Goal: Task Accomplishment & Management: Use online tool/utility

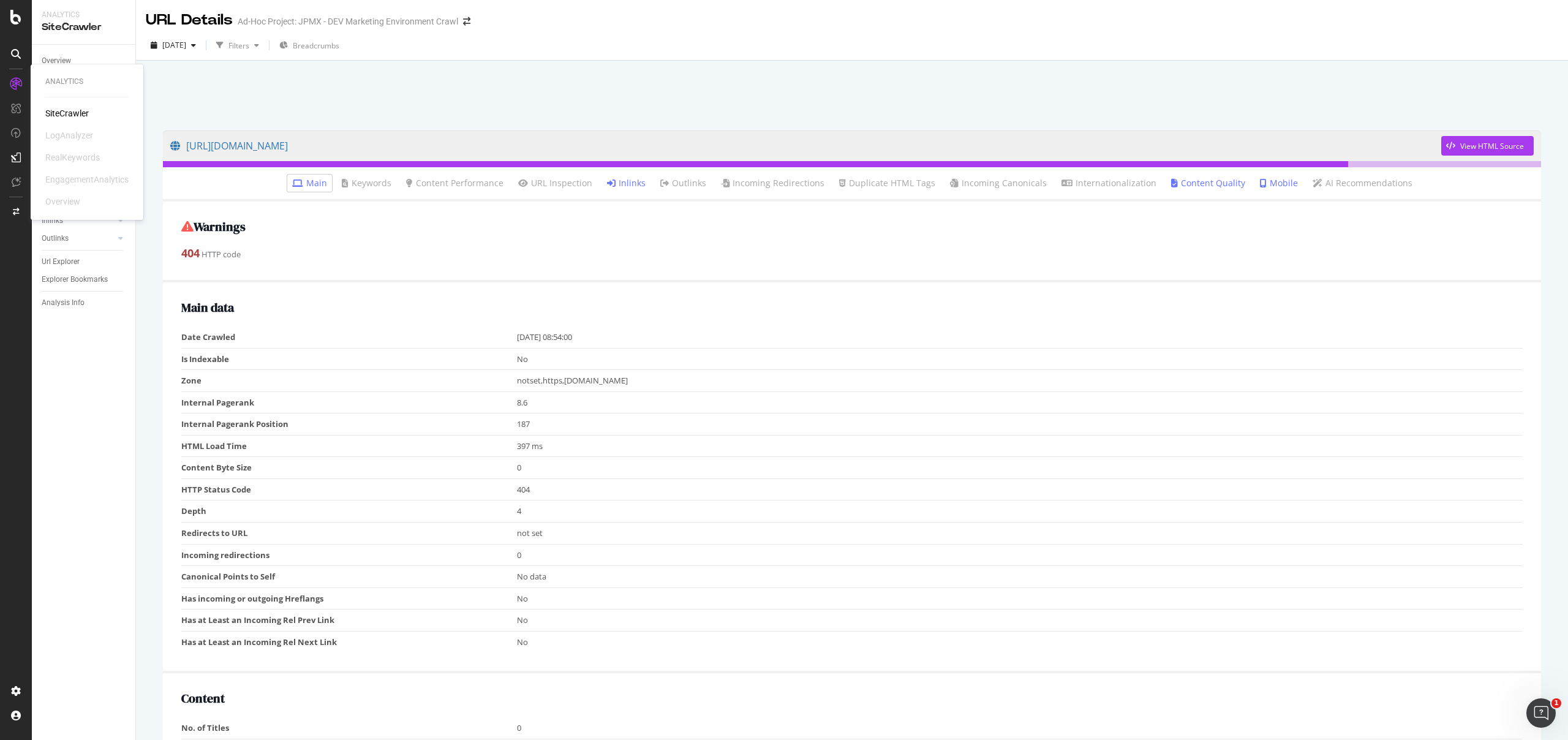
click at [27, 85] on link at bounding box center [15, 84] width 29 height 20
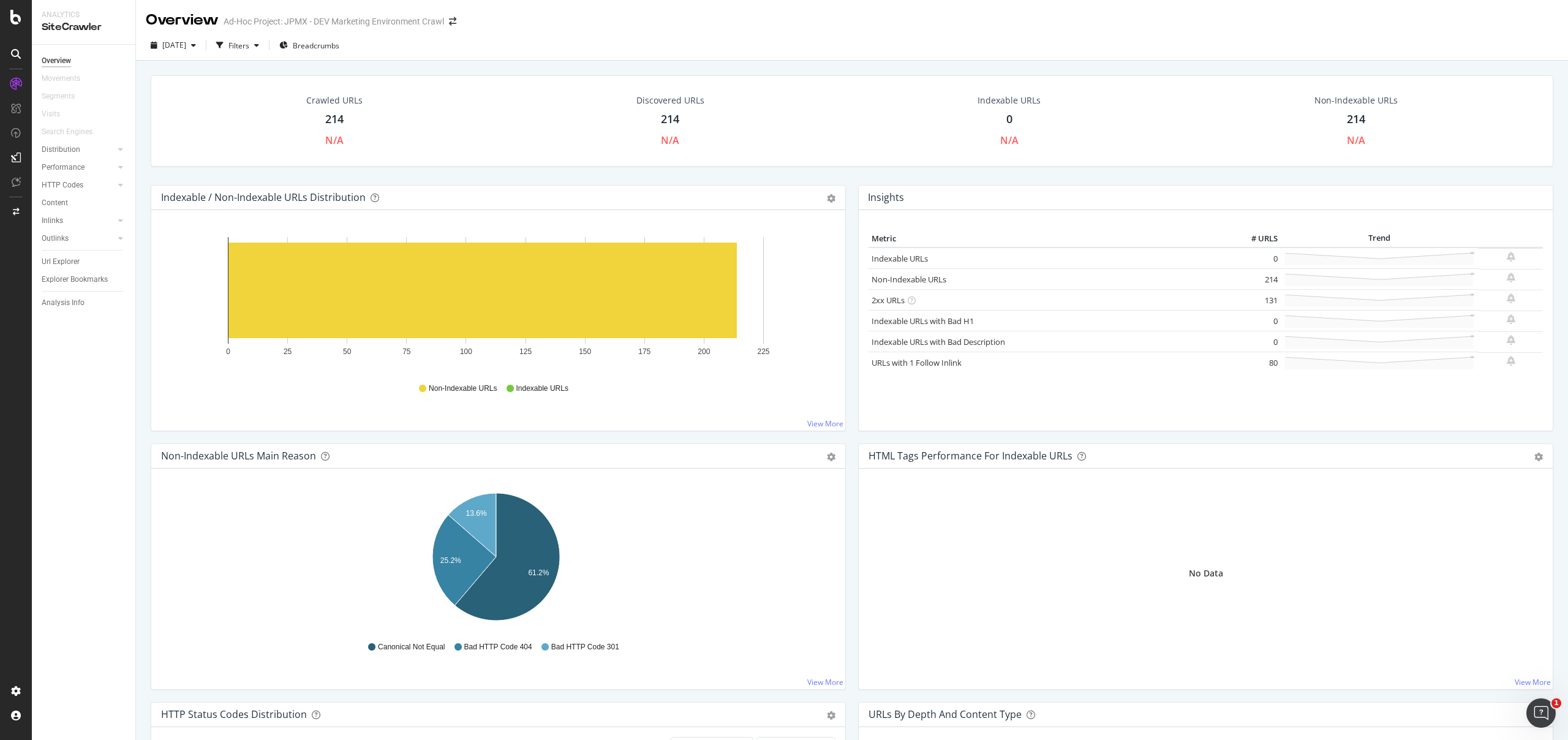
click at [74, 53] on div "Overview" at bounding box center [89, 61] width 94 height 18
click at [60, 60] on div "Overview" at bounding box center [56, 61] width 29 height 13
click at [20, 51] on div at bounding box center [15, 54] width 20 height 20
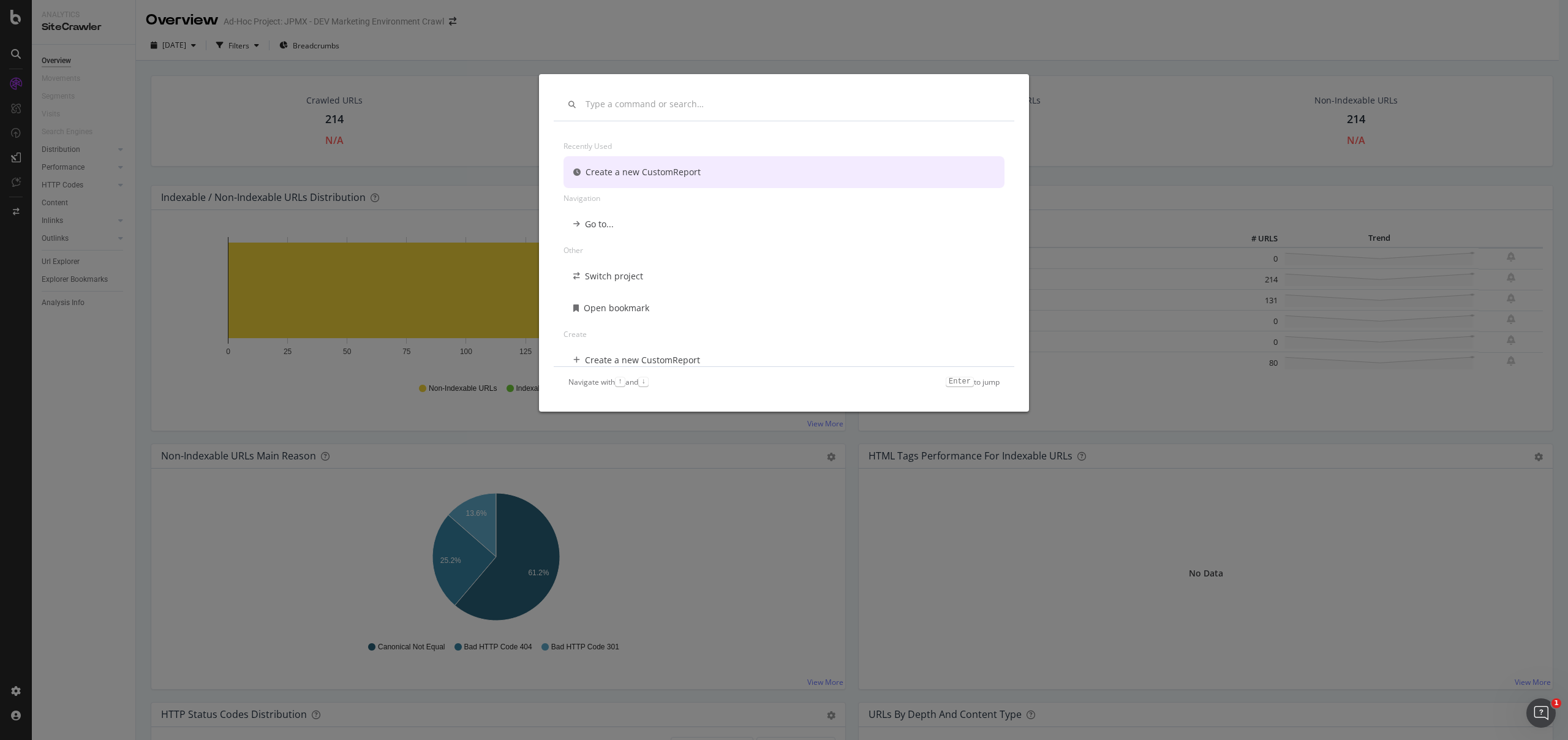
click at [20, 51] on div "Recently used Create a new CustomReport Navigation Go to... Other Switch projec…" at bounding box center [784, 370] width 1568 height 740
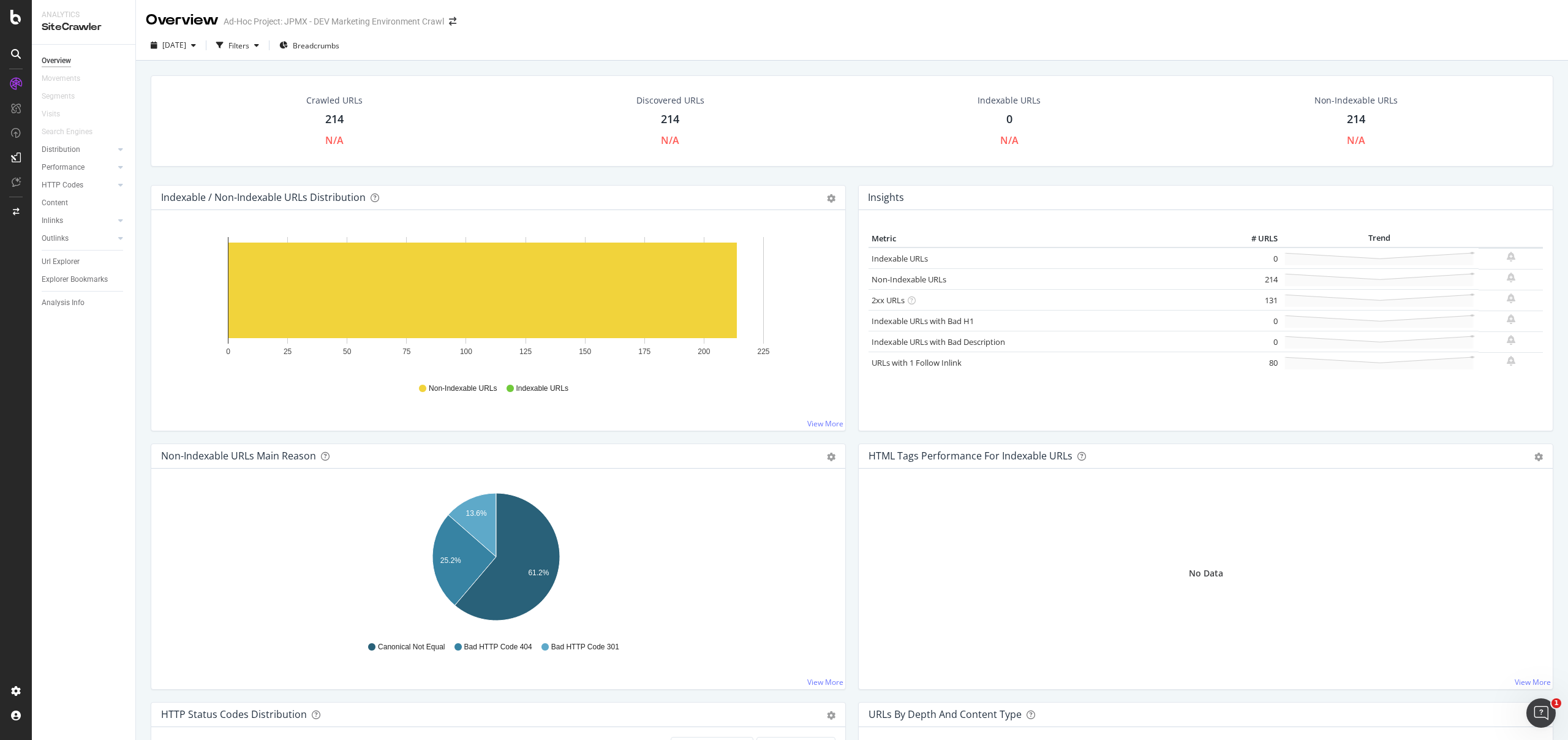
click at [13, 82] on icon at bounding box center [15, 84] width 12 height 12
click at [14, 79] on icon at bounding box center [15, 84] width 12 height 12
click at [460, 22] on span at bounding box center [453, 21] width 17 height 9
click at [456, 22] on icon "arrow-right-arrow-left" at bounding box center [453, 21] width 8 height 9
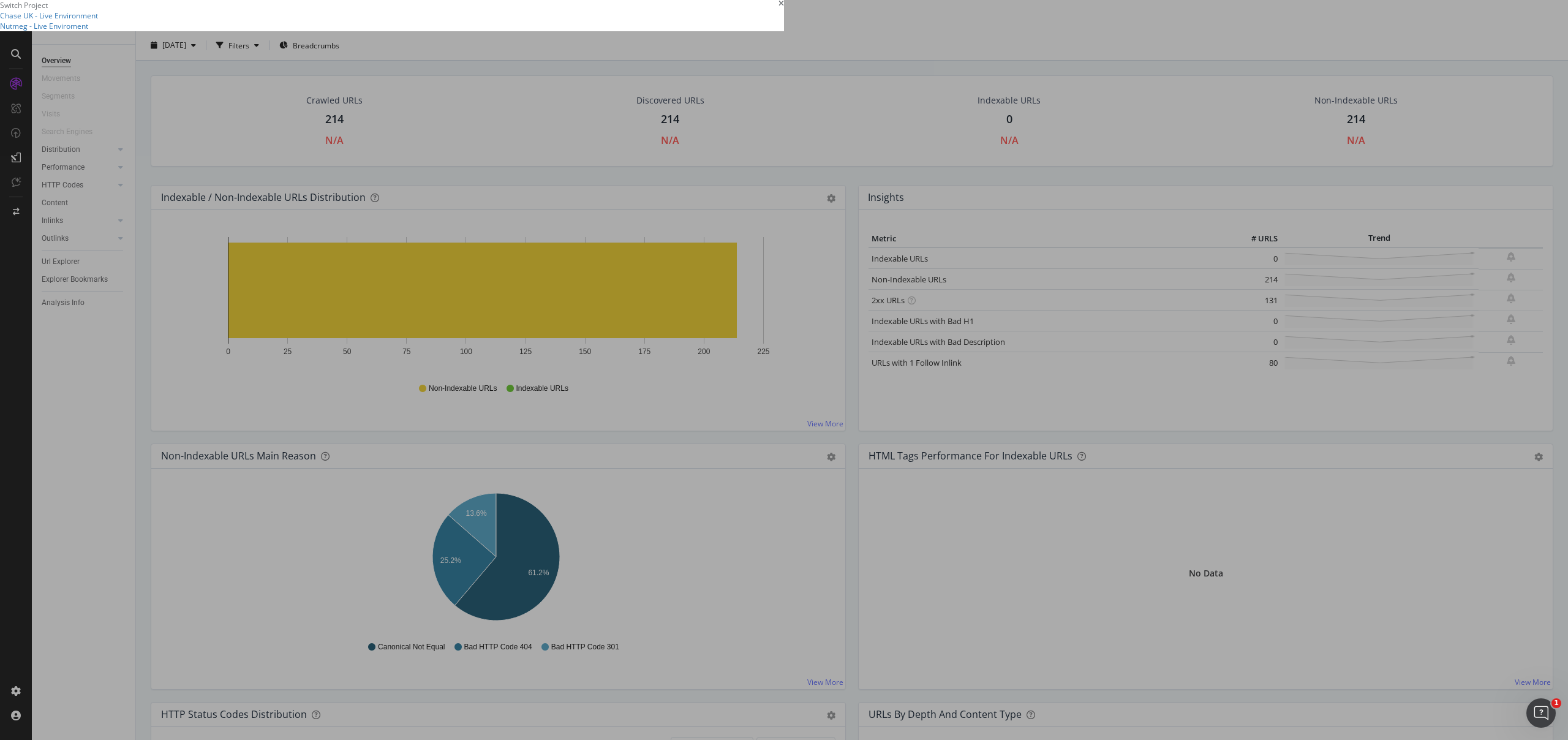
click at [416, 32] on summary "Nutmeg - Live Enviroment" at bounding box center [392, 26] width 784 height 10
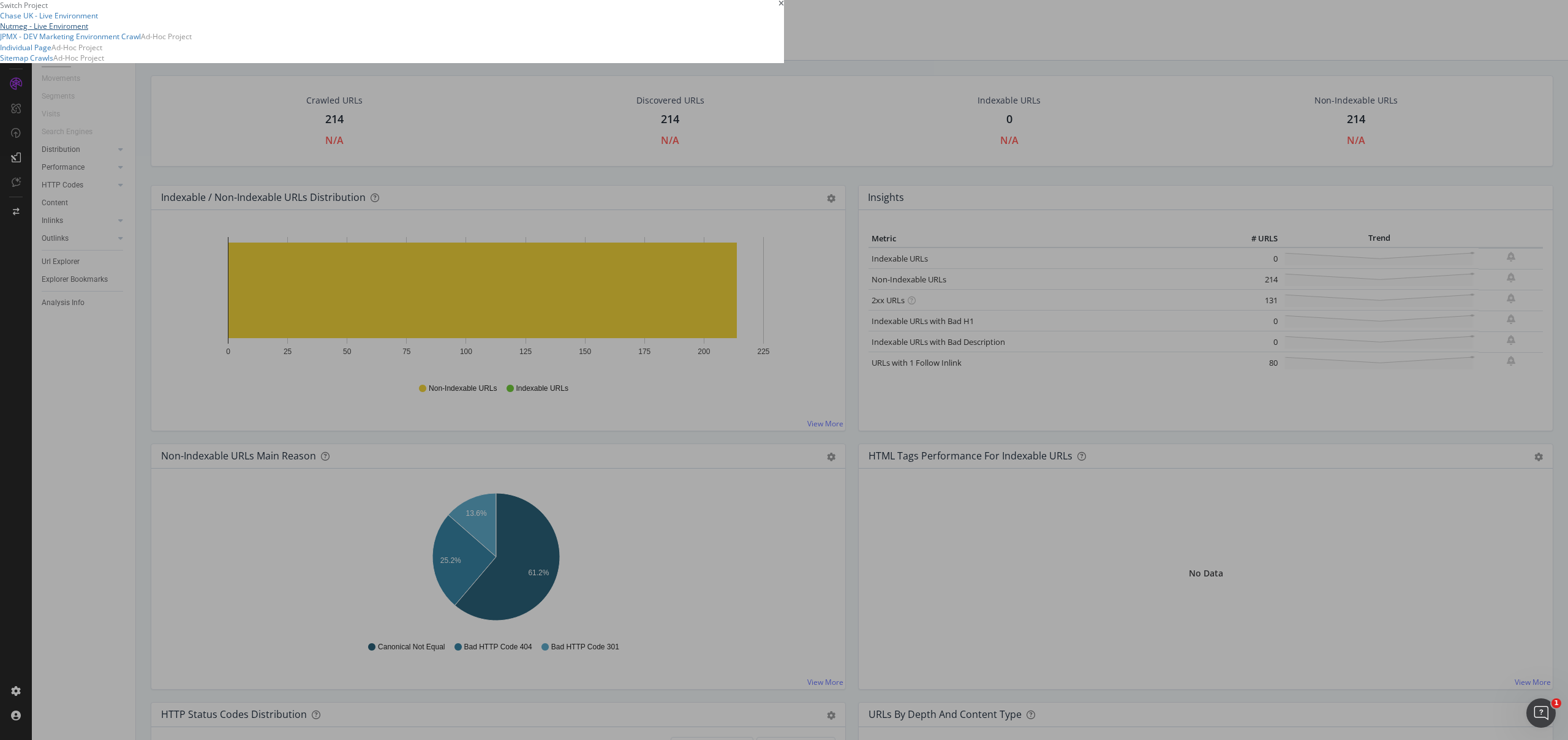
click at [88, 32] on link "Nutmeg - Live Enviroment" at bounding box center [44, 26] width 88 height 10
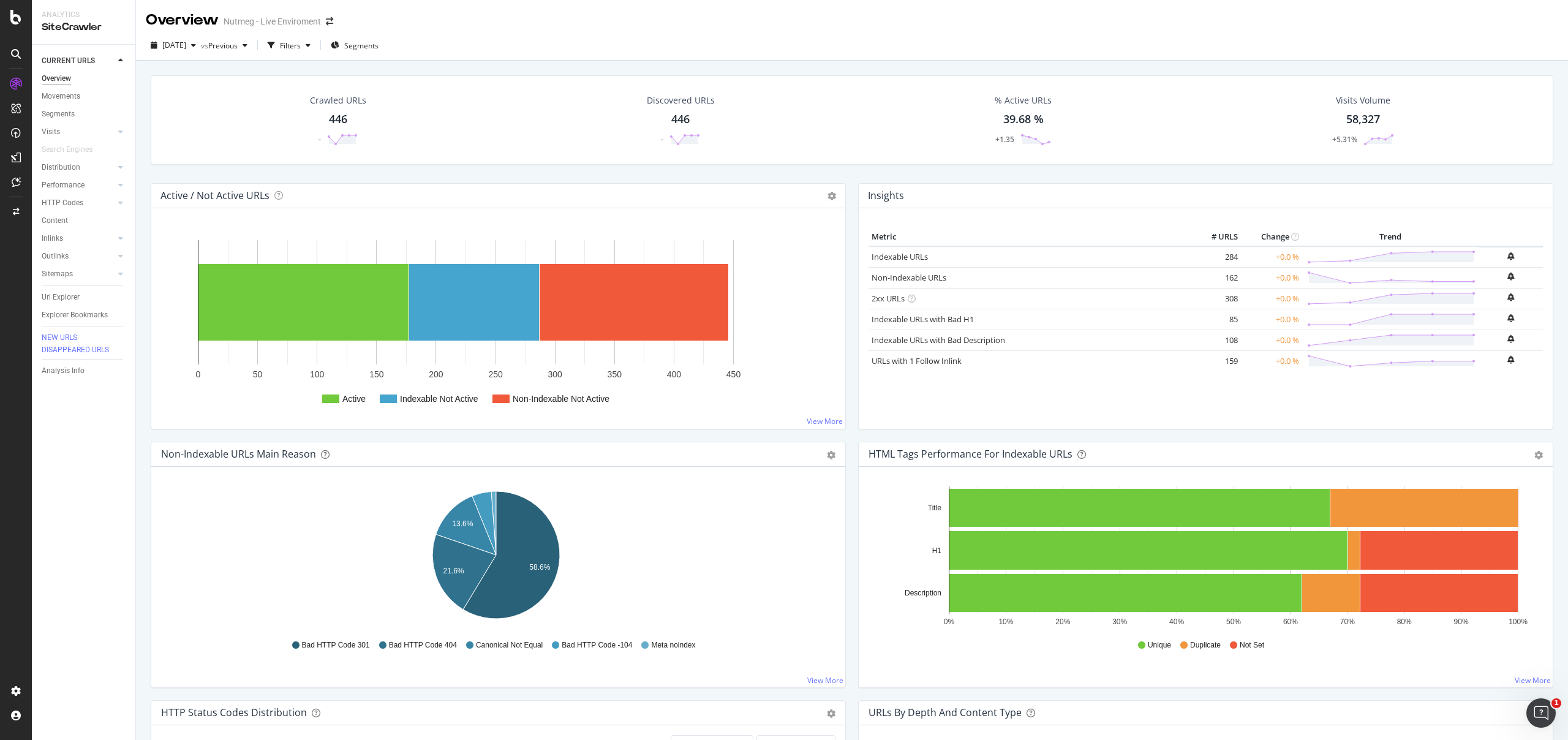
click at [478, 417] on rect "A chart." at bounding box center [496, 324] width 670 height 191
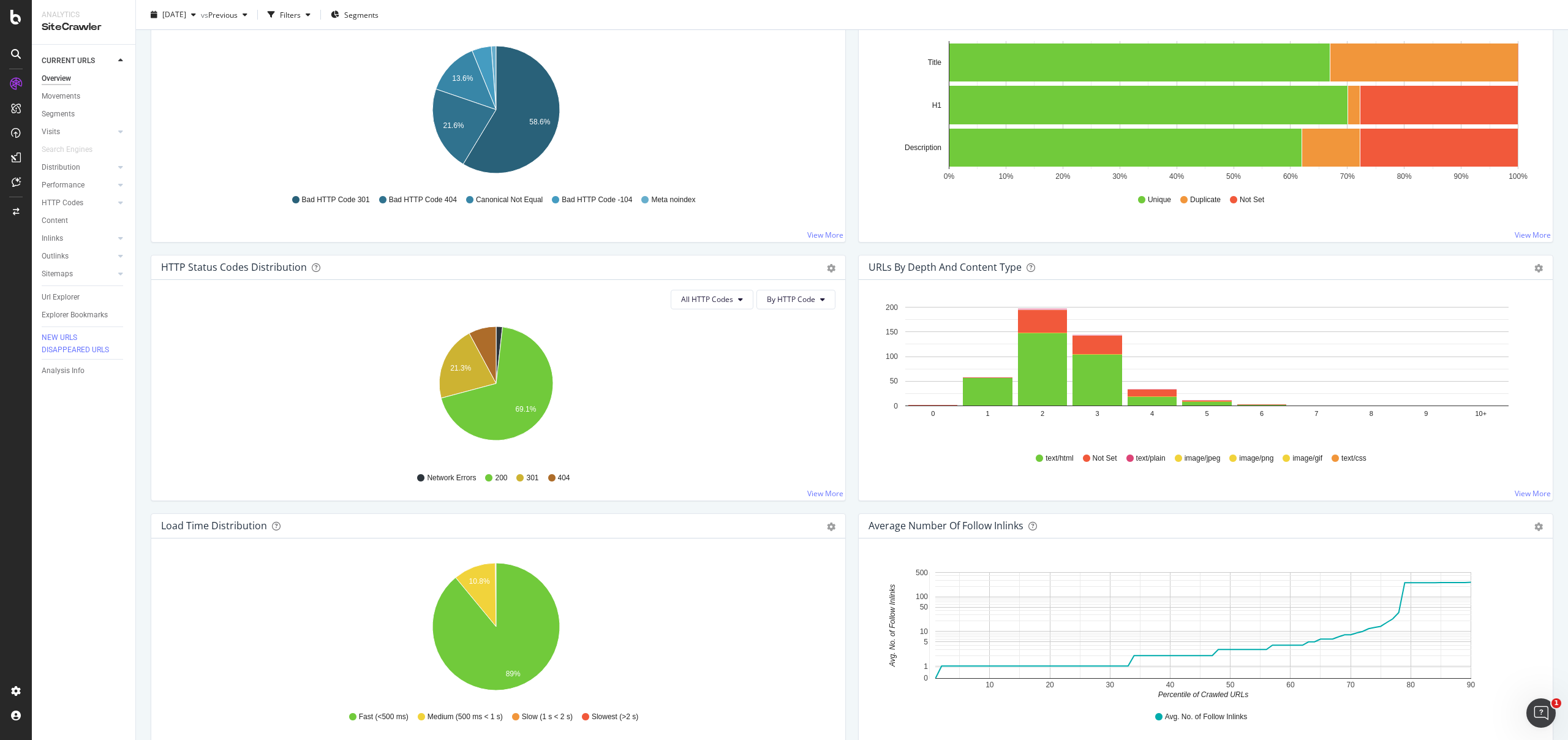
scroll to position [454, 0]
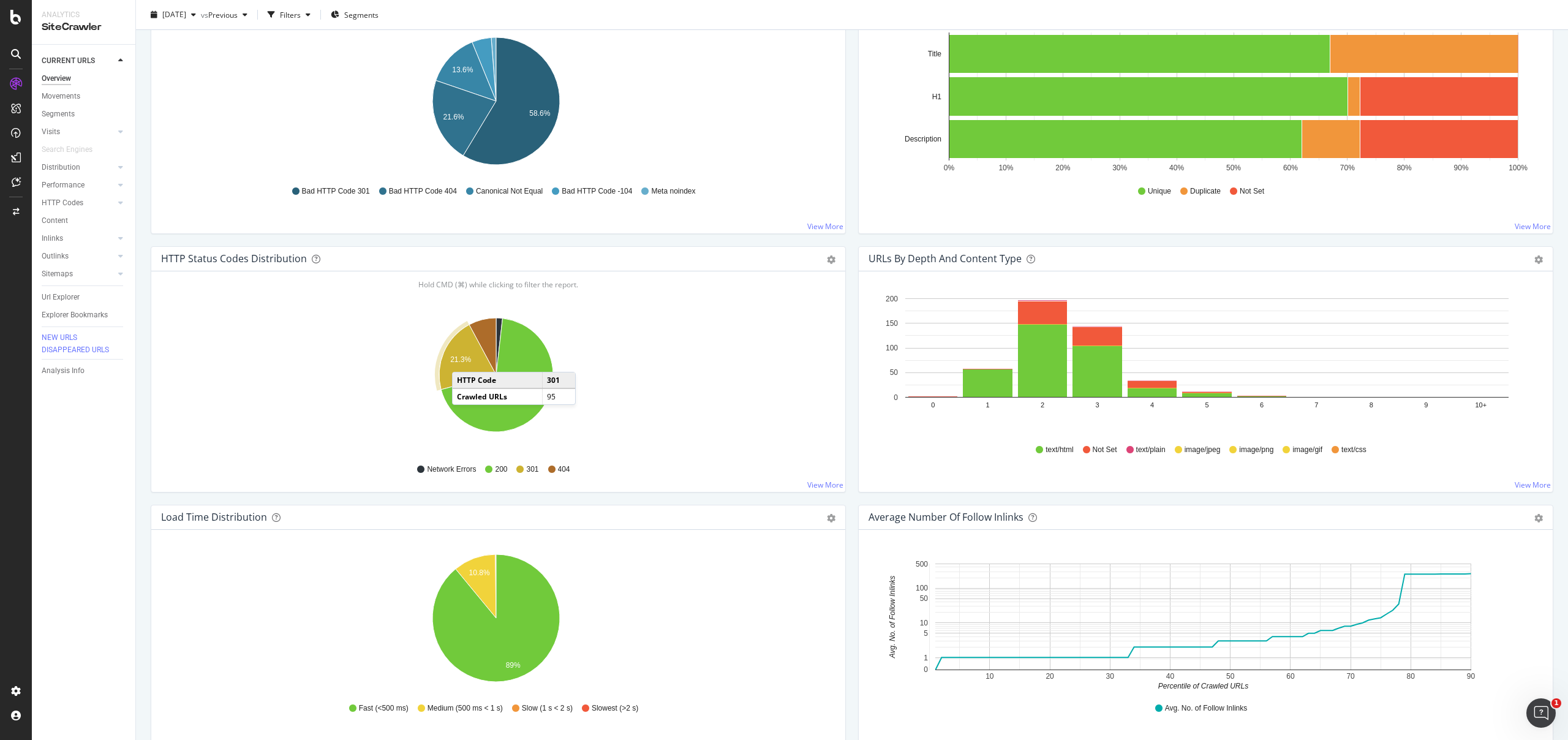
click at [464, 360] on text "21.3%" at bounding box center [460, 360] width 20 height 9
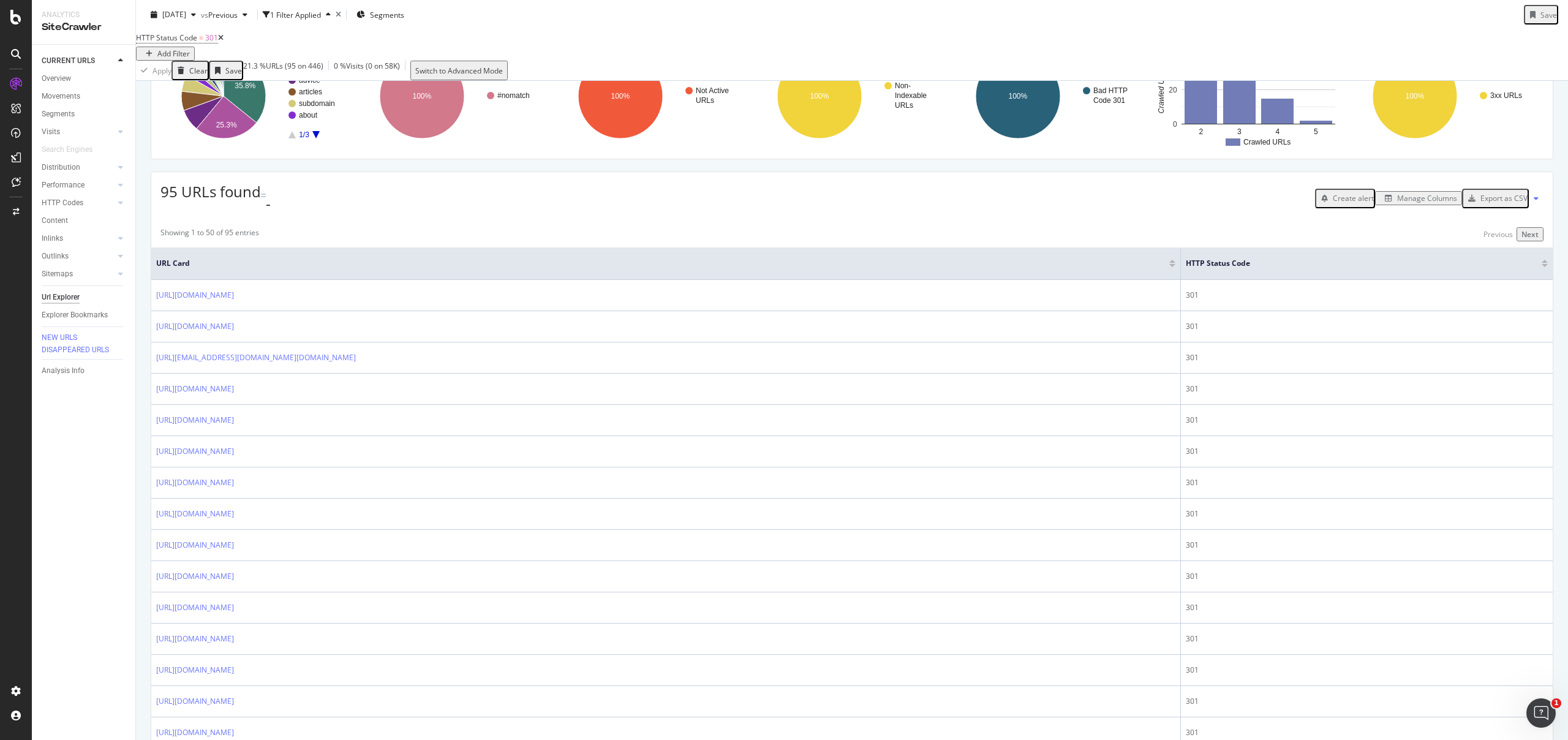
scroll to position [103, 0]
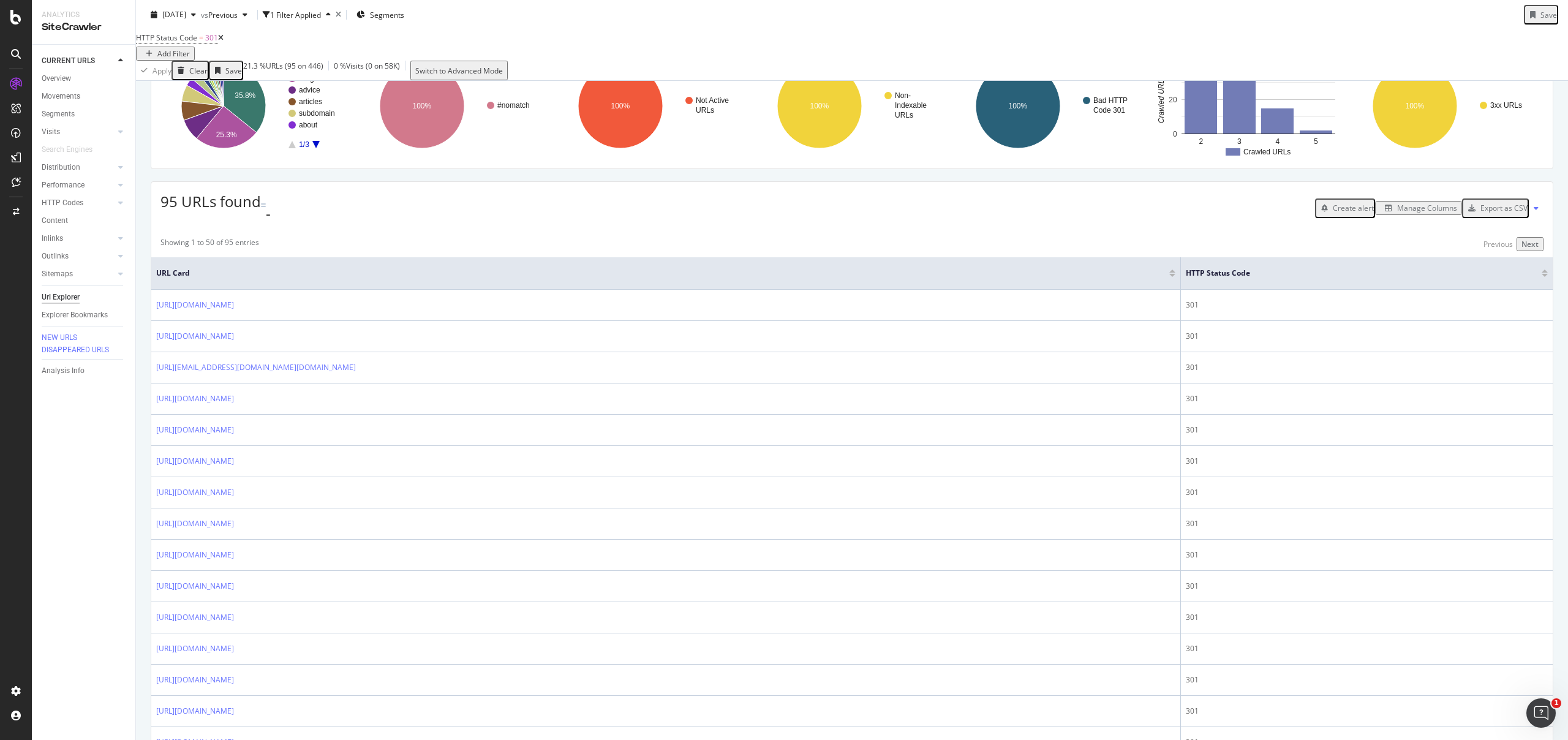
click at [1489, 214] on div "Export as CSV" at bounding box center [1504, 208] width 47 height 10
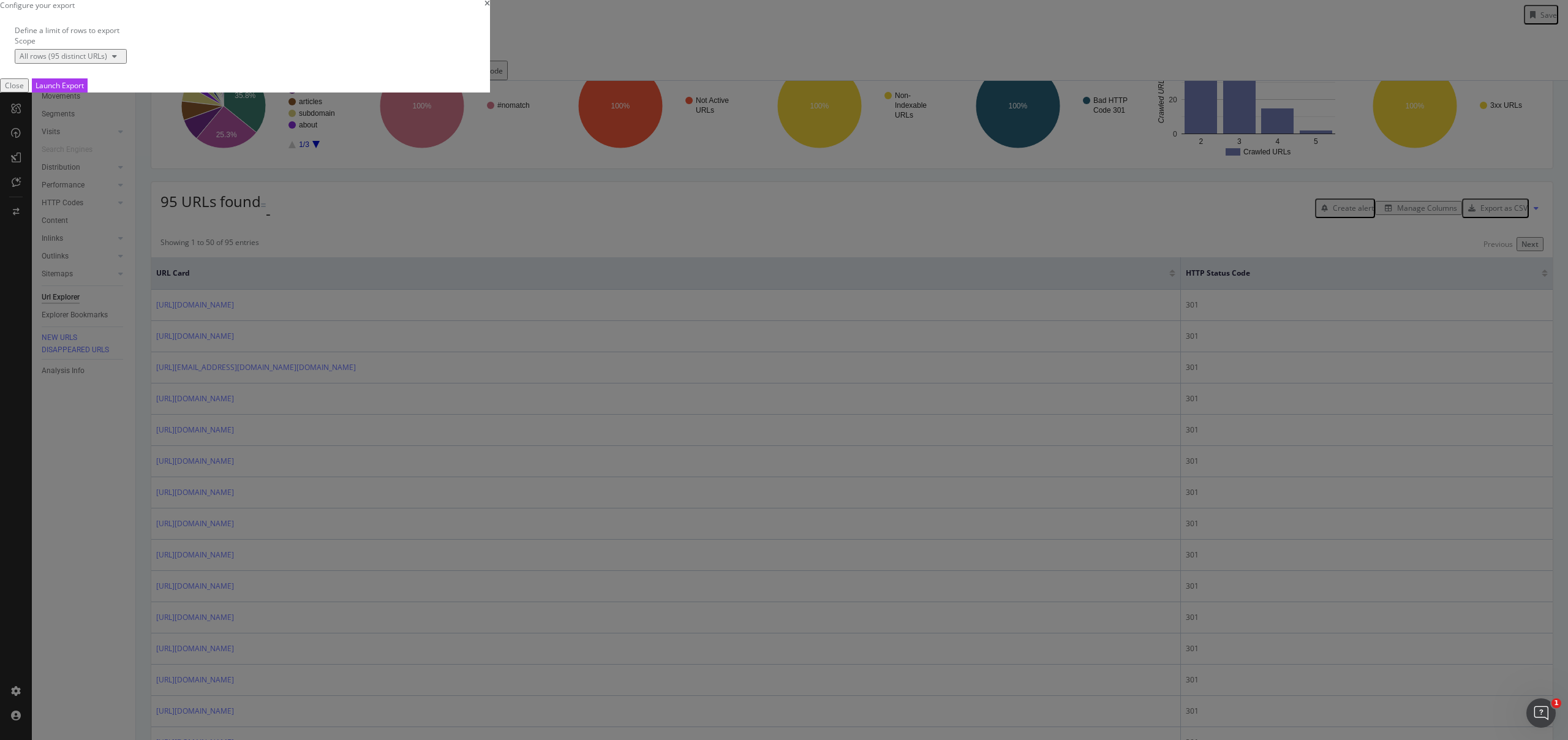
click at [108, 62] on div "All rows (95 distinct URLs)" at bounding box center [63, 56] width 88 height 10
click at [88, 92] on button "Launch Export" at bounding box center [59, 85] width 56 height 14
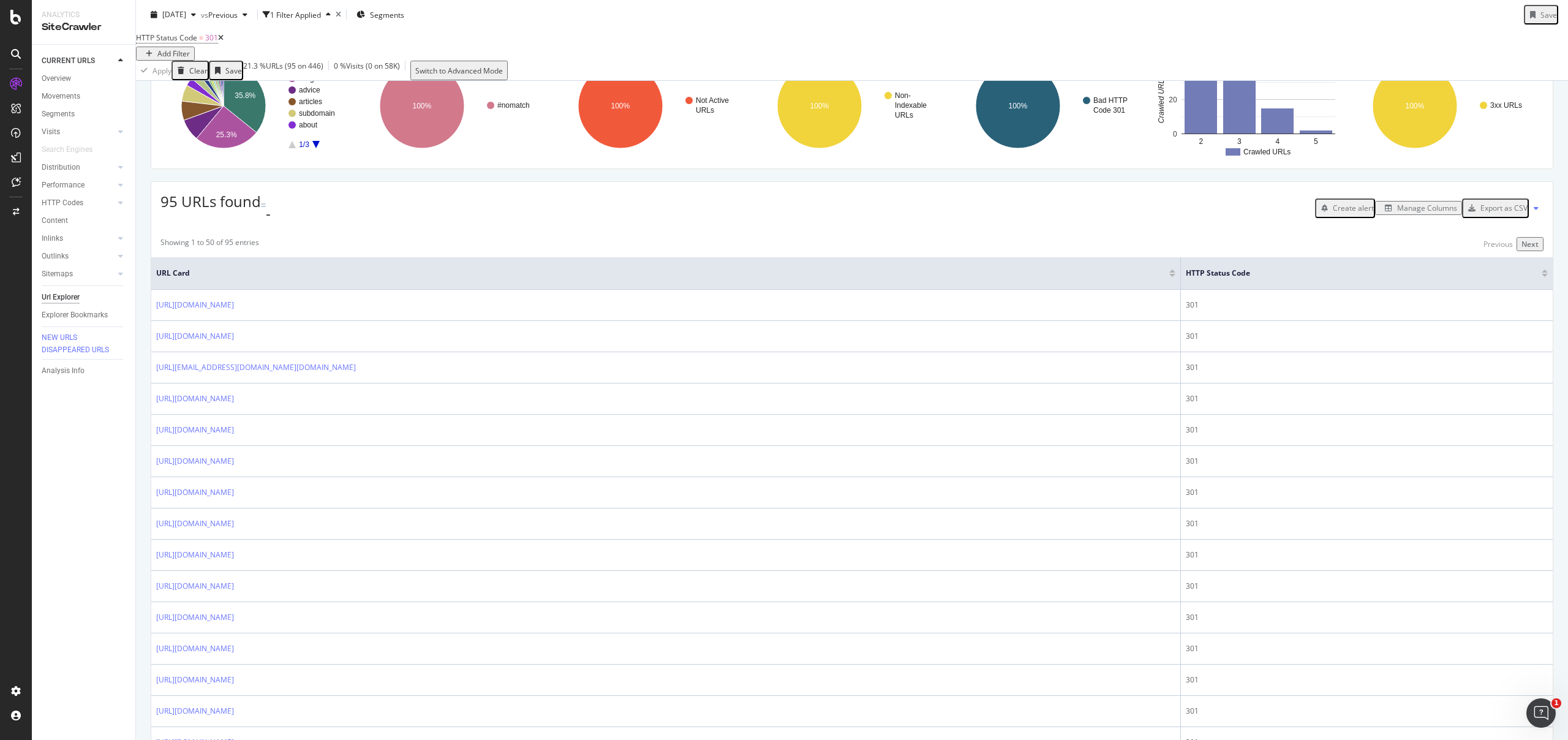
click at [1336, 251] on div "Showing 1 to 50 of 95 entries Previous Next" at bounding box center [851, 244] width 1401 height 14
click at [1397, 214] on div "Manage Columns" at bounding box center [1427, 208] width 60 height 10
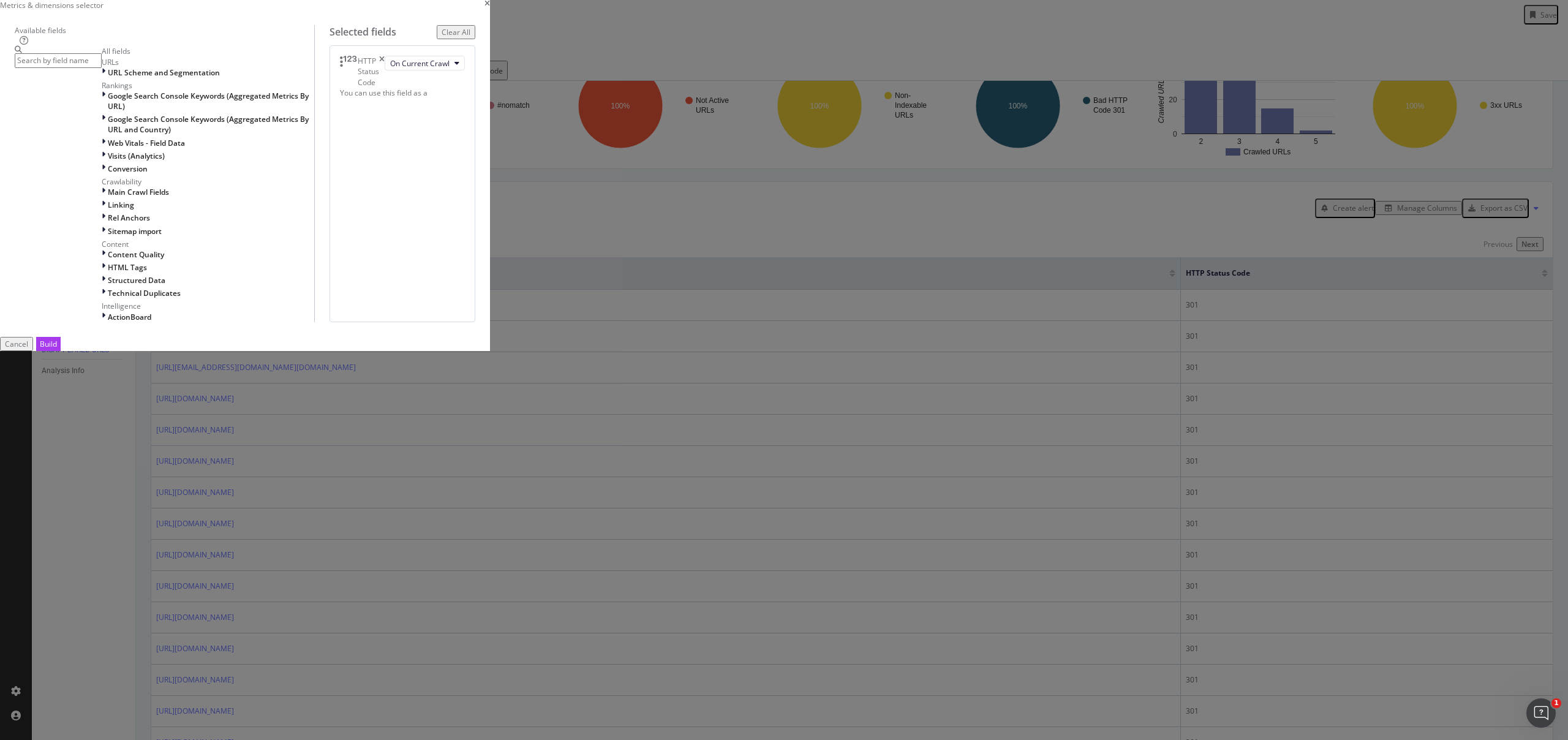
scroll to position [75, 0]
click at [105, 210] on icon "modal" at bounding box center [103, 205] width 3 height 10
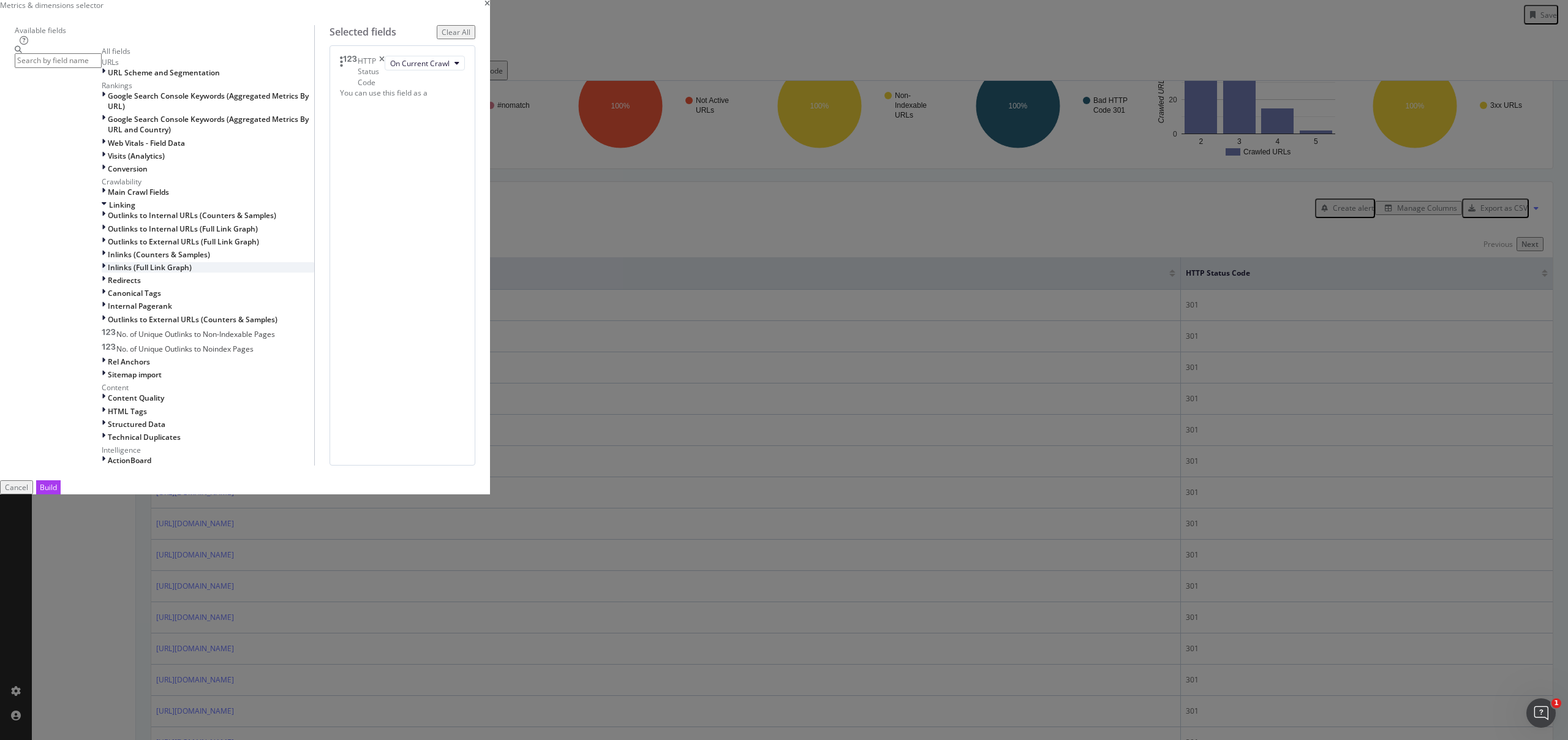
click at [108, 273] on div "modal" at bounding box center [104, 267] width 6 height 10
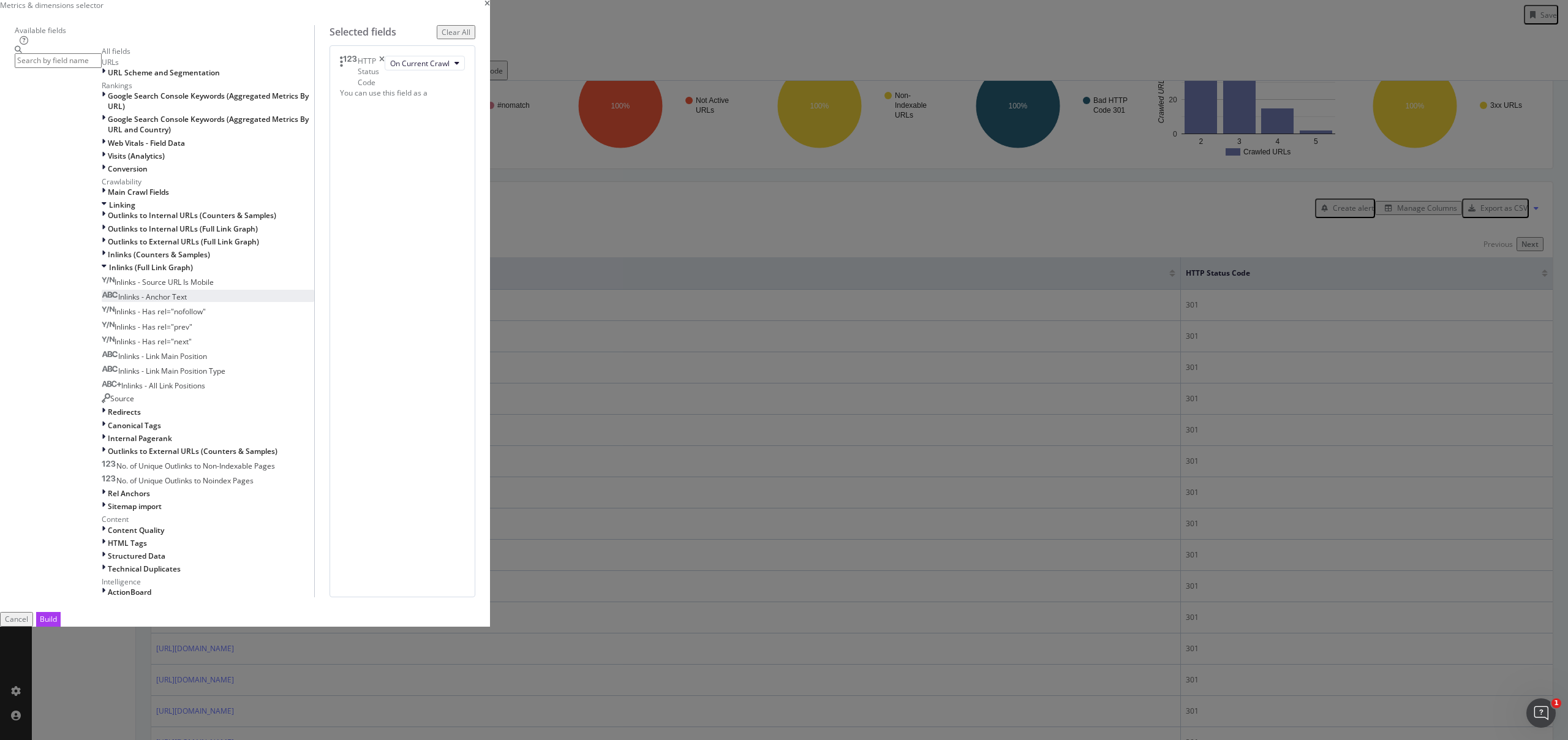
scroll to position [94, 0]
click at [193, 273] on span "Inlinks (Full Link Graph)" at bounding box center [151, 267] width 84 height 10
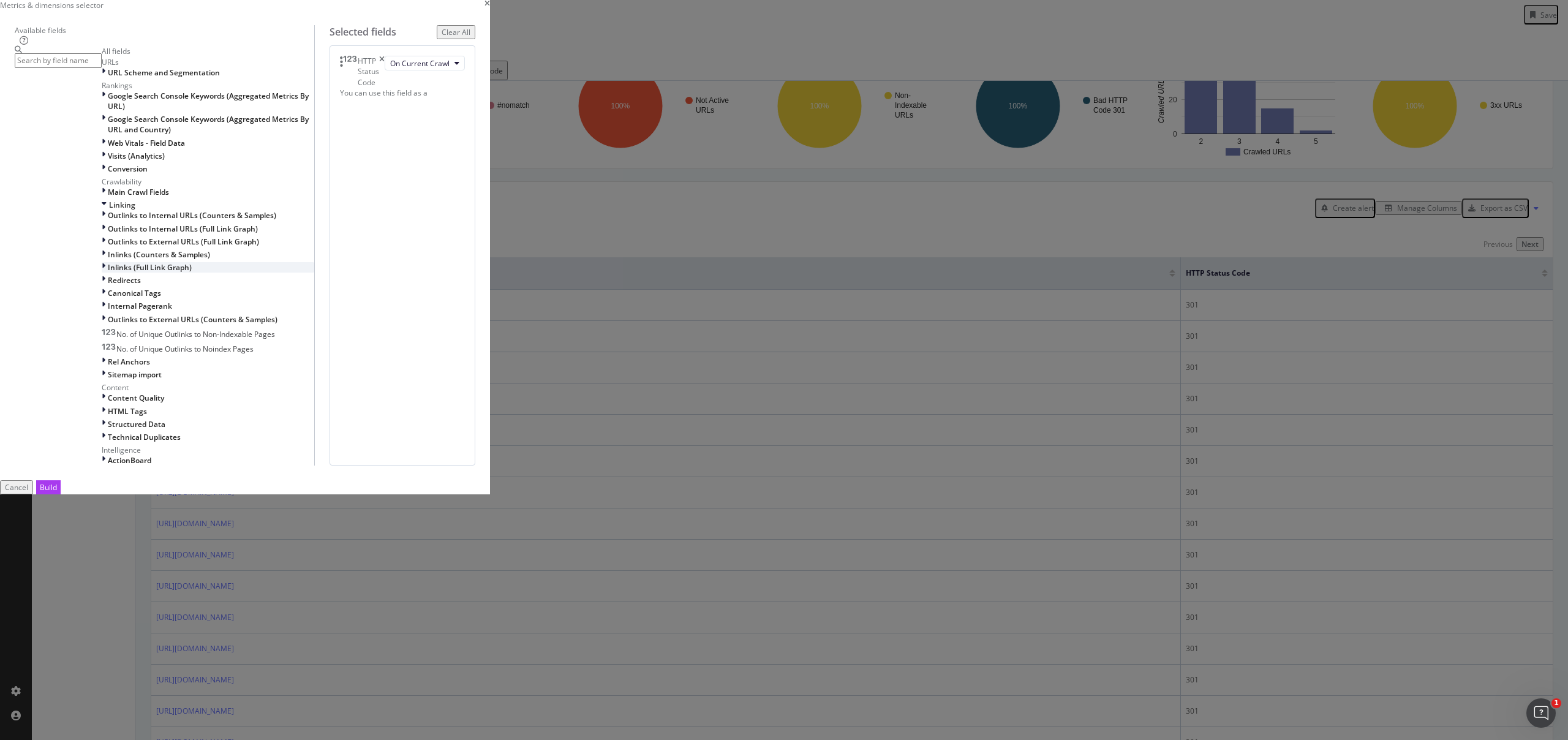
click at [191, 273] on span "Inlinks (Full Link Graph)" at bounding box center [149, 267] width 84 height 10
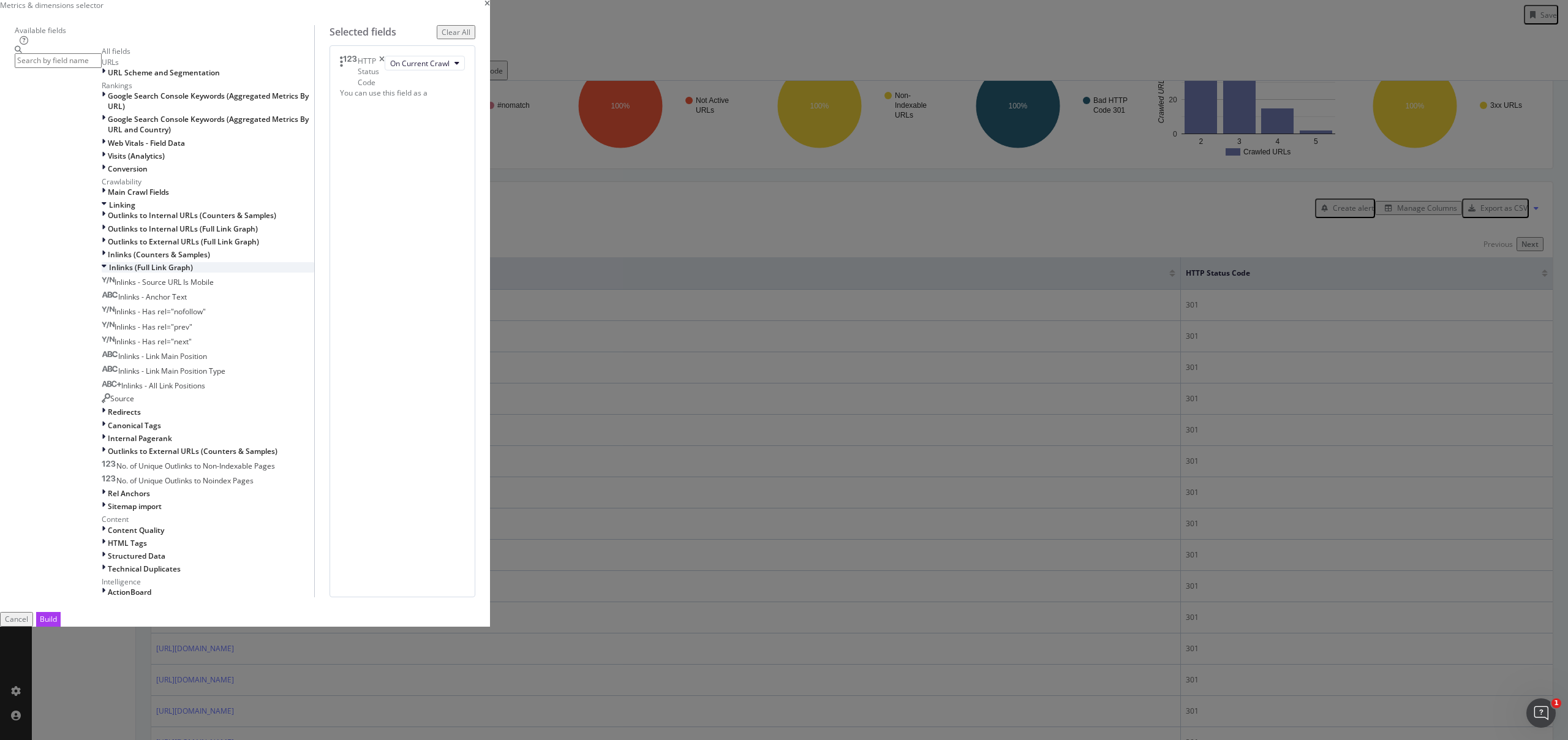
scroll to position [197, 0]
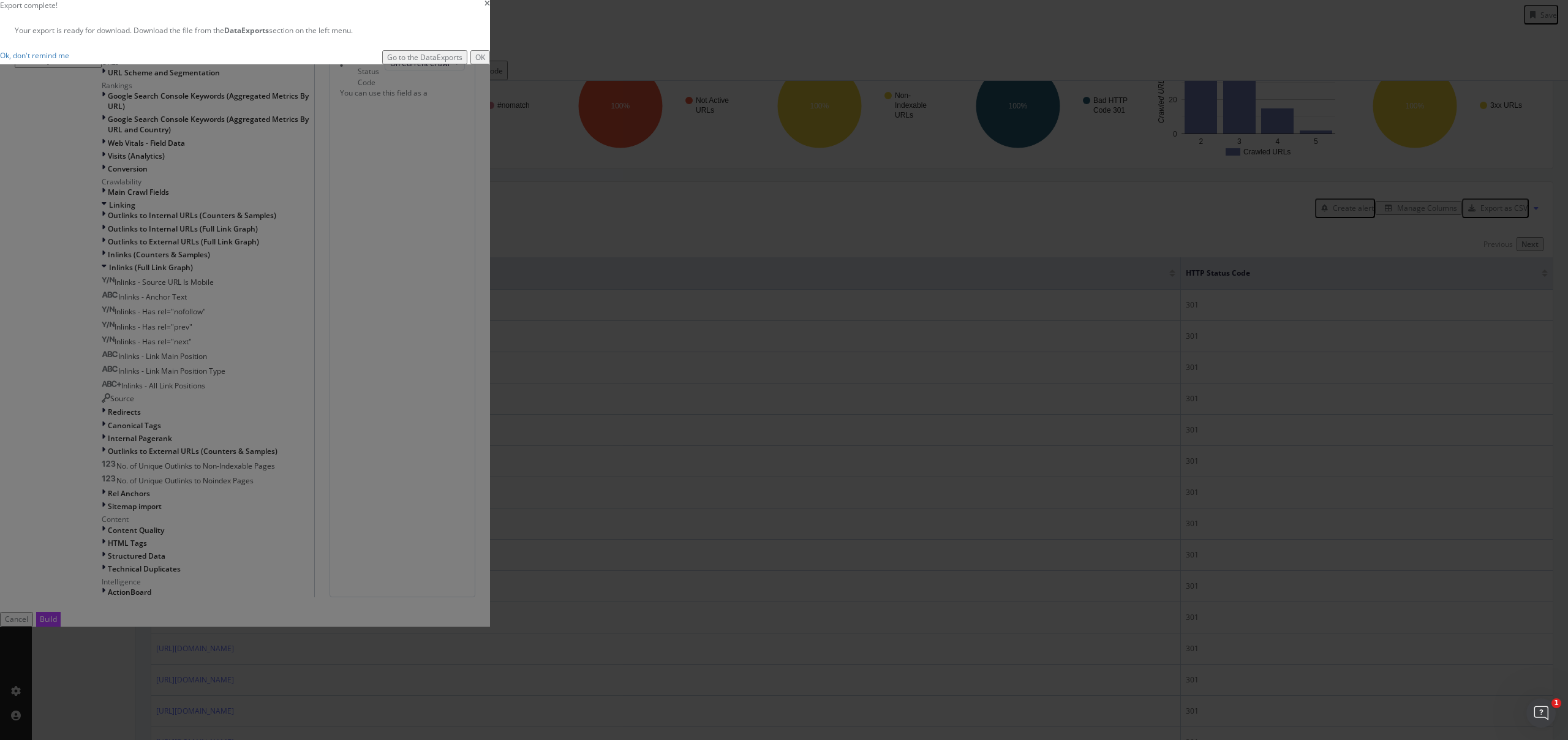
click at [490, 10] on icon "times" at bounding box center [487, 5] width 5 height 10
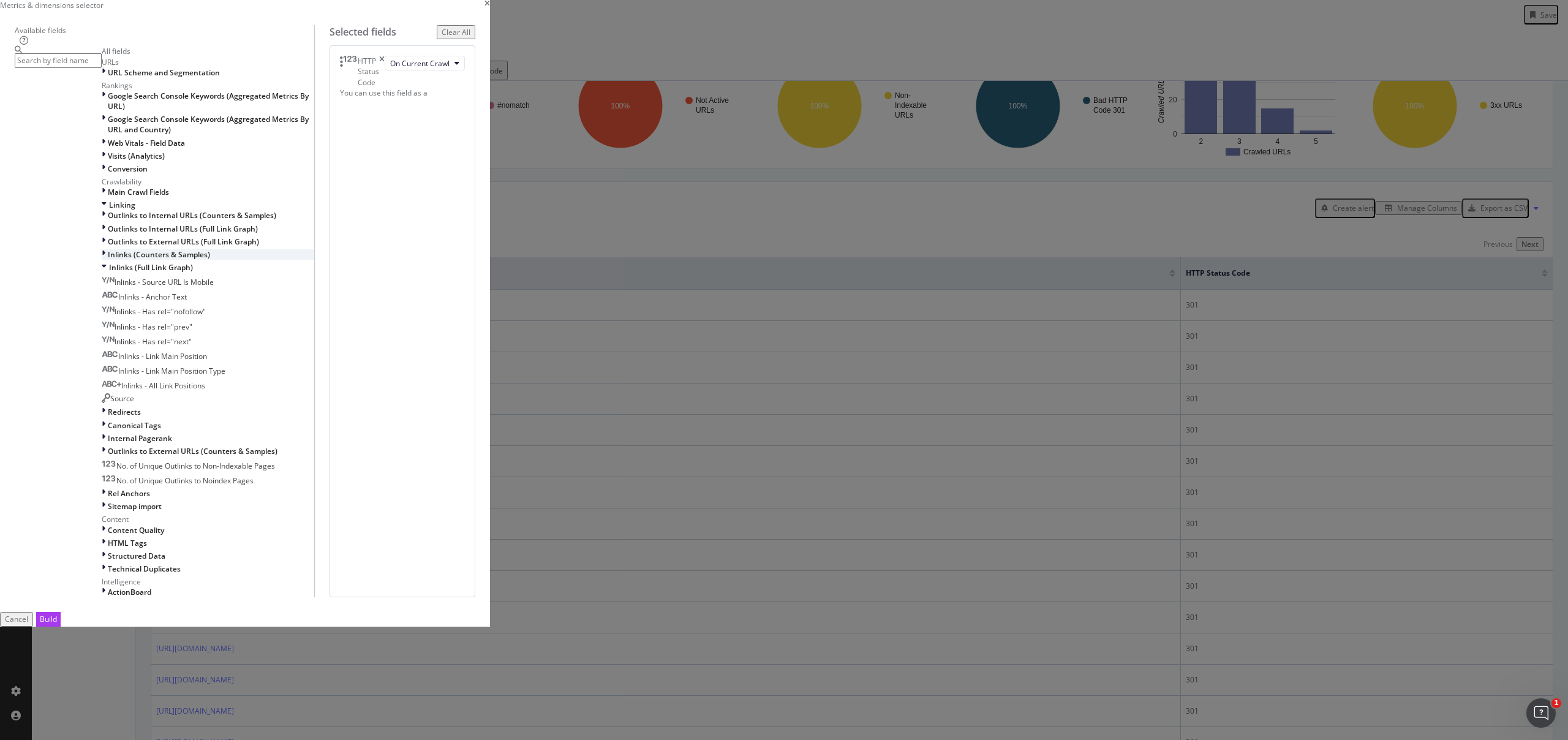
click at [105, 260] on icon "modal" at bounding box center [103, 255] width 3 height 10
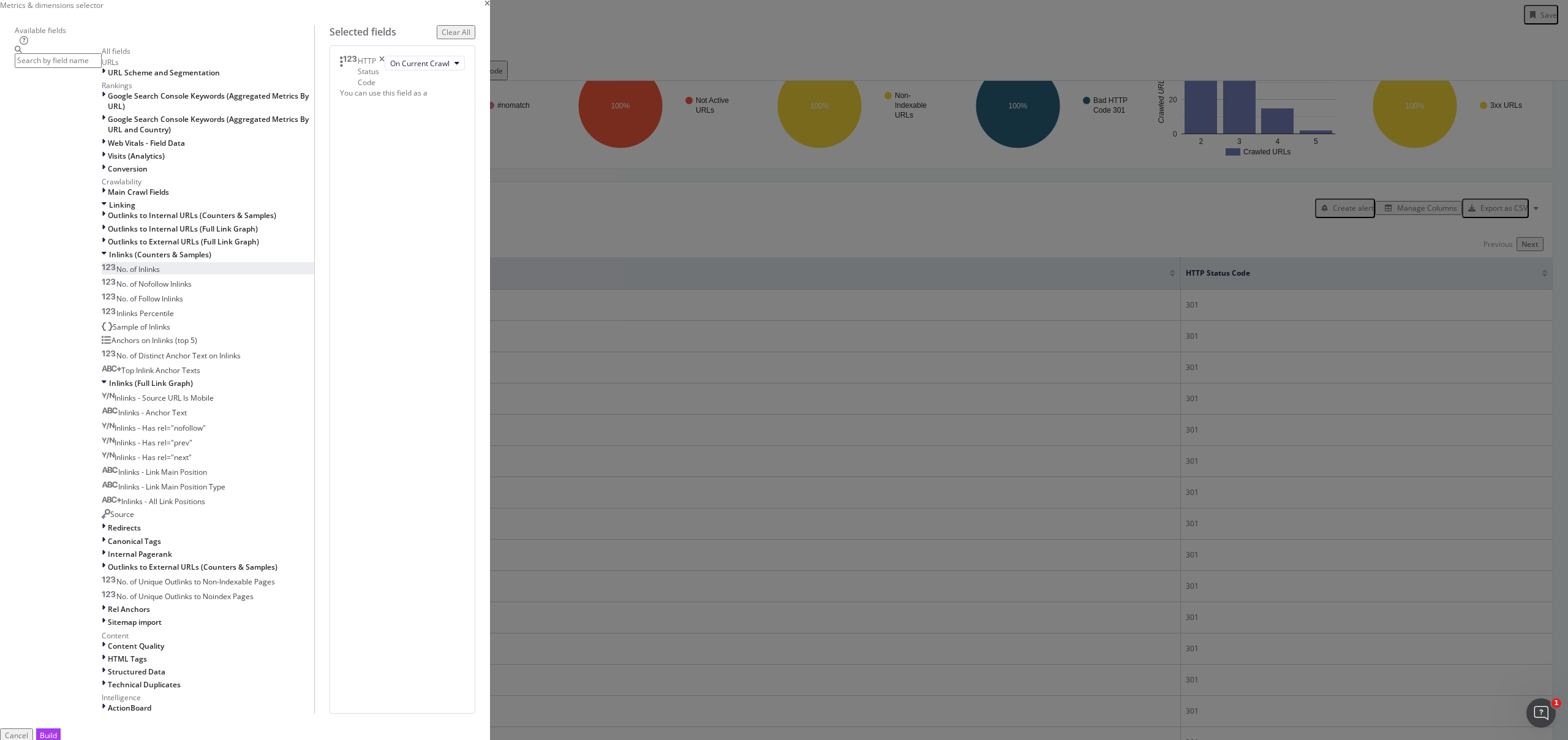
click at [160, 274] on span "No. of Inlinks" at bounding box center [137, 269] width 44 height 10
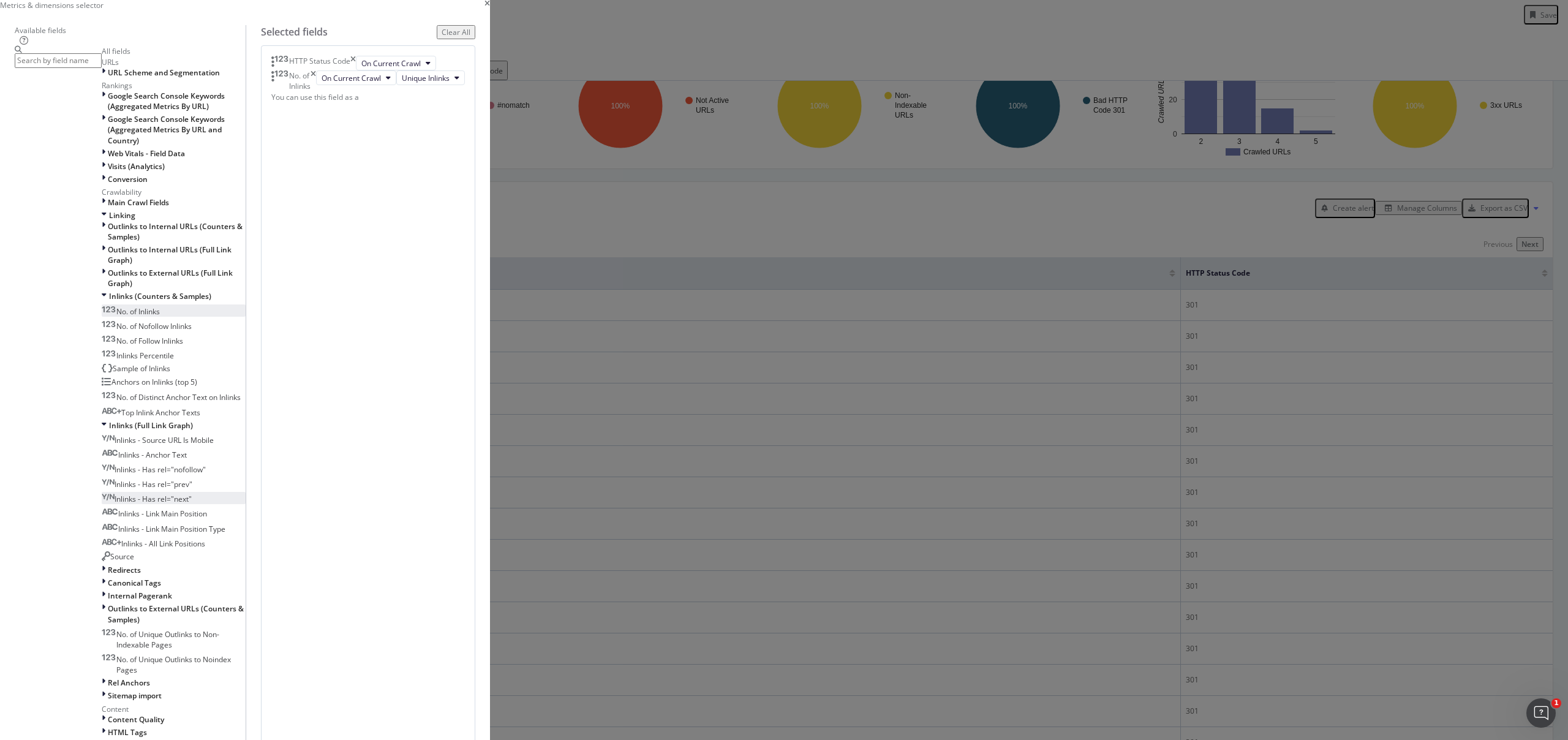
scroll to position [294, 0]
click at [134, 551] on span "Source" at bounding box center [122, 556] width 24 height 10
click at [361, 109] on div "(mandatory)" at bounding box center [339, 104] width 44 height 10
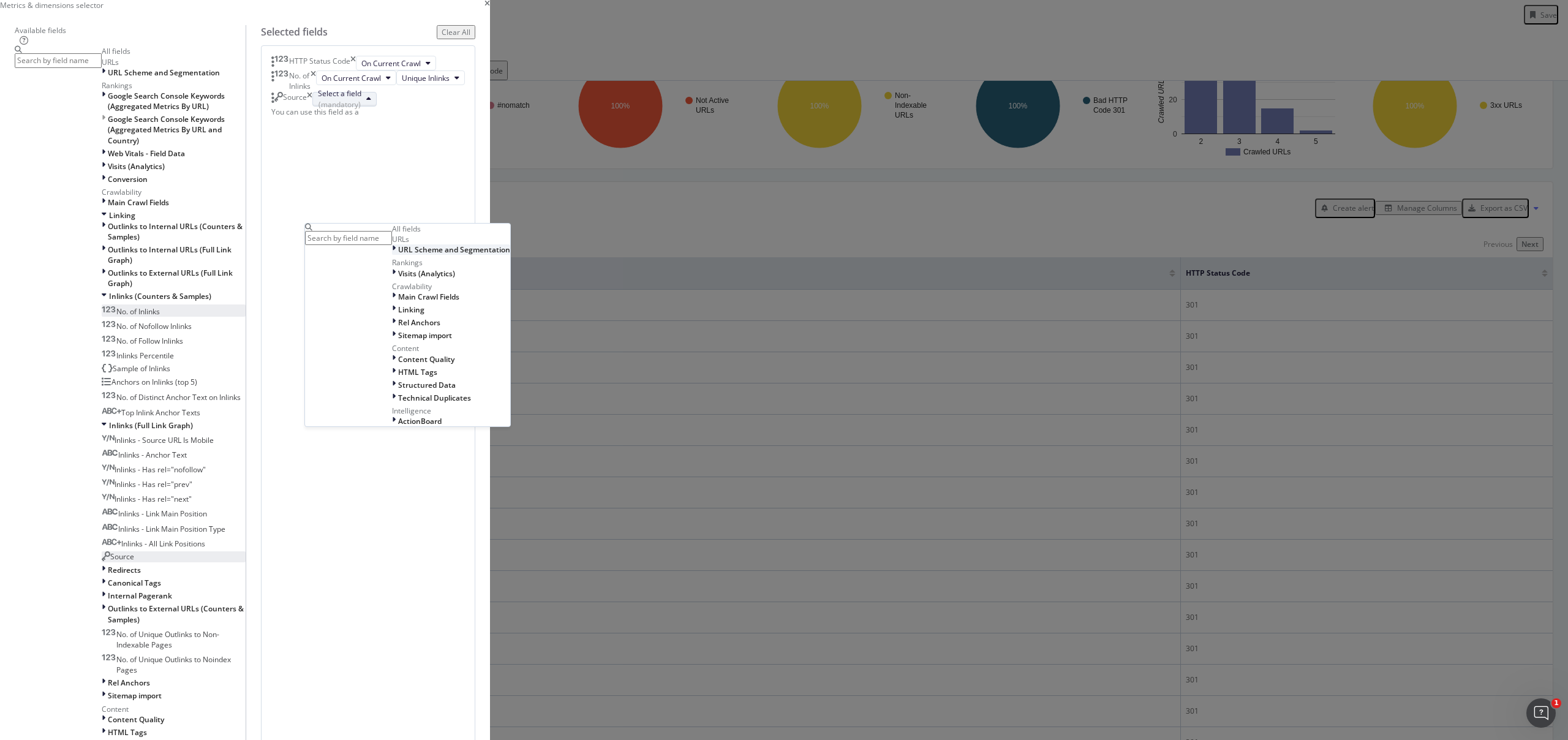
click at [510, 255] on span "URL Scheme and Segmentation" at bounding box center [453, 250] width 112 height 10
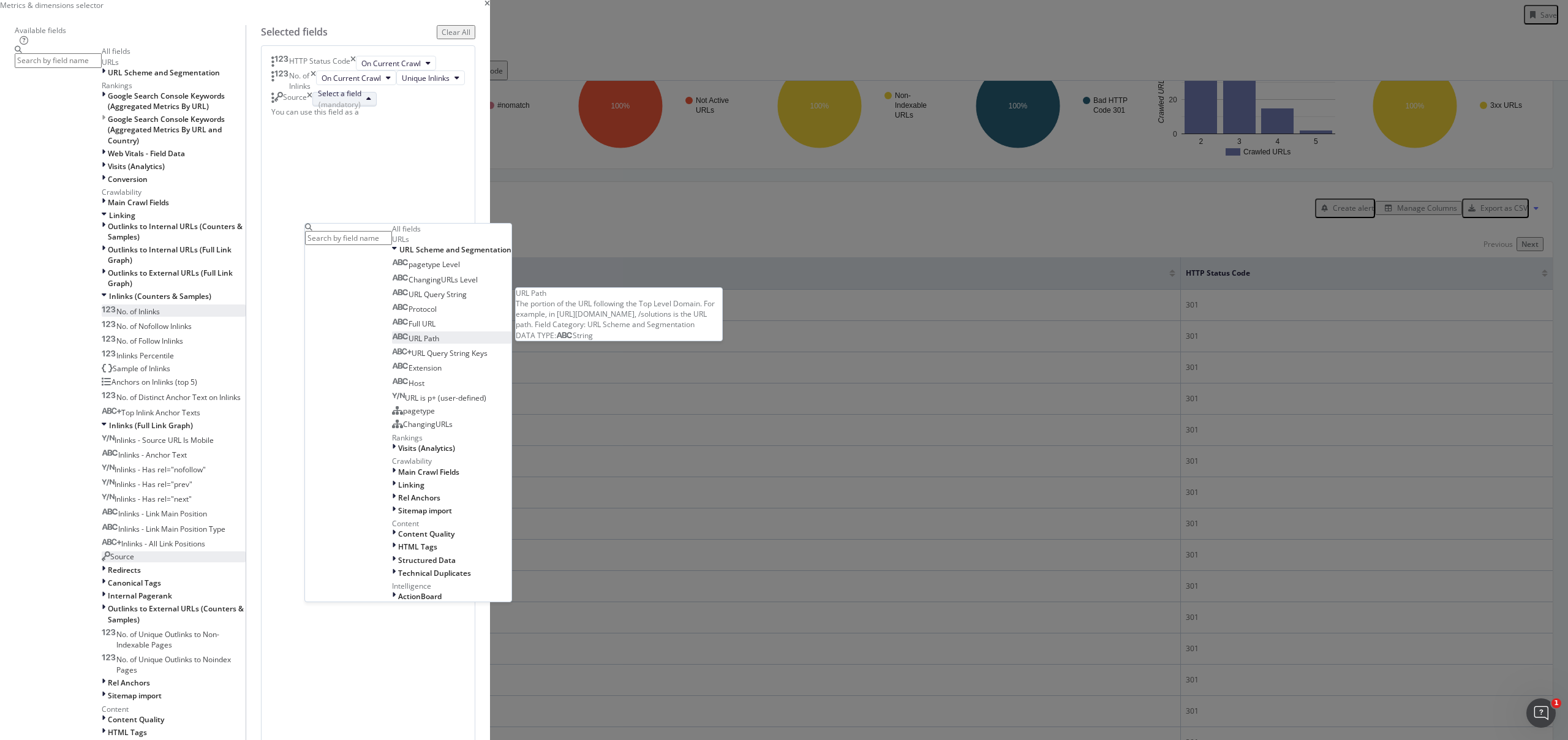
click at [439, 344] on span "URL Path" at bounding box center [415, 338] width 47 height 10
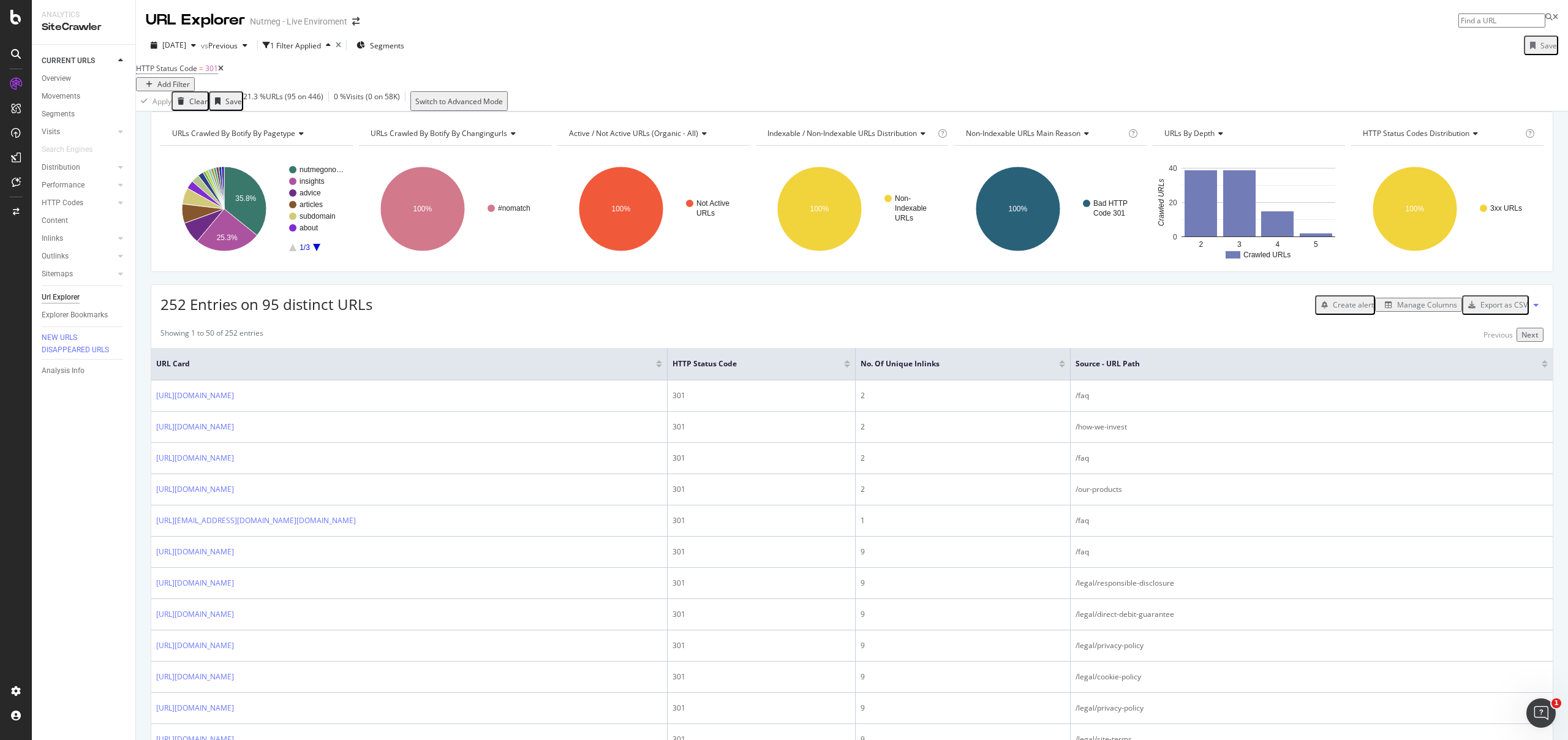
click at [1485, 310] on div "Export as CSV" at bounding box center [1504, 305] width 47 height 10
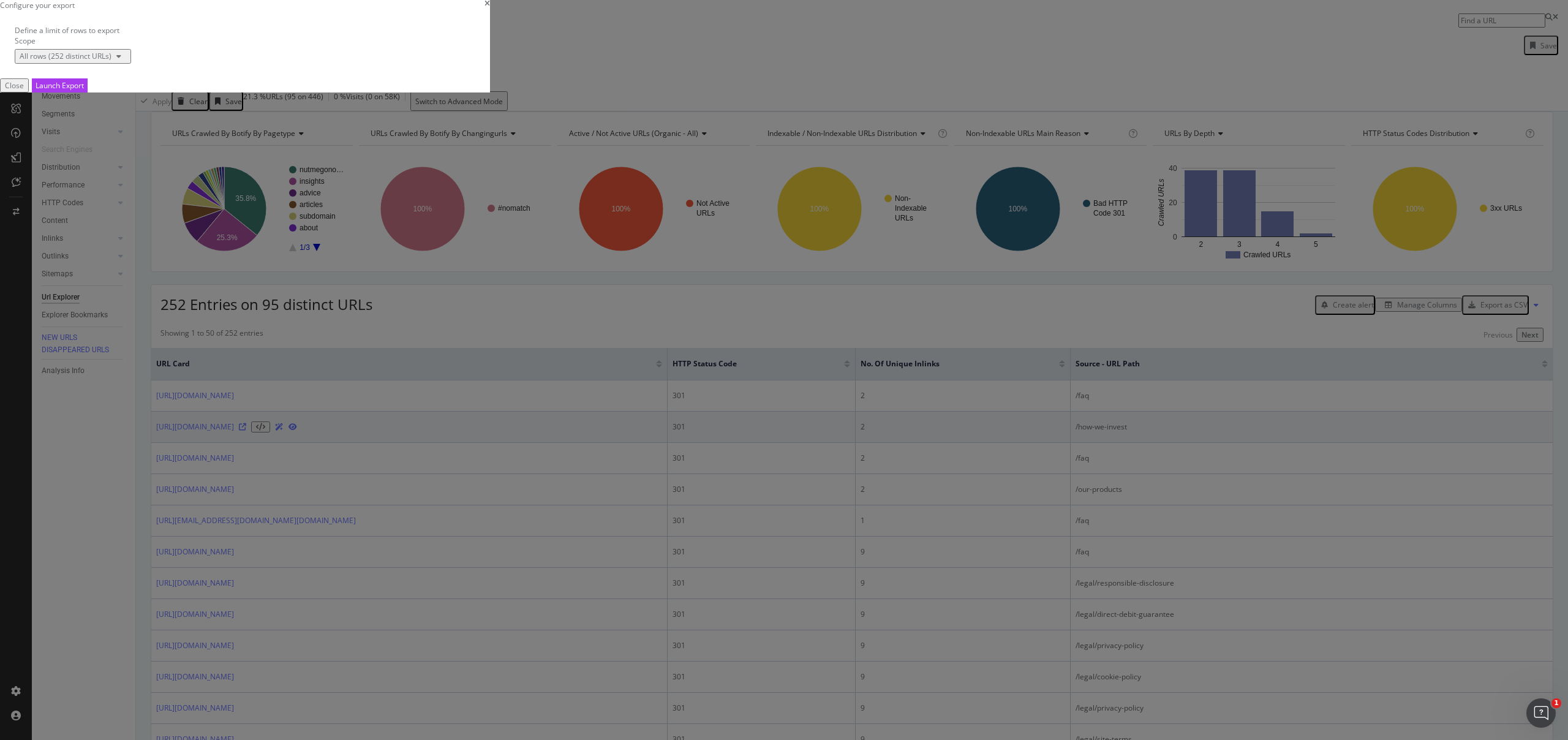
click at [84, 92] on div "Launch Export" at bounding box center [60, 85] width 49 height 13
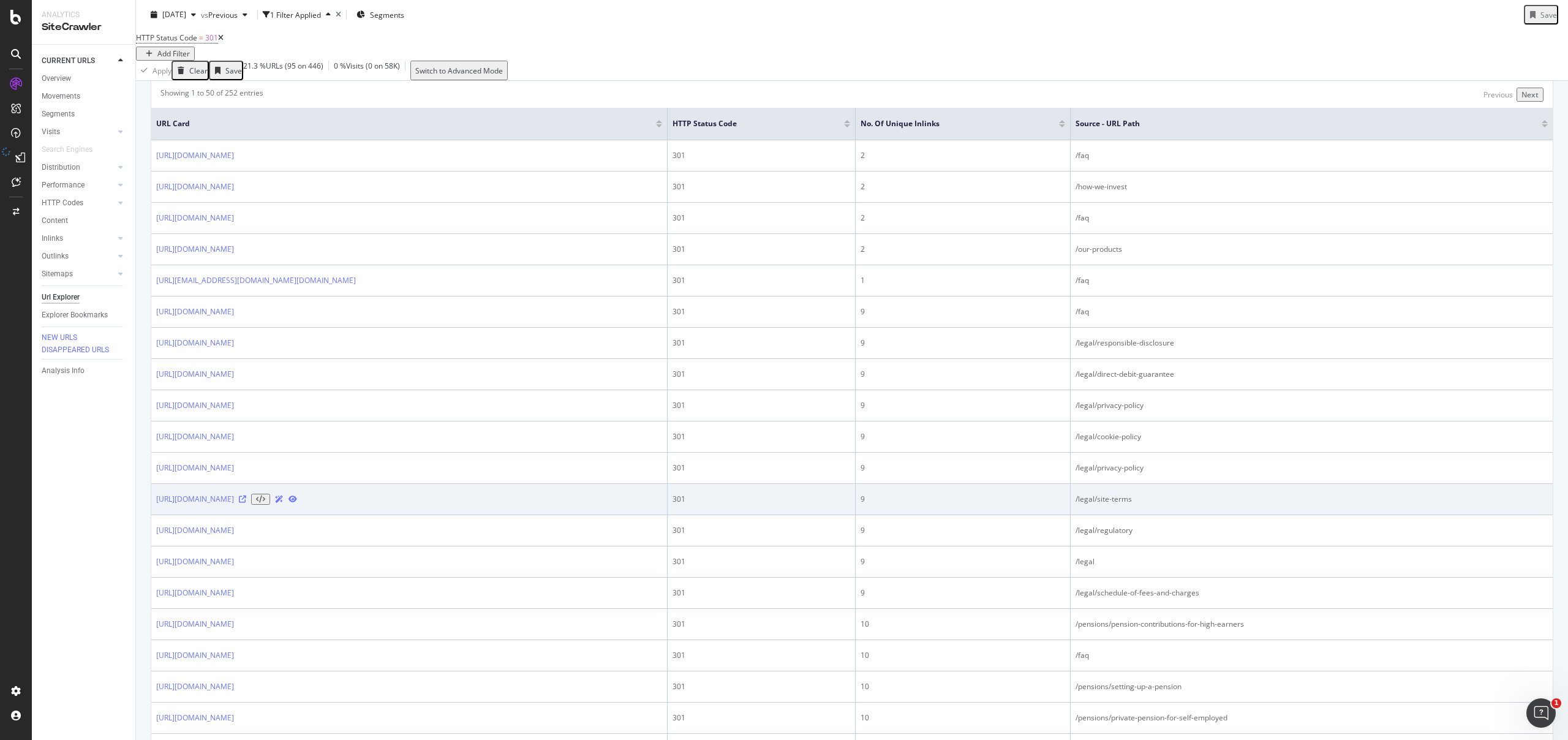
scroll to position [273, 0]
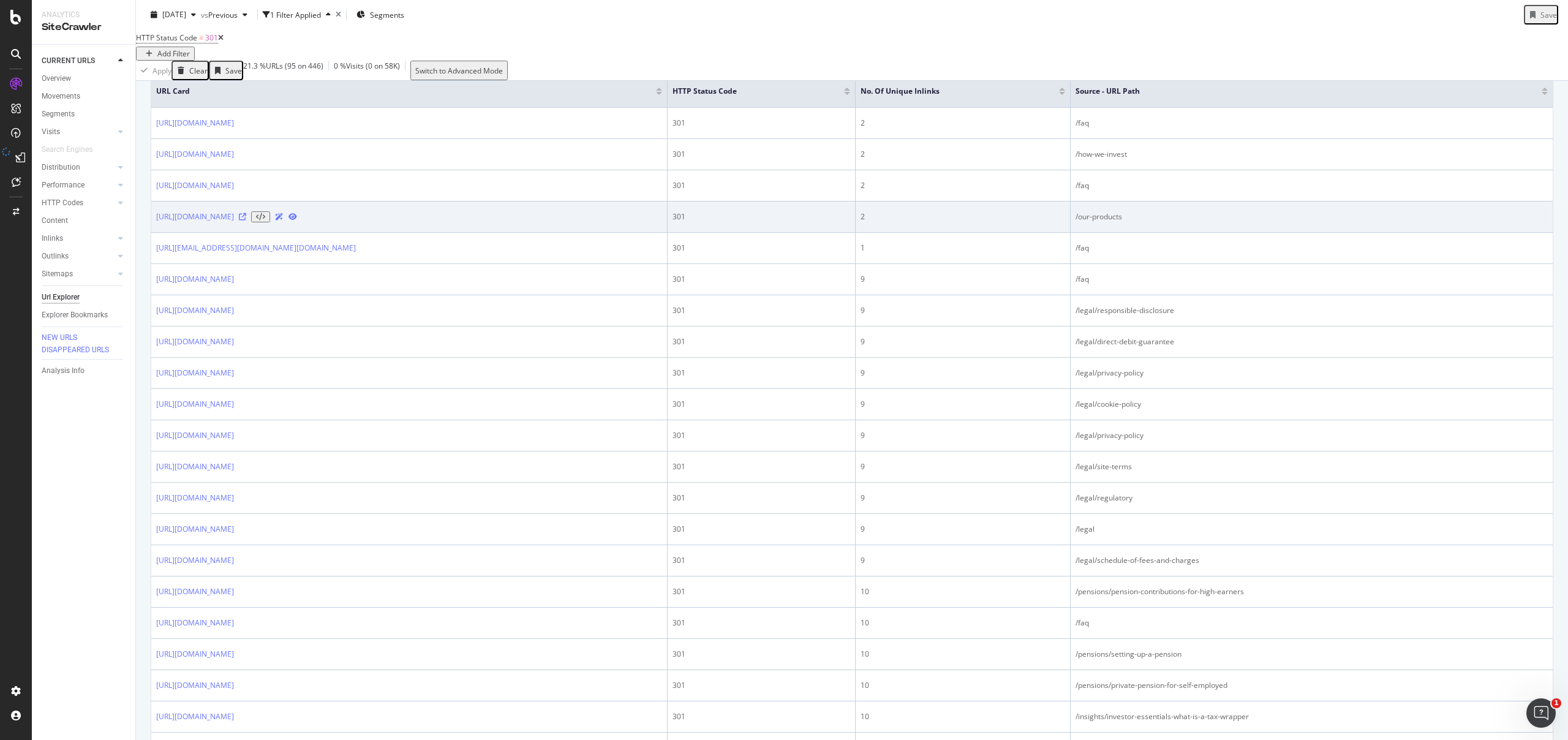
click at [1112, 222] on div "/our-products" at bounding box center [1311, 216] width 472 height 11
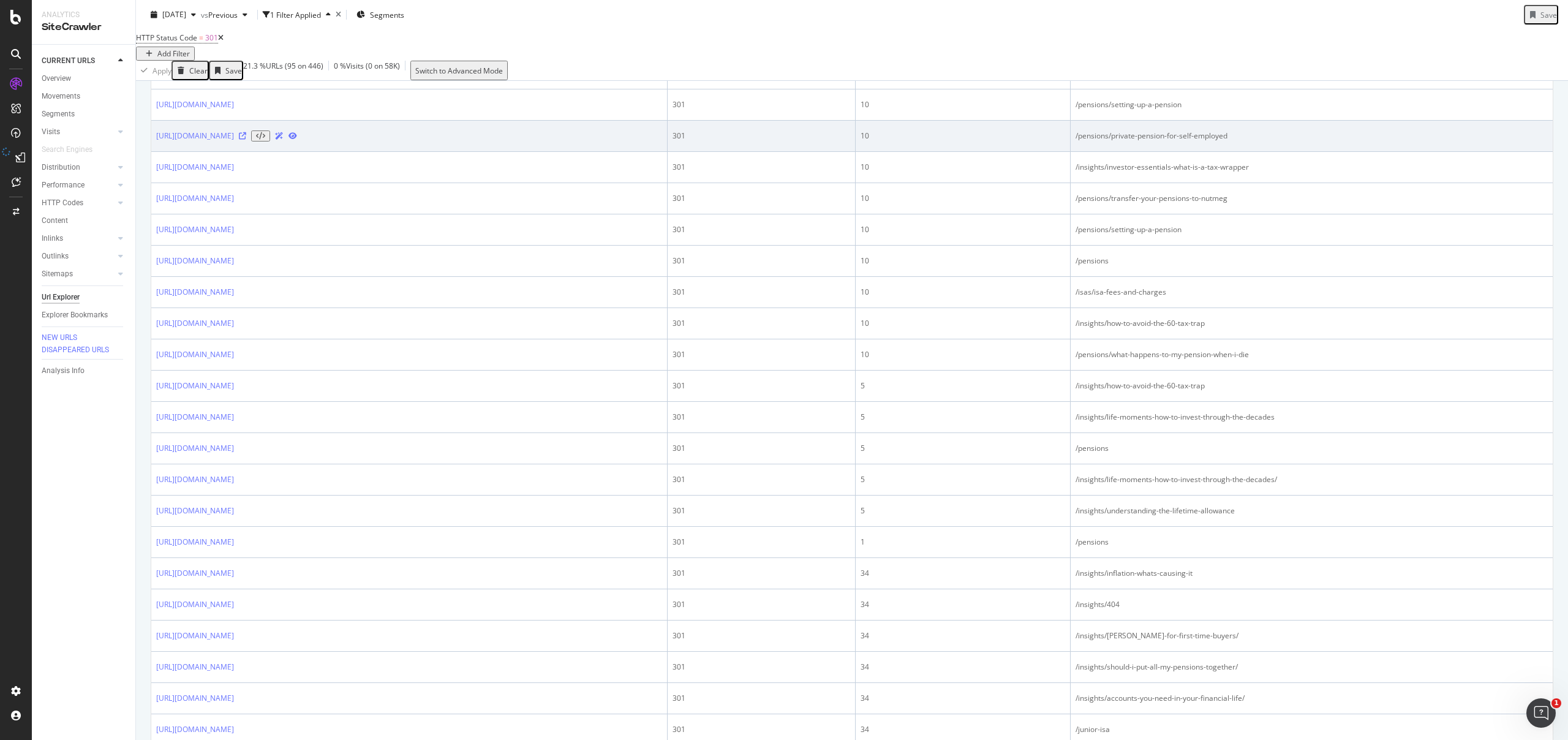
scroll to position [920, 0]
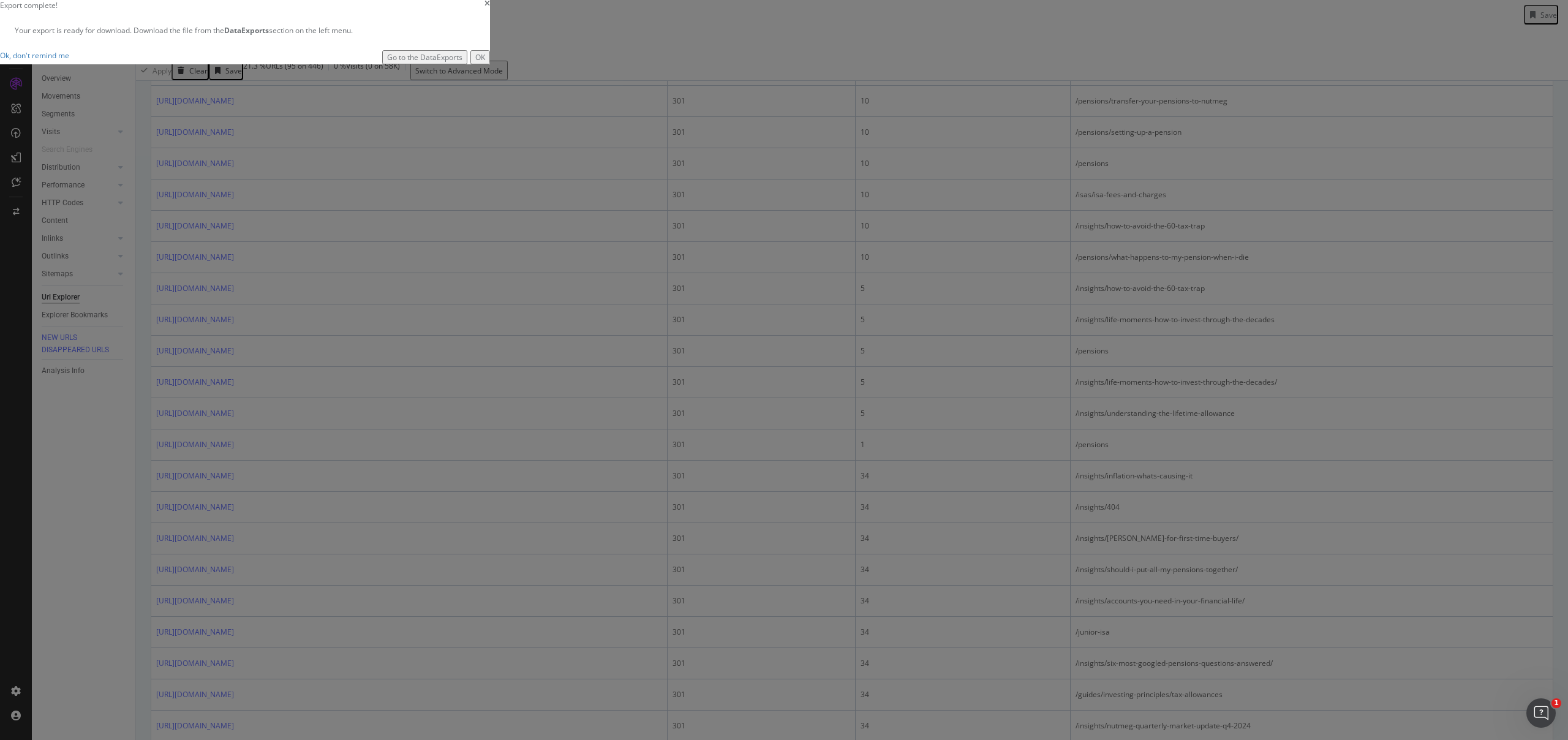
click at [485, 62] on div "OK" at bounding box center [480, 57] width 9 height 10
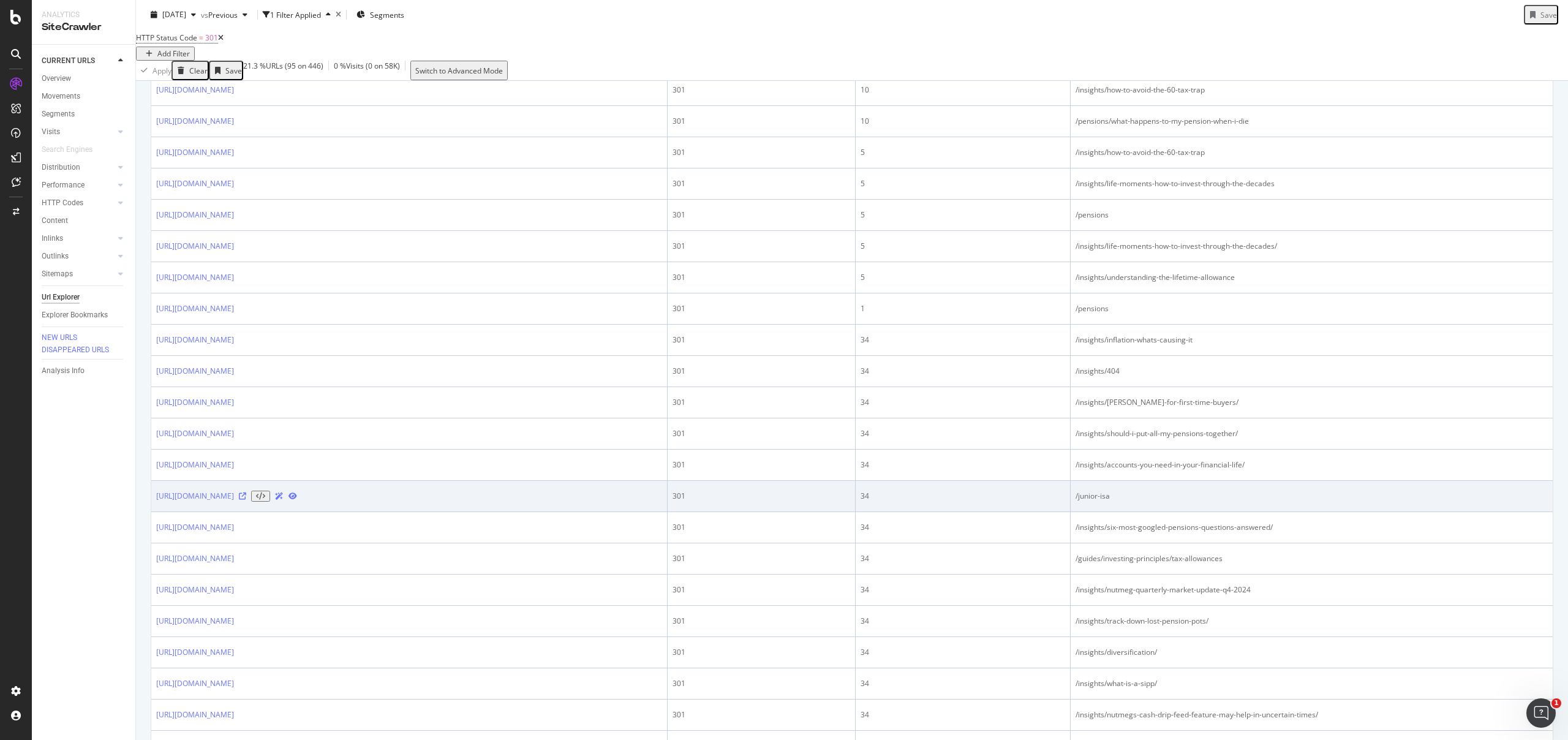
scroll to position [1040, 0]
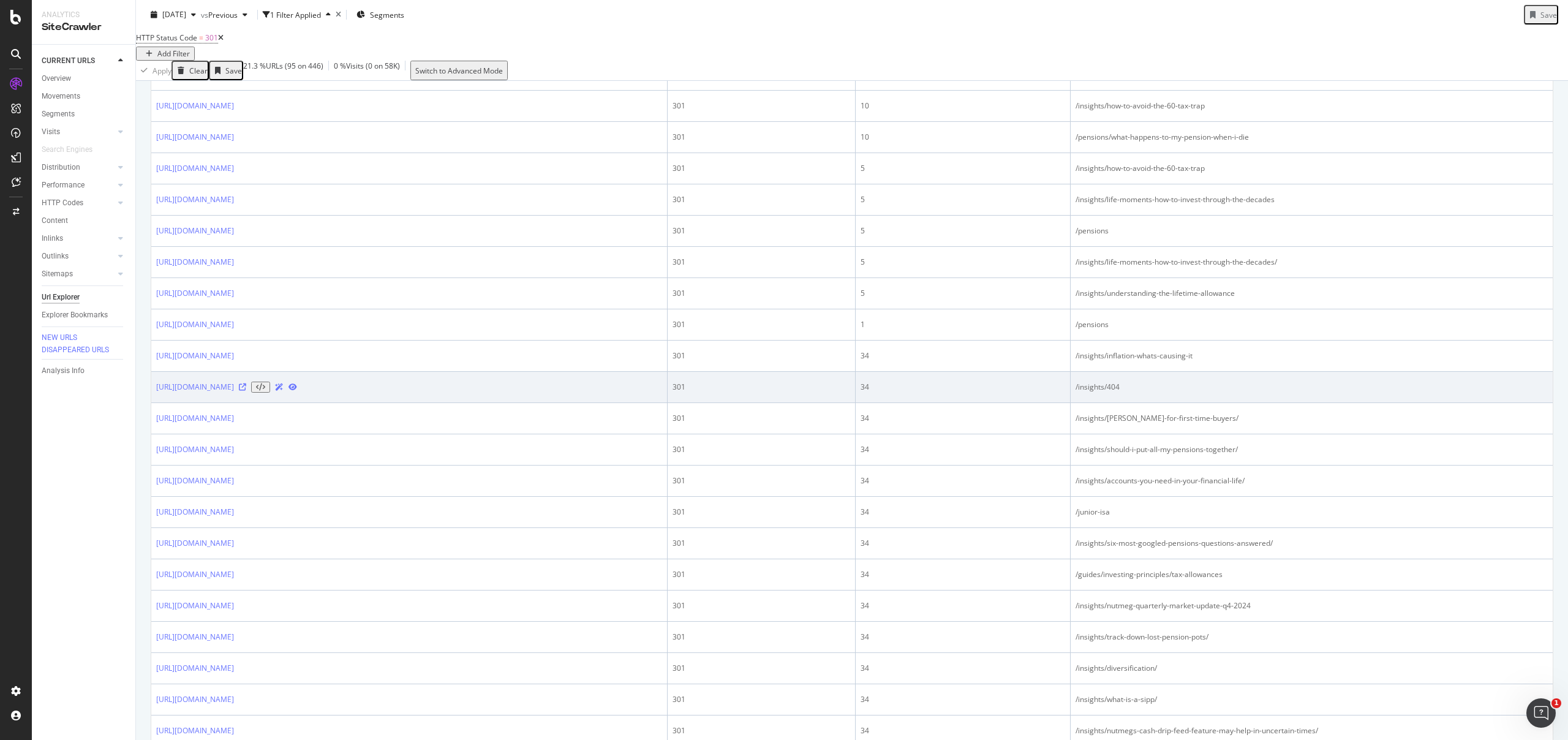
click at [1120, 403] on td "/insights/404" at bounding box center [1312, 387] width 482 height 32
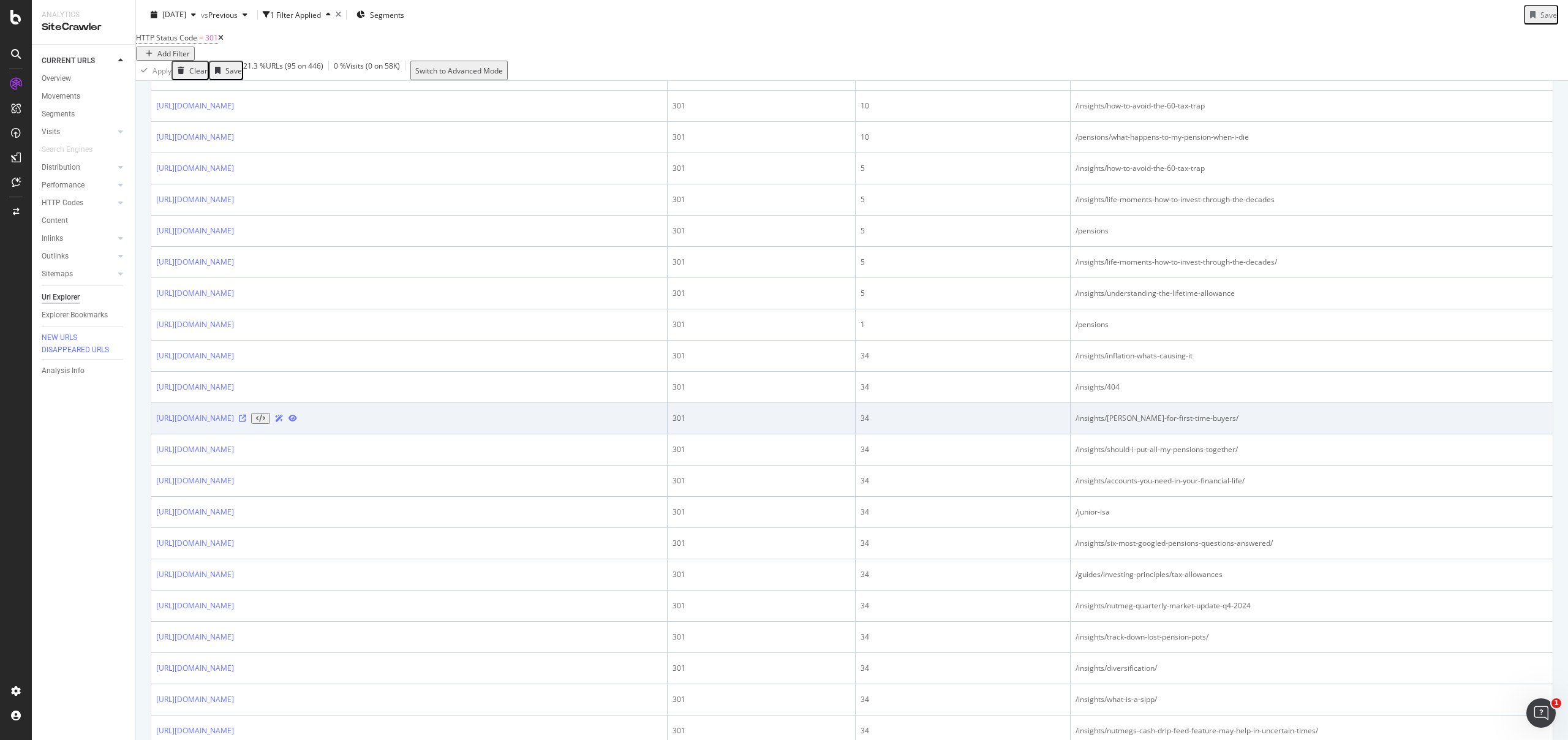
click at [1143, 424] on div "/insights/lisa-for-first-time-buyers/" at bounding box center [1311, 418] width 472 height 11
click at [1244, 435] on td "/insights/lisa-for-first-time-buyers/" at bounding box center [1312, 419] width 482 height 32
drag, startPoint x: 1177, startPoint y: 502, endPoint x: 1076, endPoint y: 501, distance: 101.0
click at [1076, 435] on tr "https://www.nutmeg.com/nutmegonomics 301 34 /insights/lisa-for-first-time-buyer…" at bounding box center [851, 419] width 1401 height 32
click at [1216, 435] on td "/insights/lisa-for-first-time-buyers/" at bounding box center [1312, 419] width 482 height 32
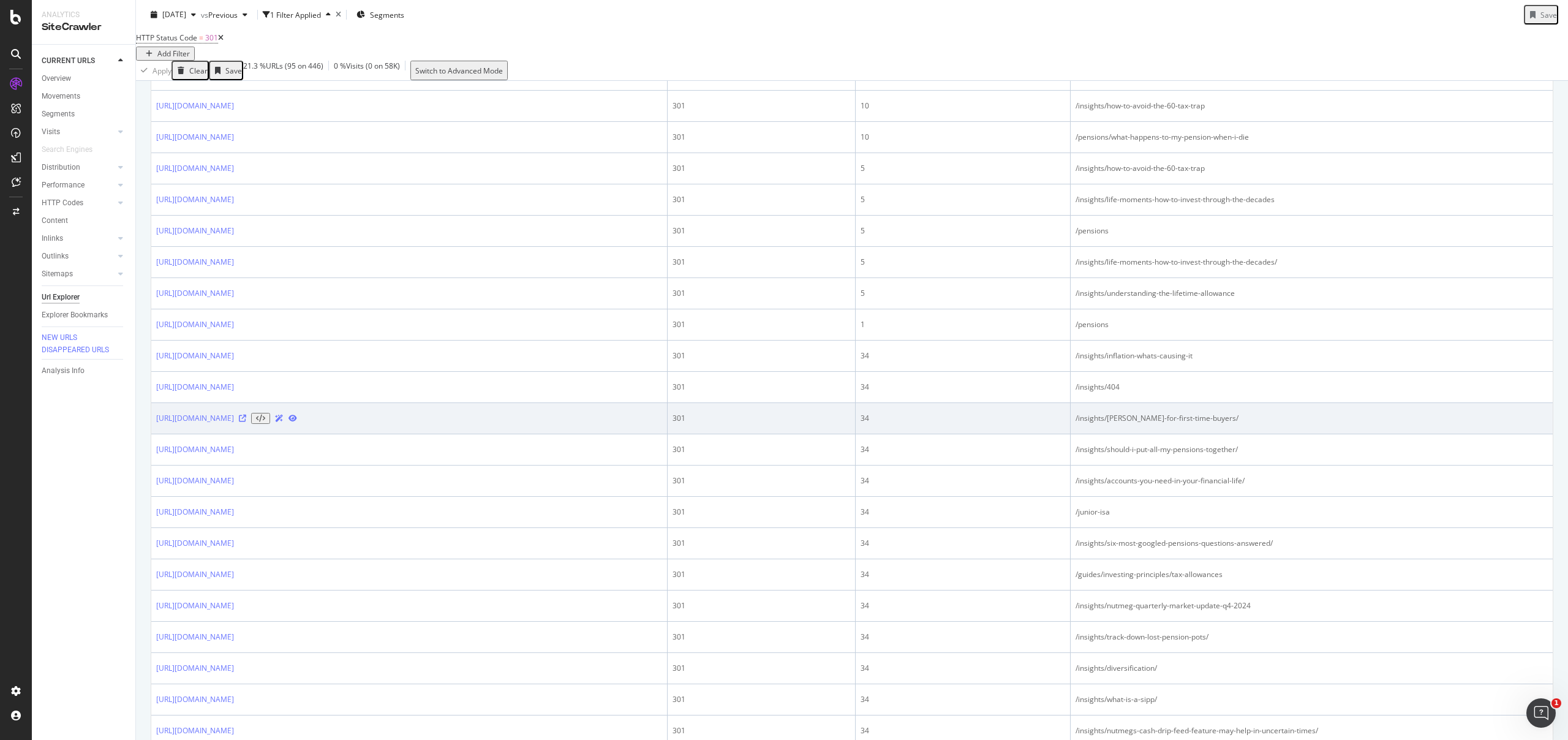
click at [1208, 424] on div "/insights/lisa-for-first-time-buyers/" at bounding box center [1311, 418] width 472 height 11
drag, startPoint x: 1257, startPoint y: 503, endPoint x: 1075, endPoint y: 500, distance: 182.0
click at [1075, 435] on tr "https://www.nutmeg.com/nutmegonomics 301 34 /insights/lisa-for-first-time-buyer…" at bounding box center [851, 419] width 1401 height 32
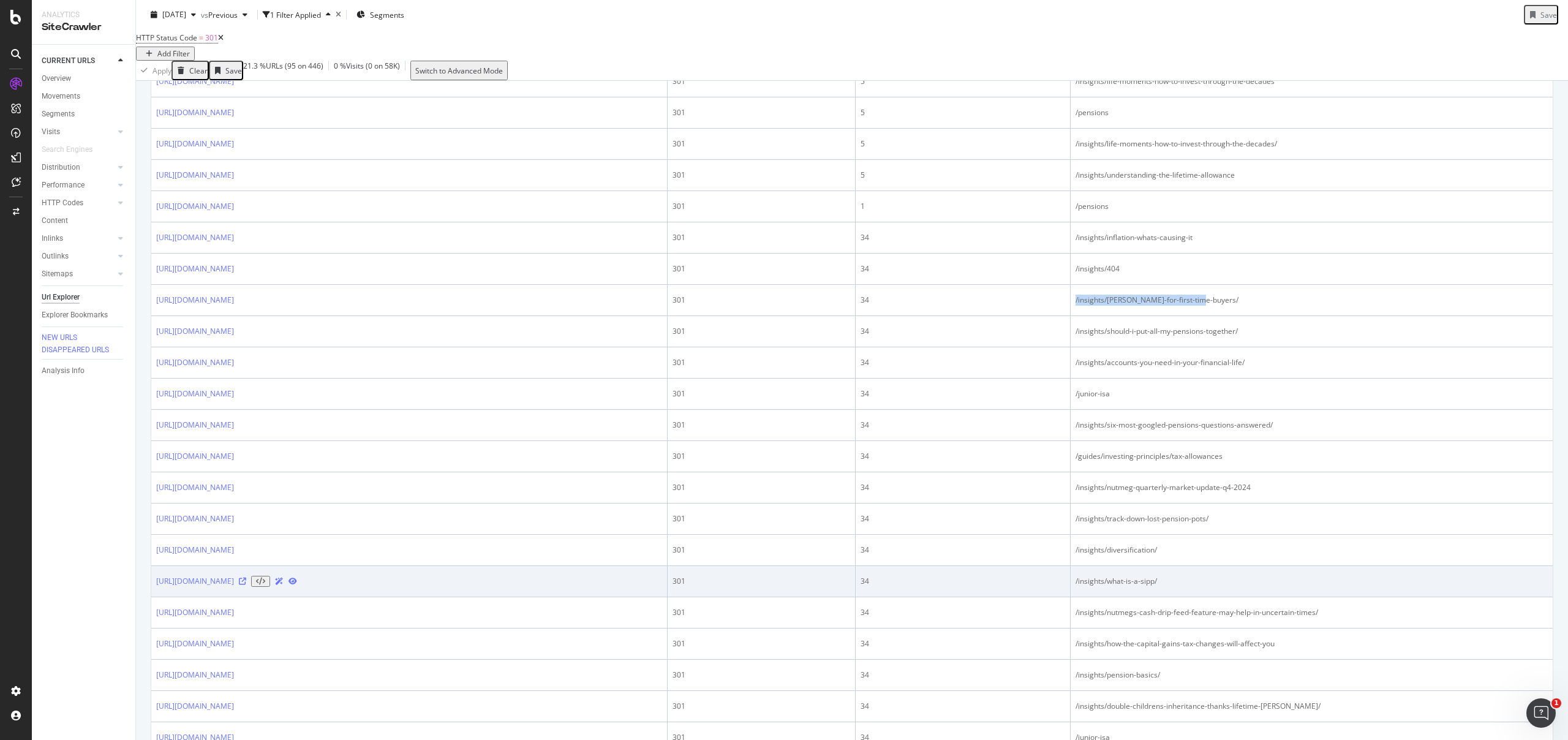
scroll to position [1160, 0]
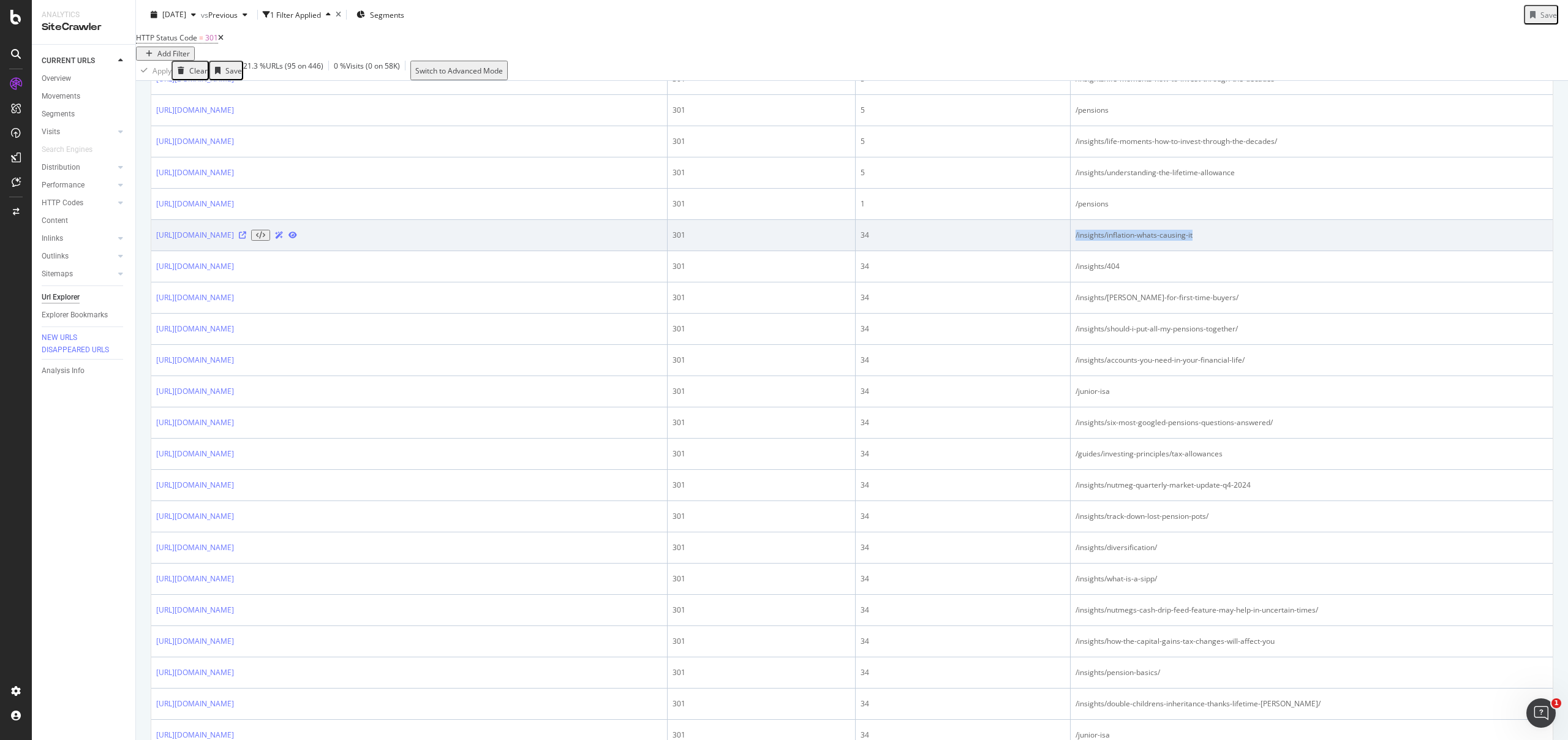
drag, startPoint x: 1226, startPoint y: 319, endPoint x: 1062, endPoint y: 325, distance: 164.1
click at [1062, 251] on tr "https://www.nutmeg.com/nutmegonomics 301 34 /insights/inflation-whats-causing-it" at bounding box center [851, 235] width 1401 height 32
click at [234, 241] on link "https://www.nutmeg.com/nutmegonomics" at bounding box center [195, 235] width 78 height 11
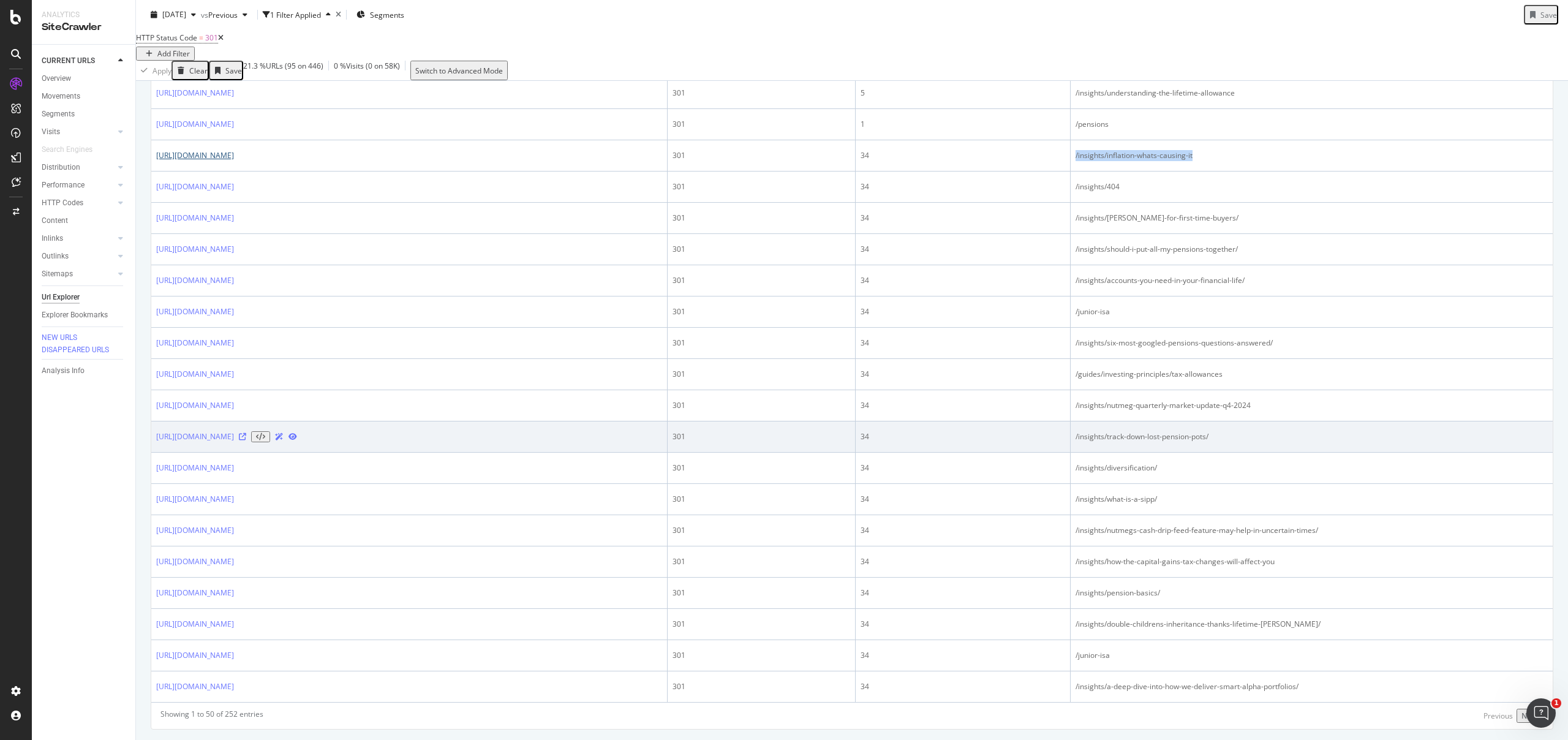
scroll to position [1388, 0]
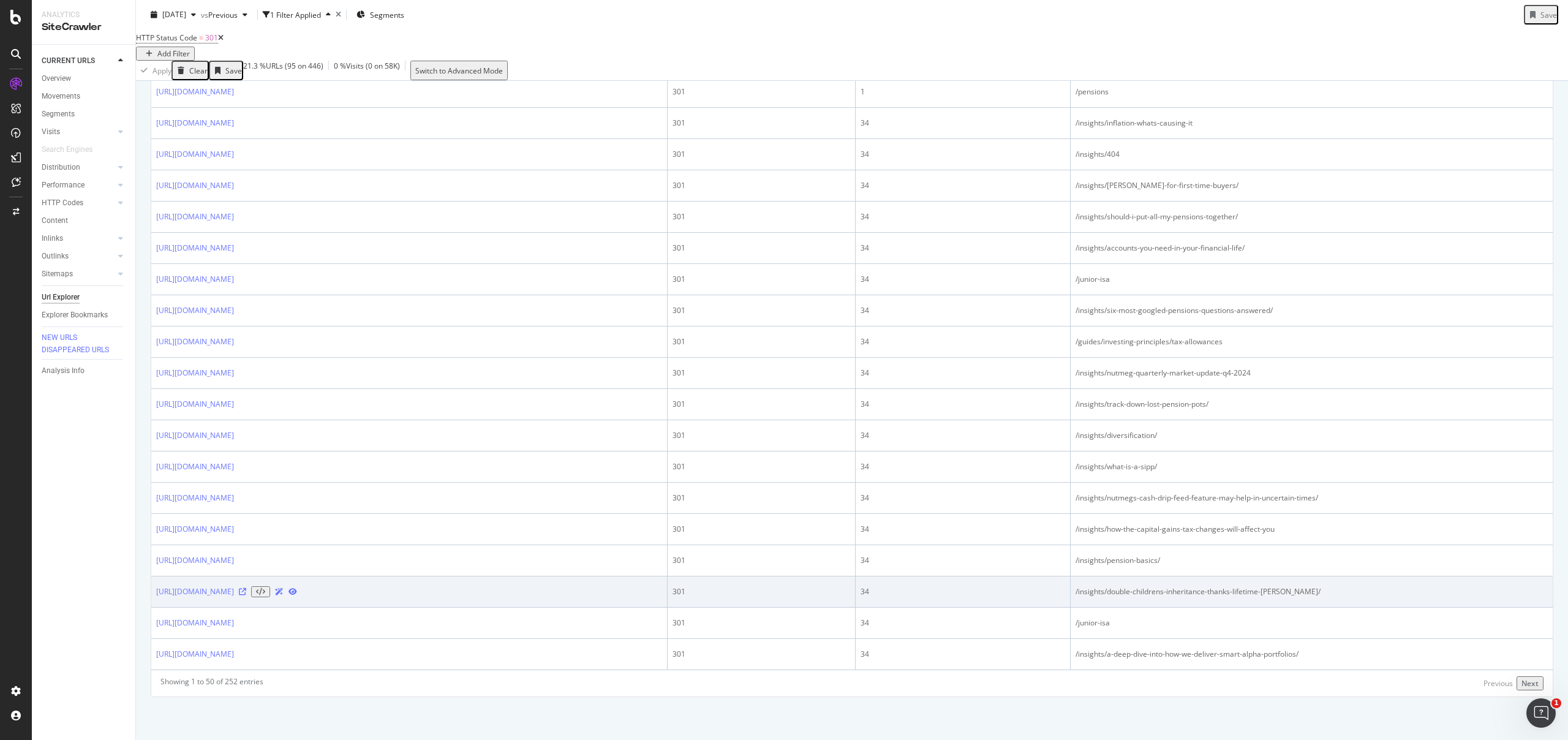
click at [1218, 586] on div "/insights/double-childrens-inheritance-thanks-lifetime-isa/" at bounding box center [1311, 591] width 472 height 11
click at [1322, 591] on td "/insights/double-childrens-inheritance-thanks-lifetime-isa/" at bounding box center [1312, 592] width 482 height 32
click at [1354, 595] on td "/insights/double-childrens-inheritance-thanks-lifetime-isa/" at bounding box center [1312, 592] width 482 height 32
click at [1318, 590] on div "/insights/double-childrens-inheritance-thanks-lifetime-isa/" at bounding box center [1311, 591] width 472 height 11
drag, startPoint x: 1322, startPoint y: 585, endPoint x: 1142, endPoint y: 582, distance: 180.0
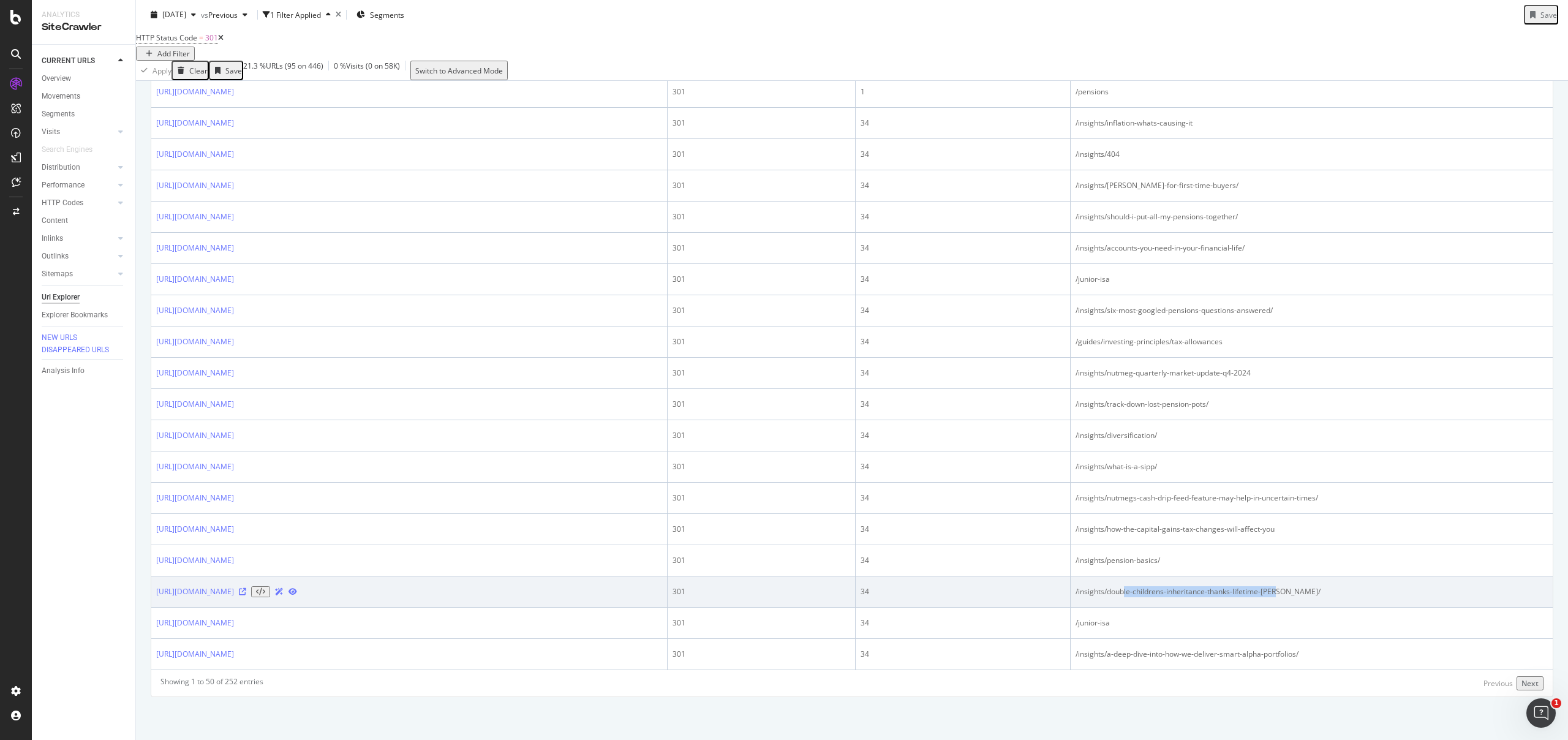
click at [1142, 586] on div "/insights/double-childrens-inheritance-thanks-lifetime-isa/" at bounding box center [1311, 591] width 472 height 11
click at [1143, 586] on div "/insights/double-childrens-inheritance-thanks-lifetime-isa/" at bounding box center [1311, 591] width 472 height 11
click at [1088, 593] on td "/insights/double-childrens-inheritance-thanks-lifetime-isa/" at bounding box center [1312, 592] width 482 height 32
click at [1054, 593] on td "34" at bounding box center [963, 592] width 215 height 32
drag, startPoint x: 1088, startPoint y: 589, endPoint x: 1356, endPoint y: 593, distance: 268.0
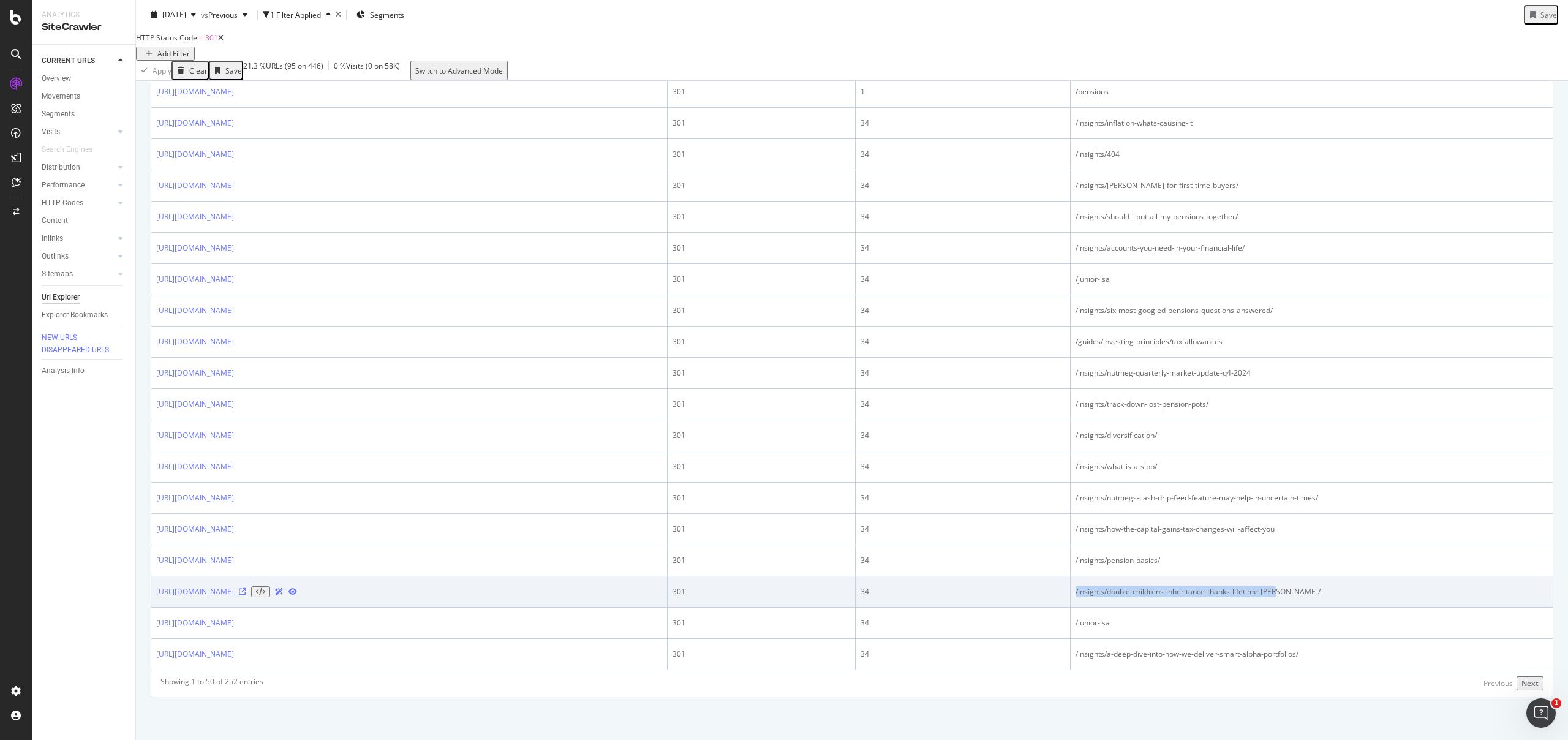
click at [1356, 593] on td "/insights/double-childrens-inheritance-thanks-lifetime-isa/" at bounding box center [1312, 592] width 482 height 32
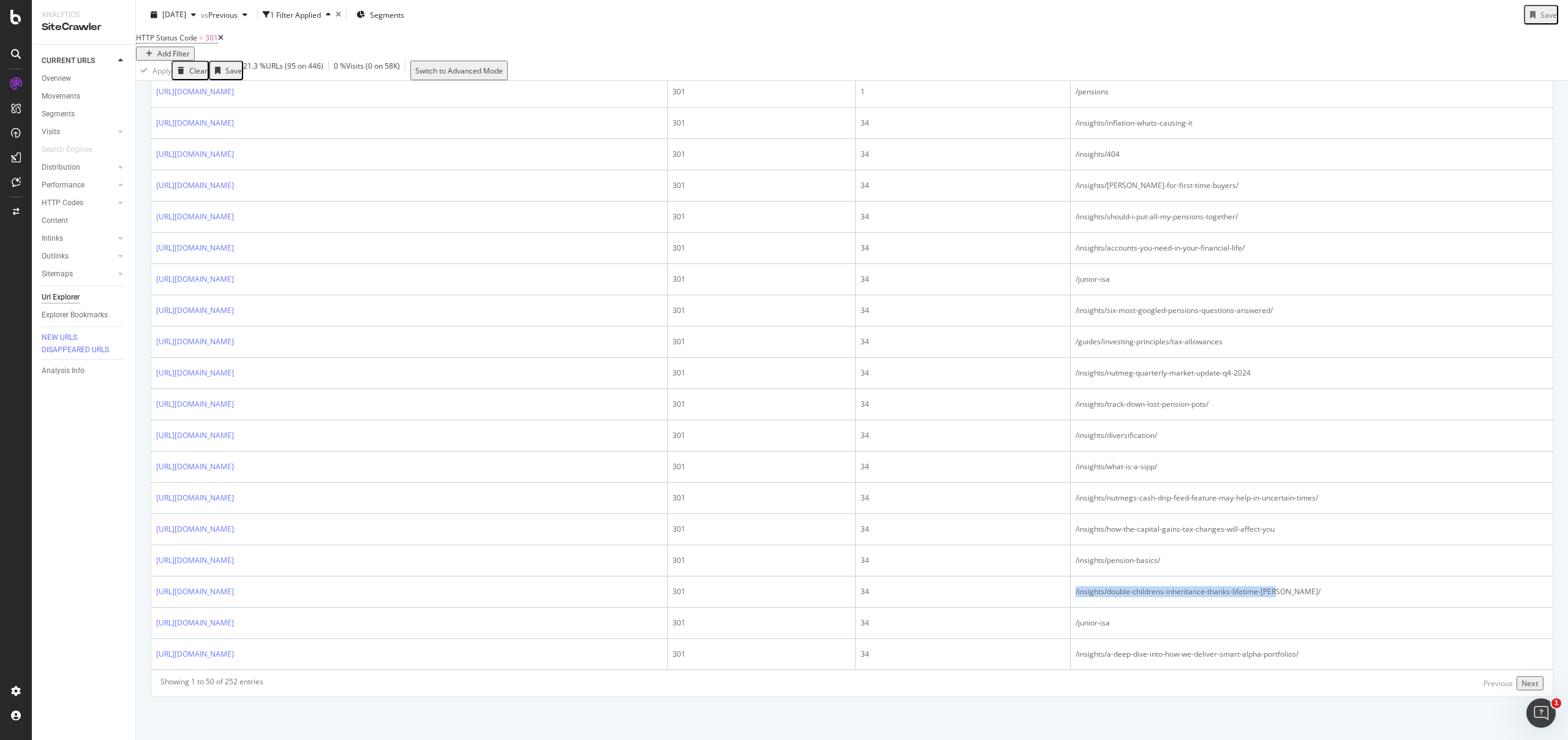
copy div "/insights/double-childrens-inheritance-thanks-lifetime-isa/"
click at [1532, 681] on div "Next" at bounding box center [1530, 684] width 17 height 10
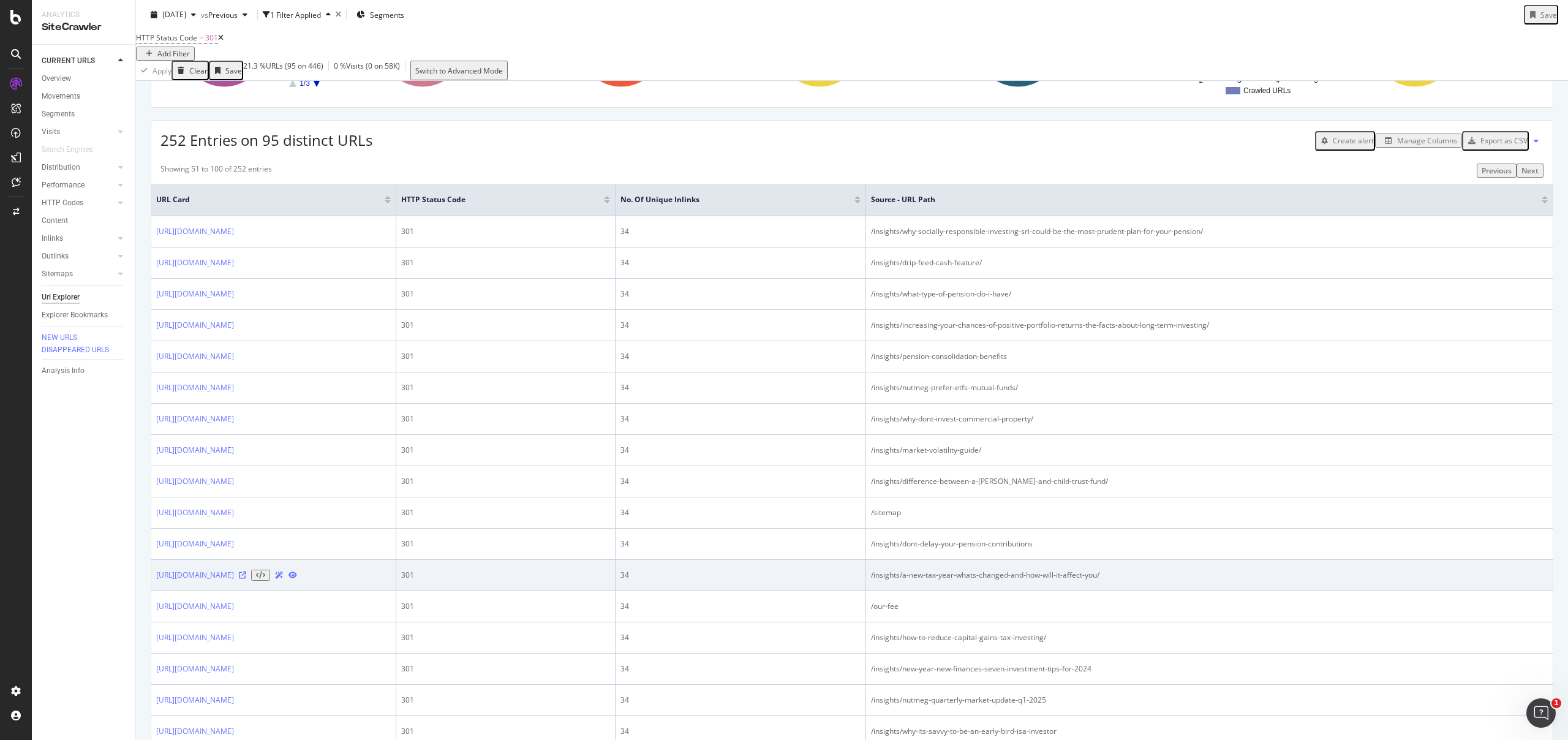
scroll to position [331, 0]
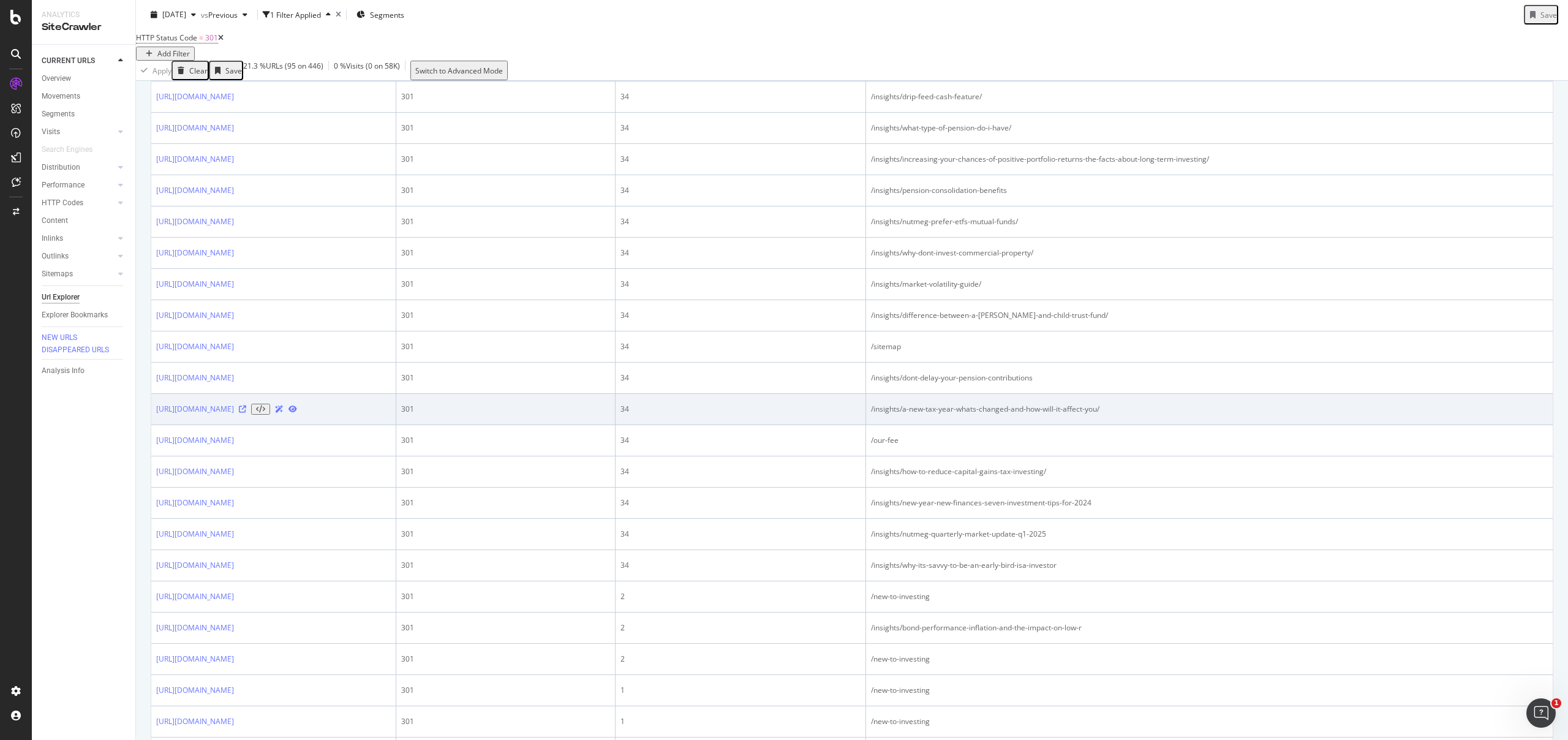
click at [945, 415] on div "/insights/a-new-tax-year-whats-changed-and-how-will-it-affect-you/" at bounding box center [1209, 409] width 677 height 11
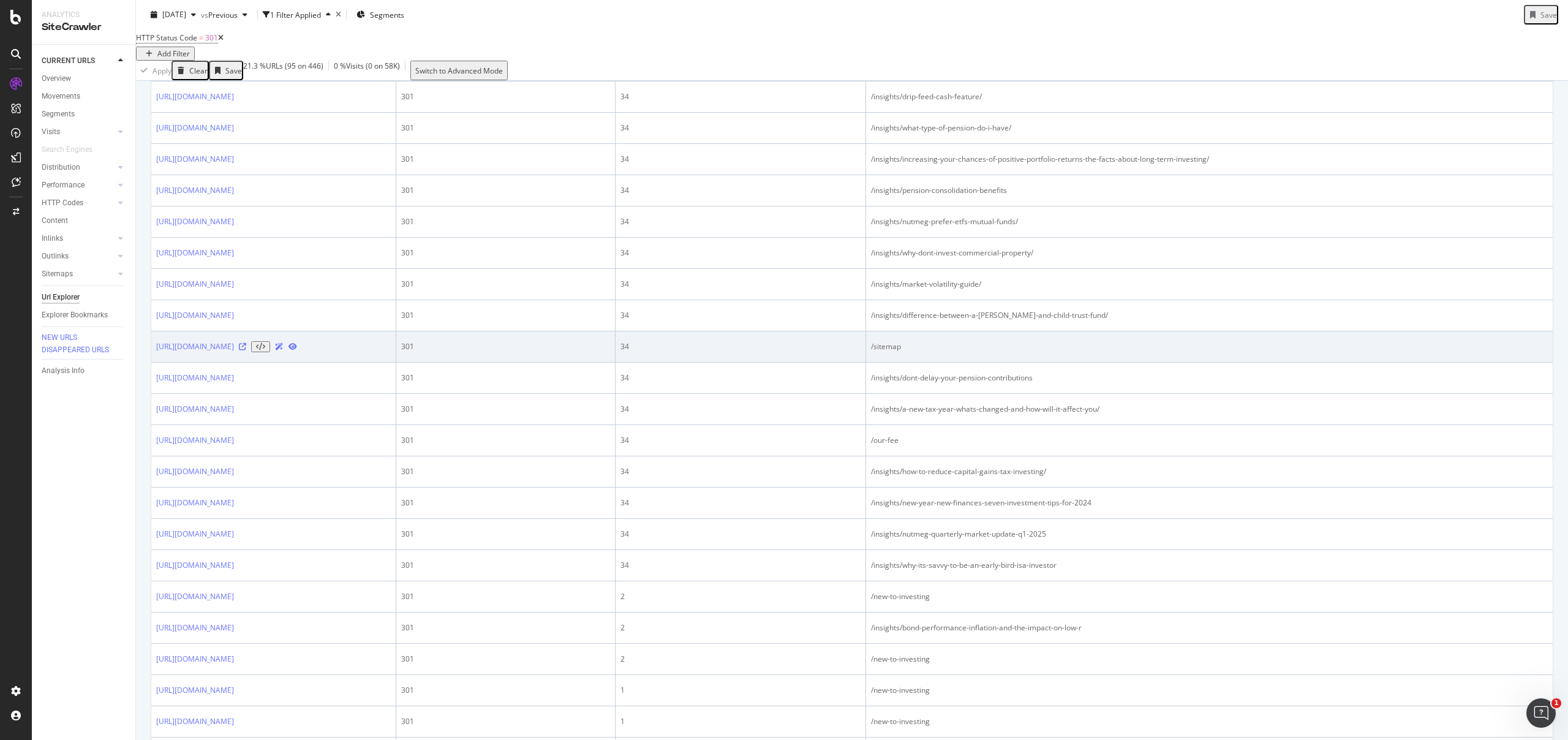
click at [945, 352] on div "/sitemap" at bounding box center [1209, 346] width 677 height 11
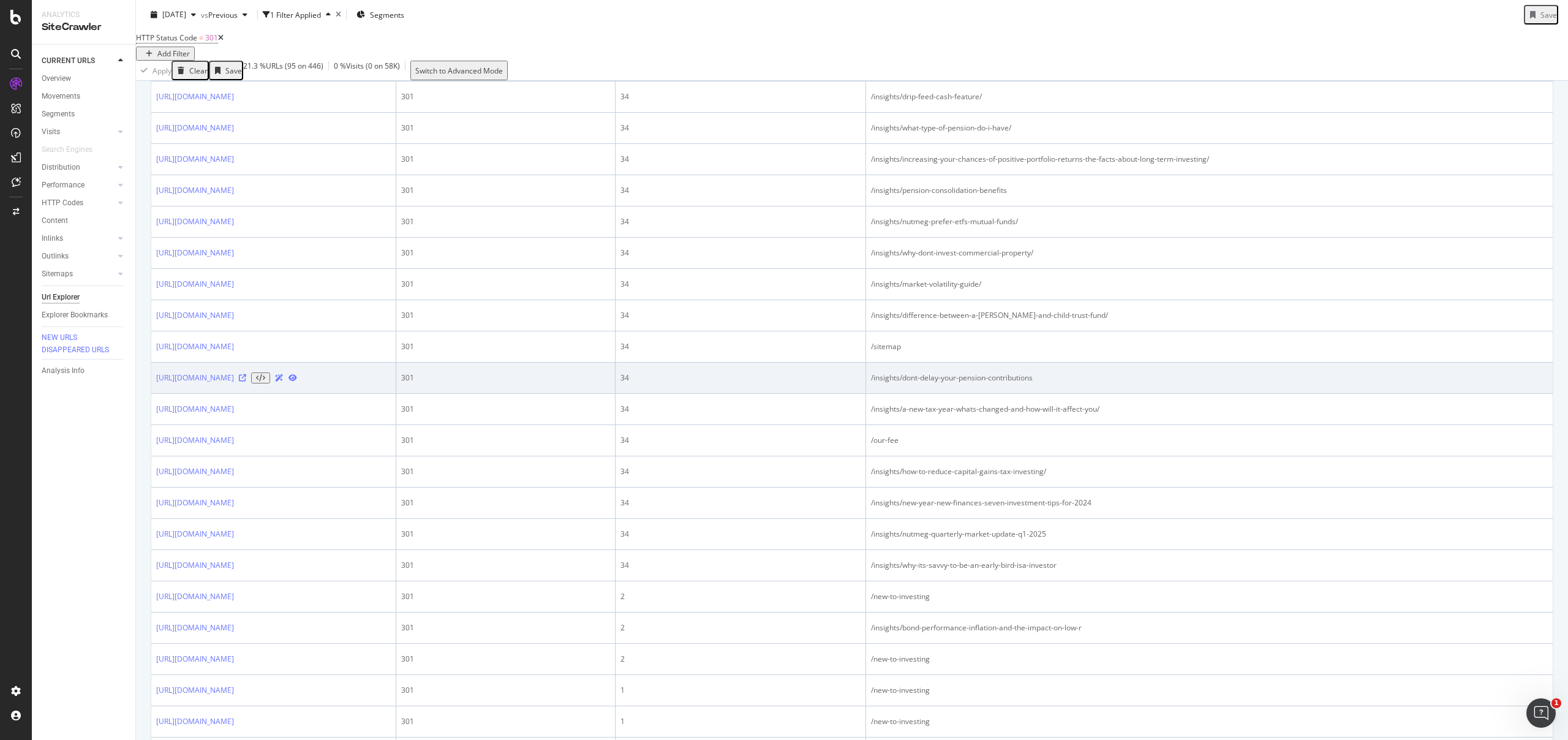
drag, startPoint x: 999, startPoint y: 436, endPoint x: 1006, endPoint y: 432, distance: 8.1
click at [999, 426] on td "/insights/a-new-tax-year-whats-changed-and-how-will-it-affect-you/" at bounding box center [1209, 409] width 687 height 32
click at [1011, 394] on td "/insights/dont-delay-your-pension-contributions" at bounding box center [1209, 379] width 687 height 32
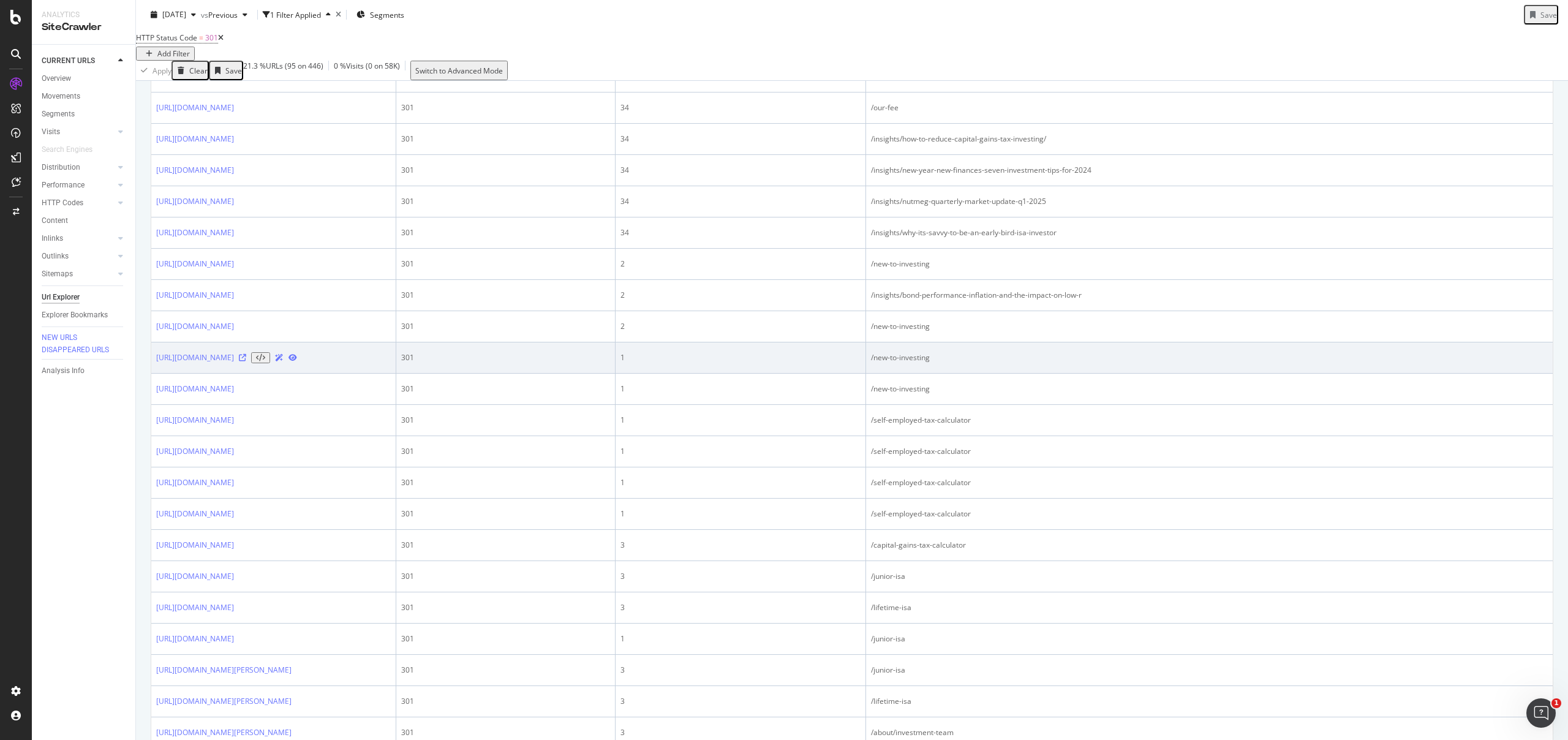
scroll to position [678, 0]
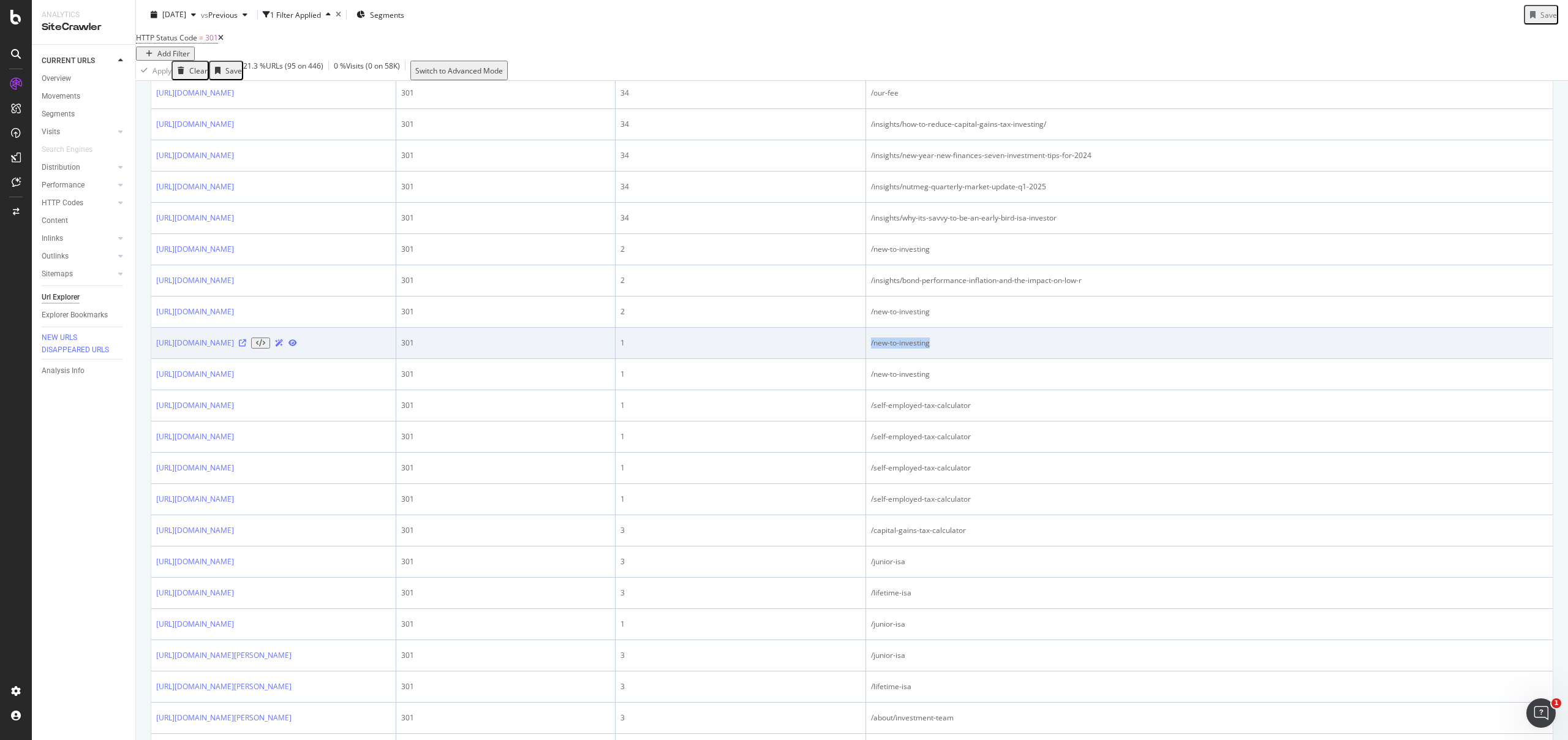
drag, startPoint x: 972, startPoint y: 437, endPoint x: 870, endPoint y: 438, distance: 102.0
click at [871, 349] on div "/new-to-investing" at bounding box center [1209, 343] width 677 height 11
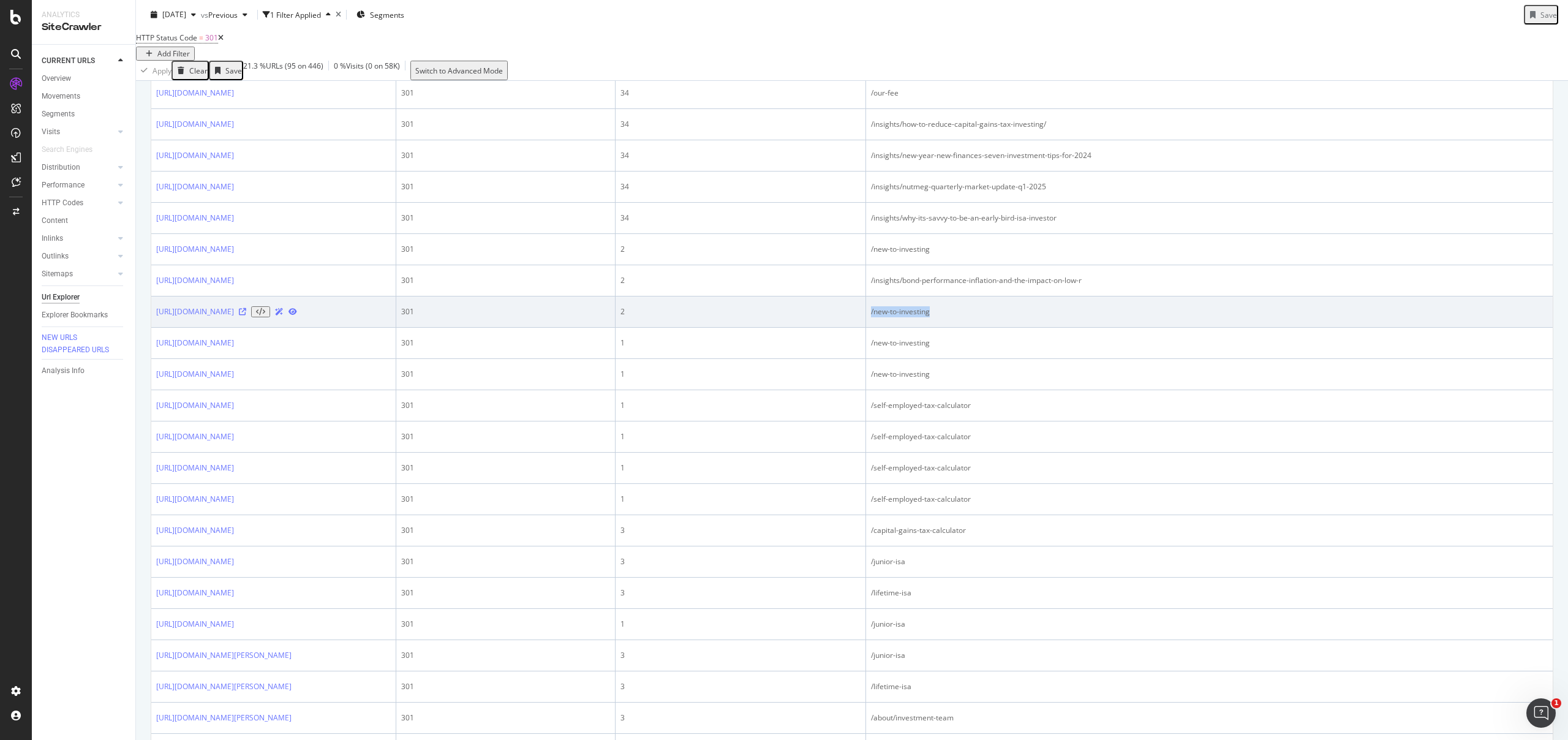
drag, startPoint x: 968, startPoint y: 396, endPoint x: 868, endPoint y: 395, distance: 100.0
click at [868, 328] on td "/new-to-investing" at bounding box center [1209, 312] width 687 height 32
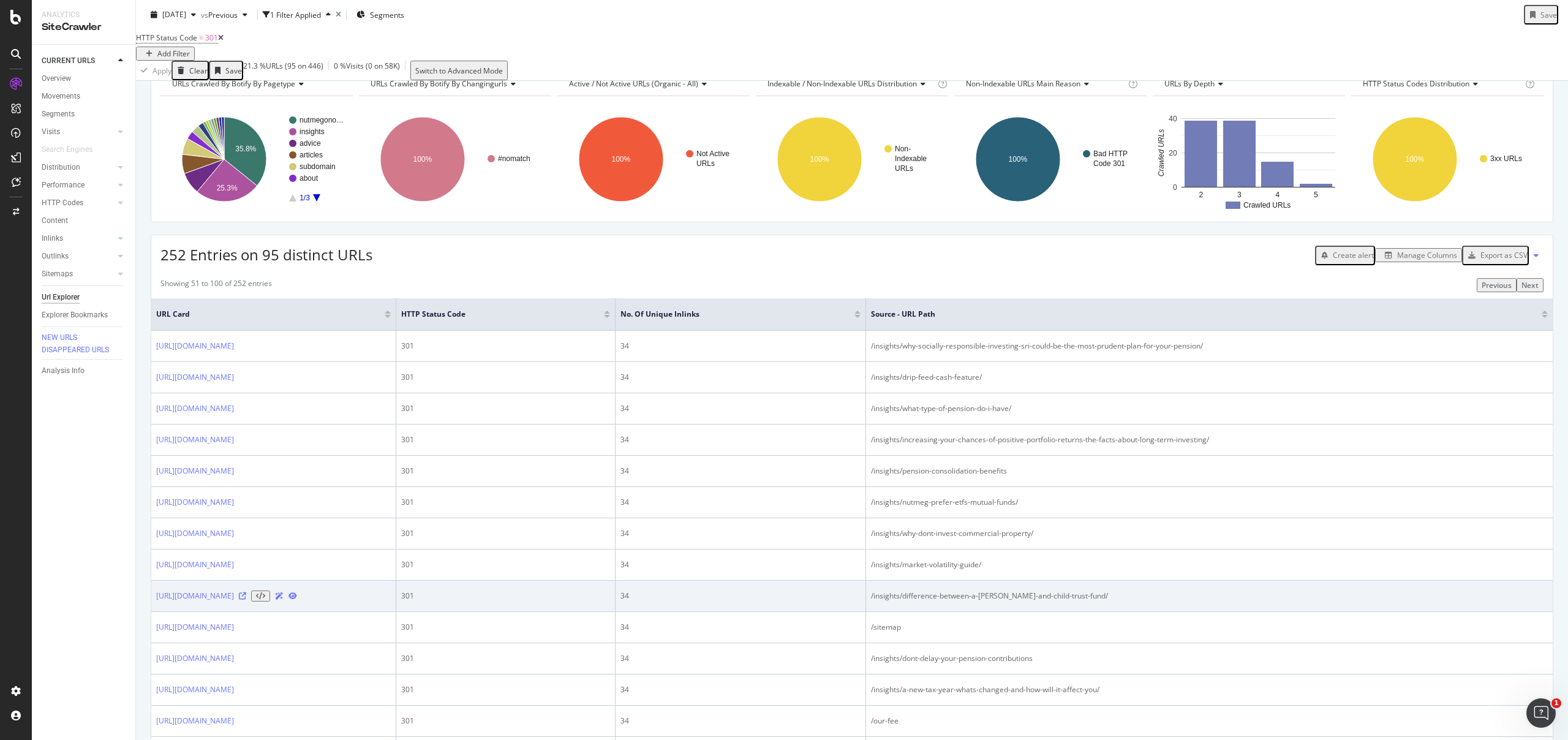
scroll to position [15, 0]
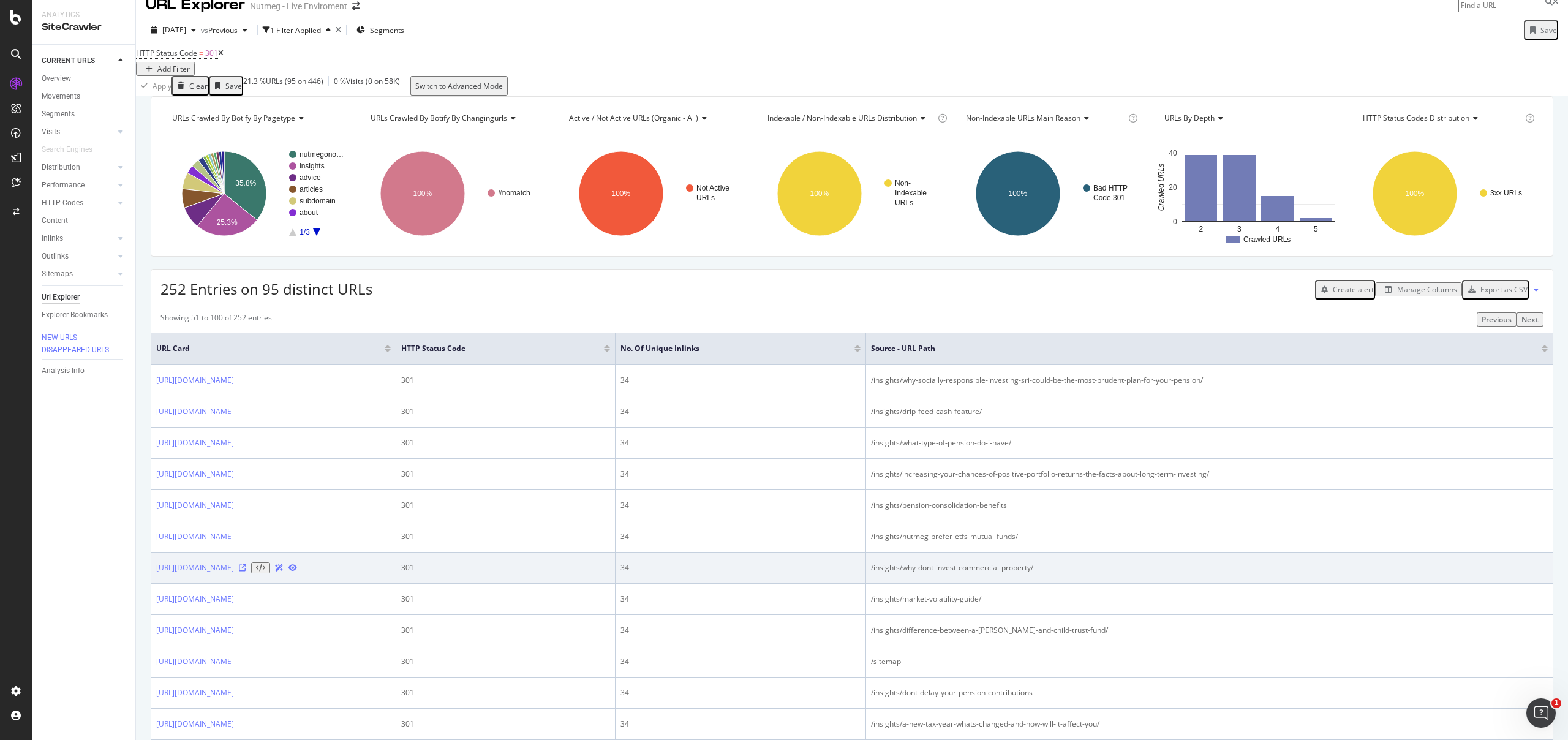
click at [1016, 584] on td "/insights/why-dont-invest-commercial-property/" at bounding box center [1209, 568] width 687 height 32
drag, startPoint x: 1056, startPoint y: 602, endPoint x: 863, endPoint y: 603, distance: 193.0
click at [863, 584] on tr "https://www.nutmeg.com/nutmegonomics 301 34 /insights/why-dont-invest-commercia…" at bounding box center [851, 568] width 1401 height 32
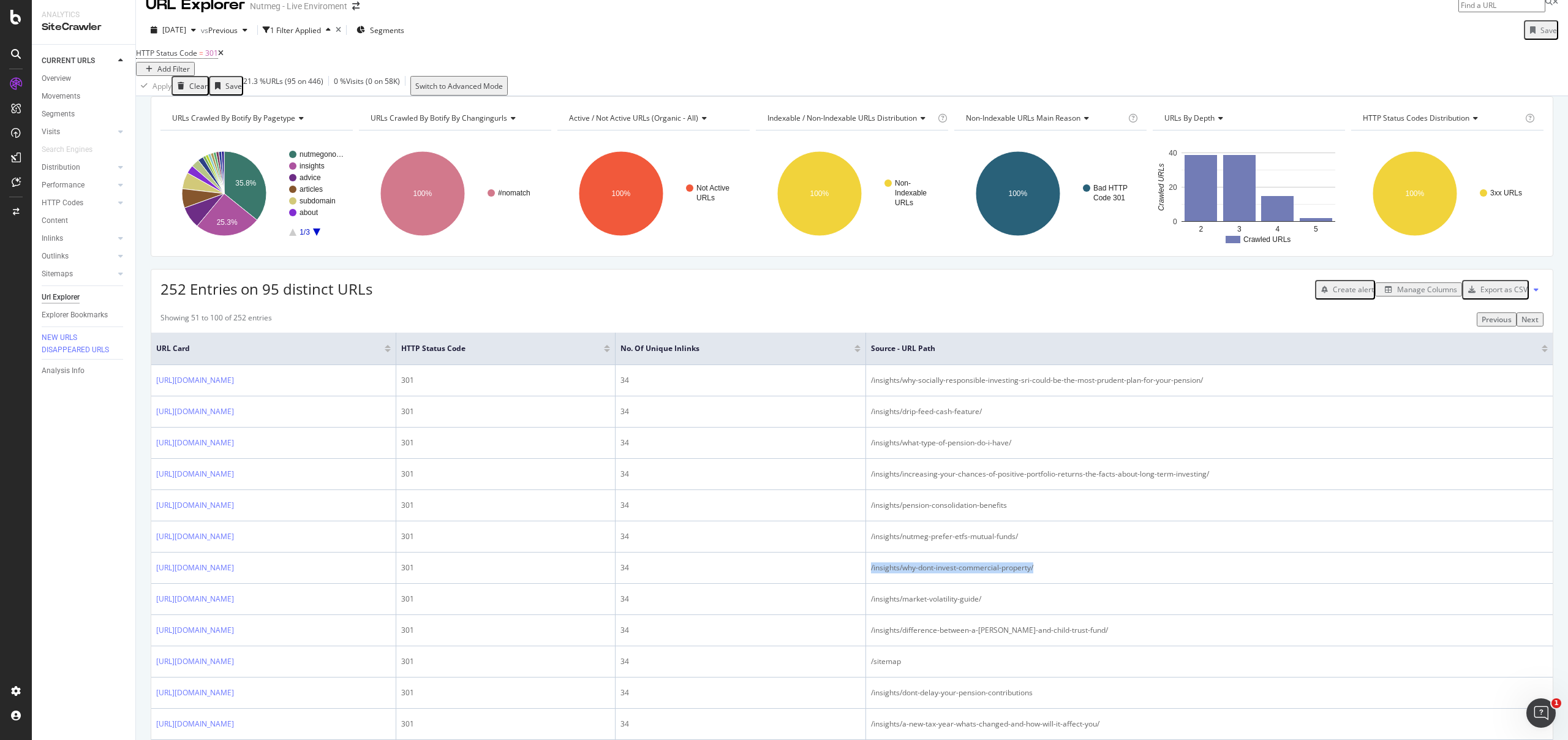
click at [1406, 295] on div "Manage Columns" at bounding box center [1427, 290] width 60 height 10
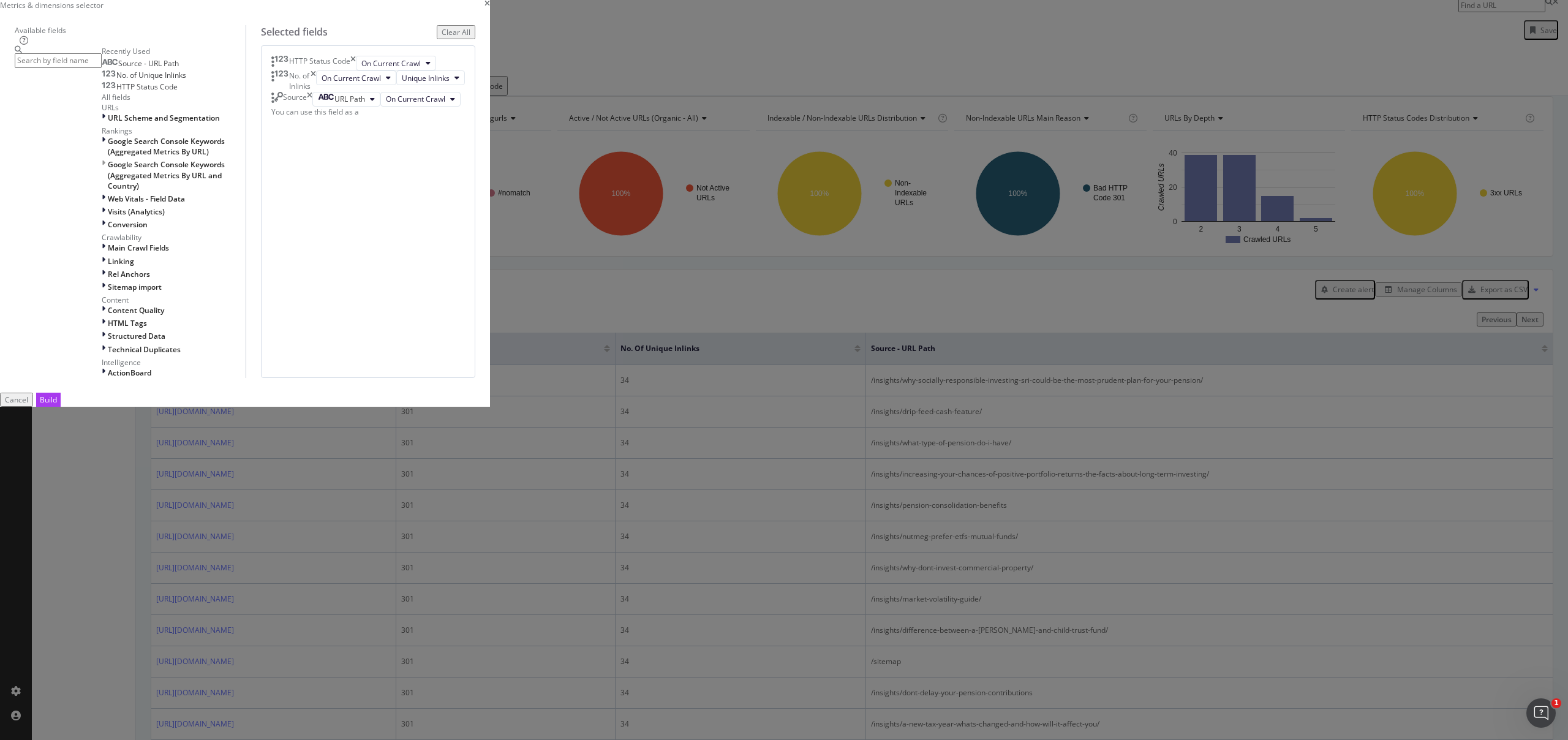
click at [476, 379] on div "HTTP Status Code On Current Crawl No. of Inlinks On Current Crawl Unique Inlink…" at bounding box center [368, 211] width 214 height 332
click at [465, 107] on div "Source URL Path On Current Crawl" at bounding box center [368, 99] width 194 height 15
click at [365, 104] on div "URL Path" at bounding box center [341, 99] width 47 height 10
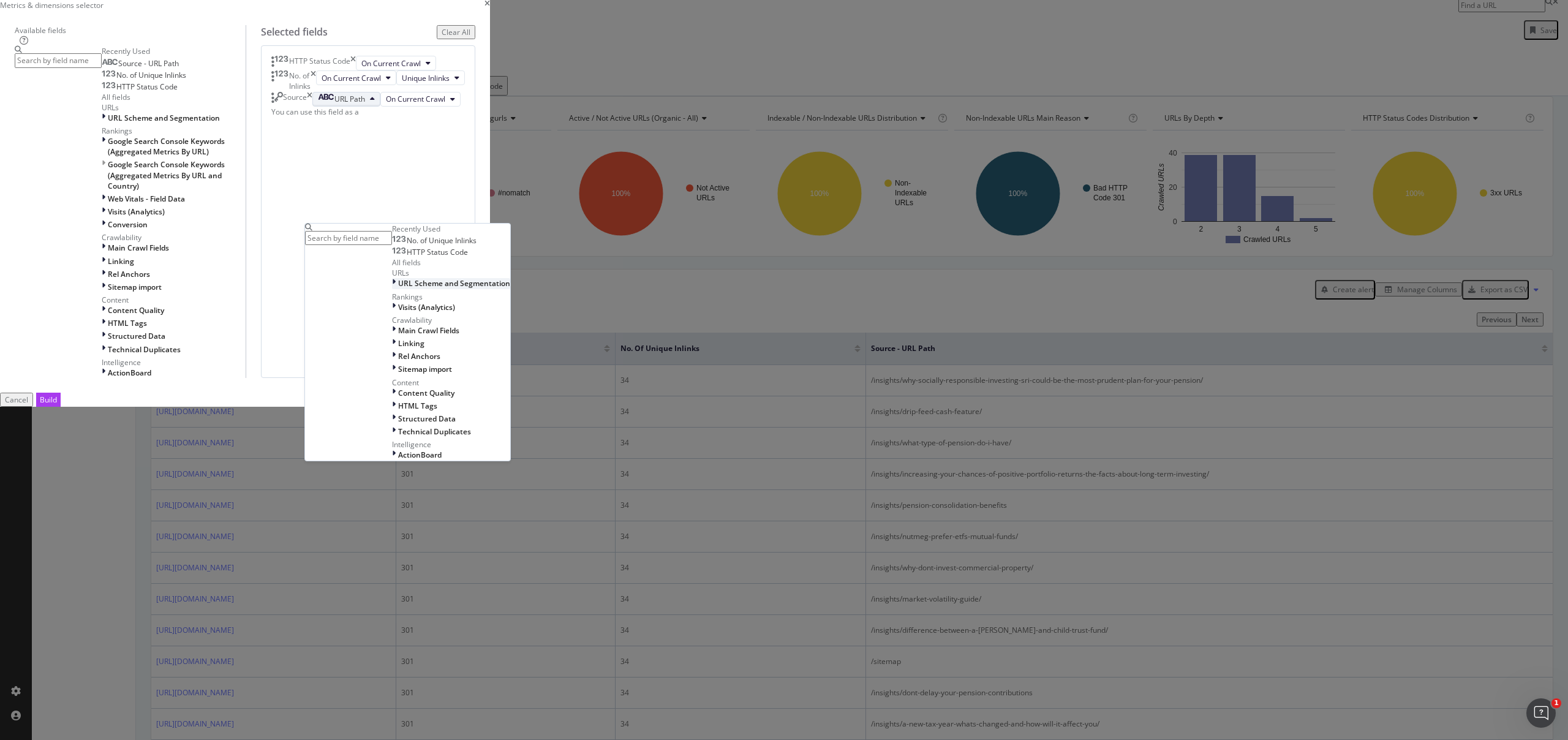
click at [398, 289] on div "modal" at bounding box center [395, 284] width 6 height 10
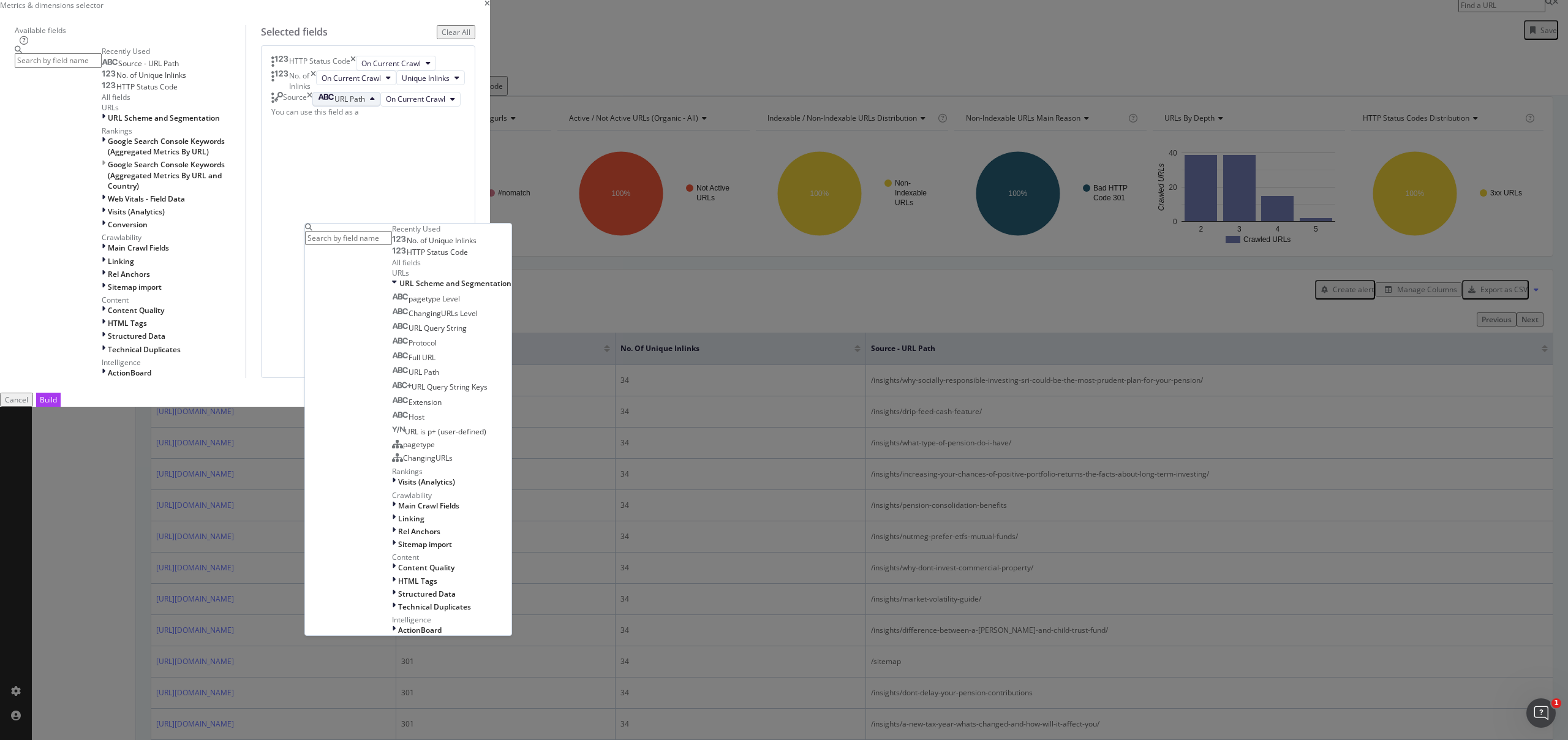
click at [436, 363] on span "Full URL" at bounding box center [413, 357] width 44 height 10
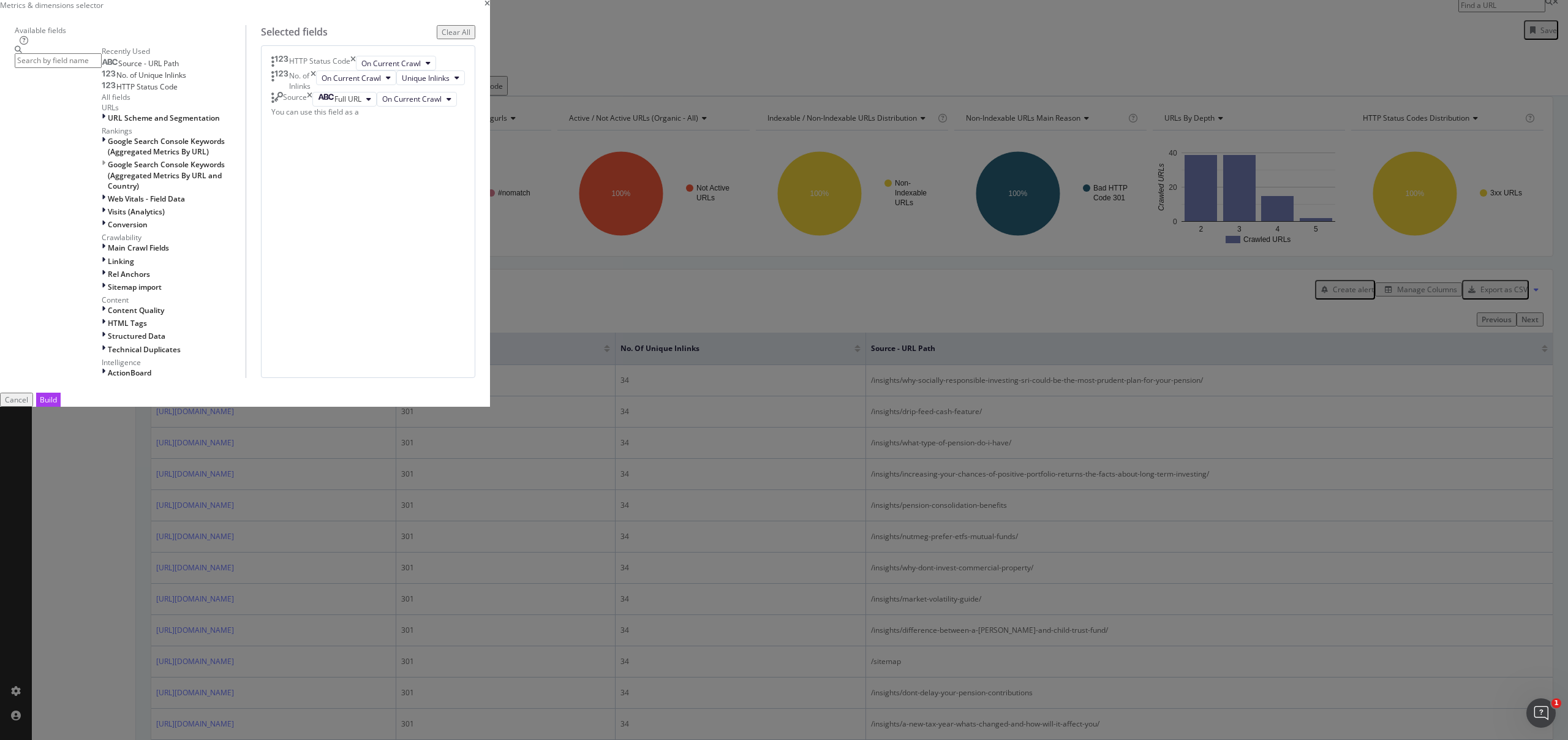
click at [465, 107] on div "Source Full URL On Current Crawl" at bounding box center [368, 99] width 194 height 15
click at [442, 104] on span "On Current Crawl" at bounding box center [412, 99] width 60 height 10
click at [879, 383] on span "On Current Crawl" at bounding box center [857, 383] width 69 height 11
click at [465, 116] on div "HTTP Status Code On Current Crawl No. of Inlinks On Current Crawl Unique Inlink…" at bounding box center [368, 85] width 194 height 61
click at [219, 123] on span "URL Scheme and Segmentation" at bounding box center [163, 118] width 112 height 10
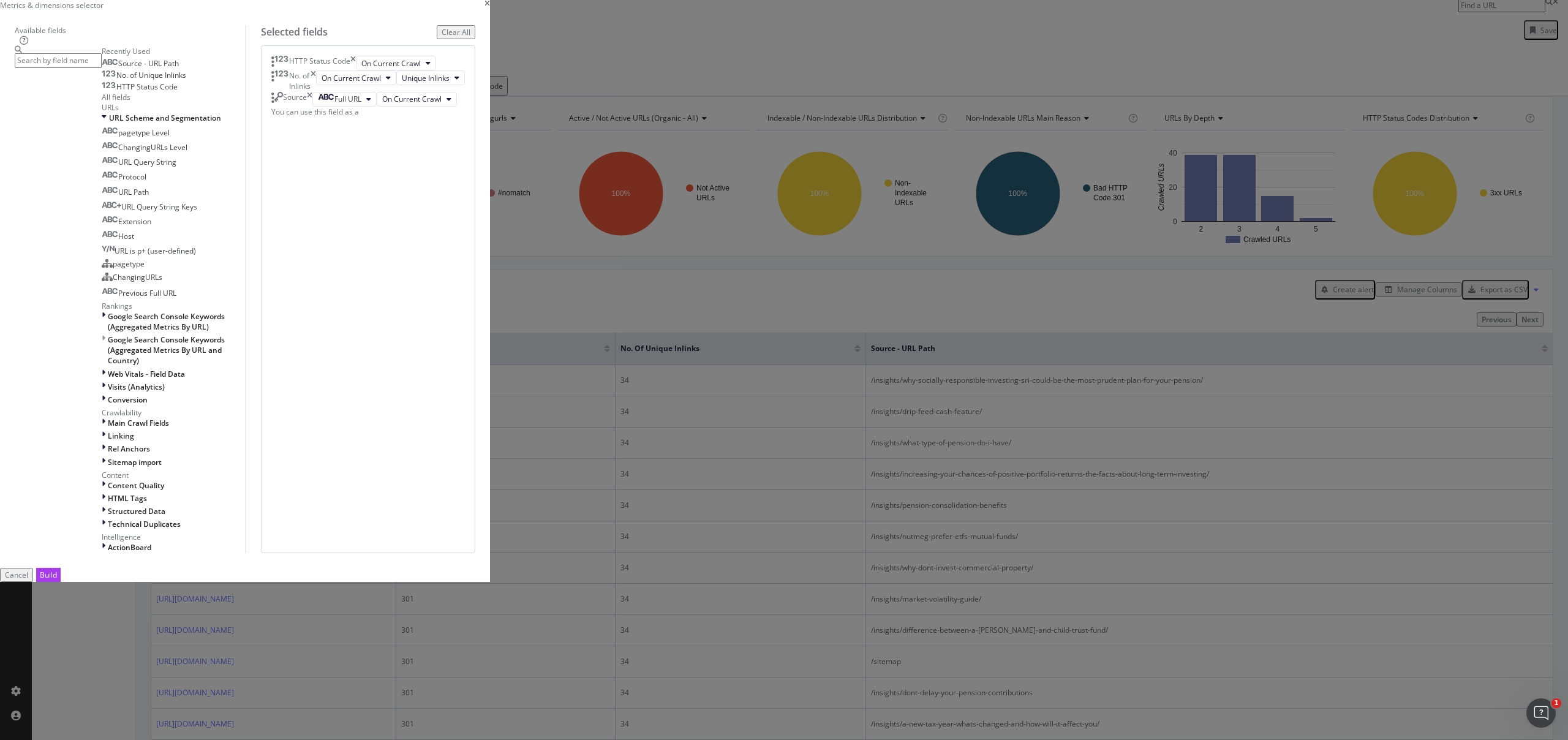
click at [476, 508] on div "HTTP Status Code On Current Crawl No. of Inlinks On Current Crawl Unique Inlink…" at bounding box center [368, 299] width 214 height 508
click at [221, 123] on span "URL Scheme and Segmentation" at bounding box center [165, 118] width 112 height 10
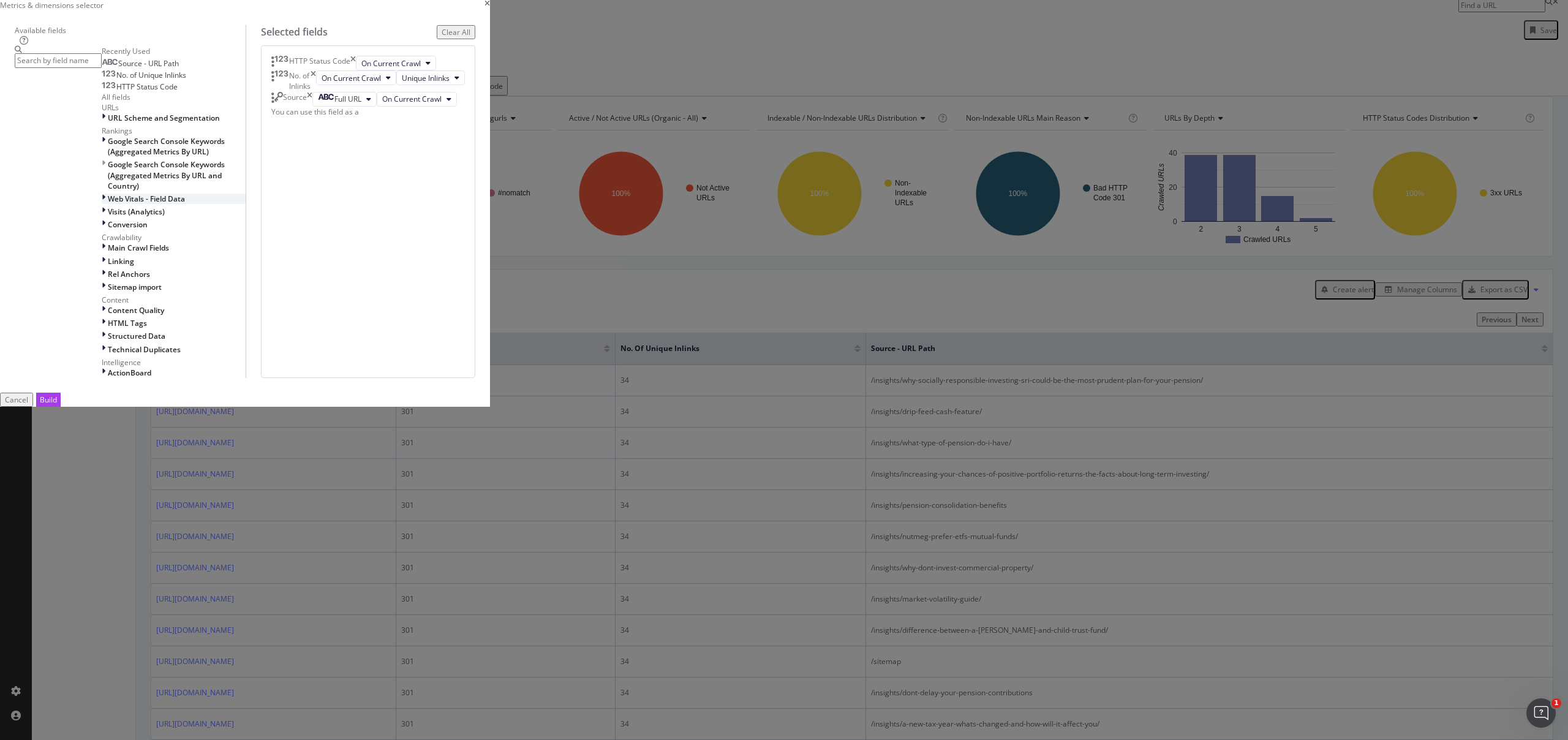
click at [185, 204] on span "Web Vitals - Field Data" at bounding box center [146, 199] width 77 height 10
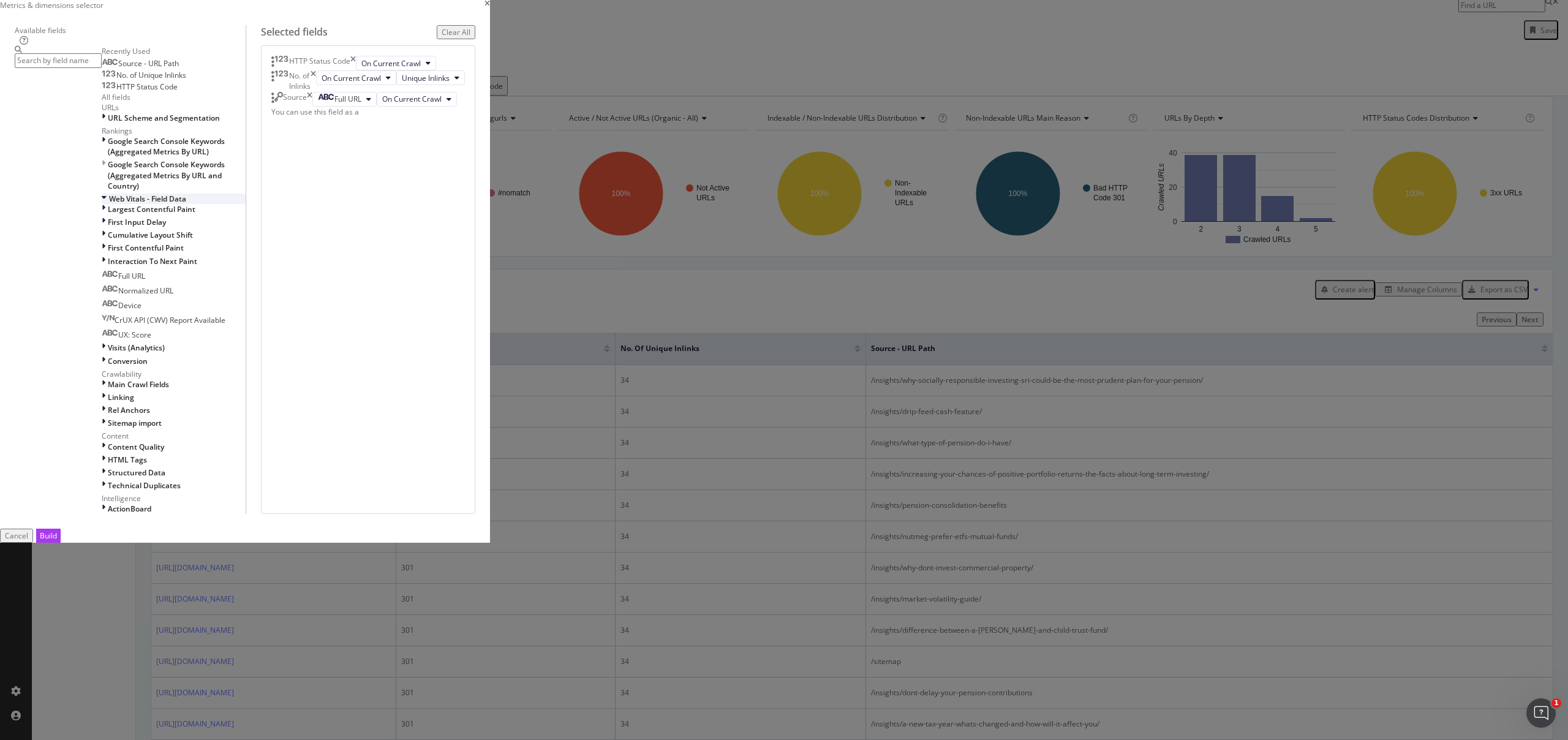
click at [186, 204] on span "Web Vitals - Field Data" at bounding box center [148, 199] width 77 height 10
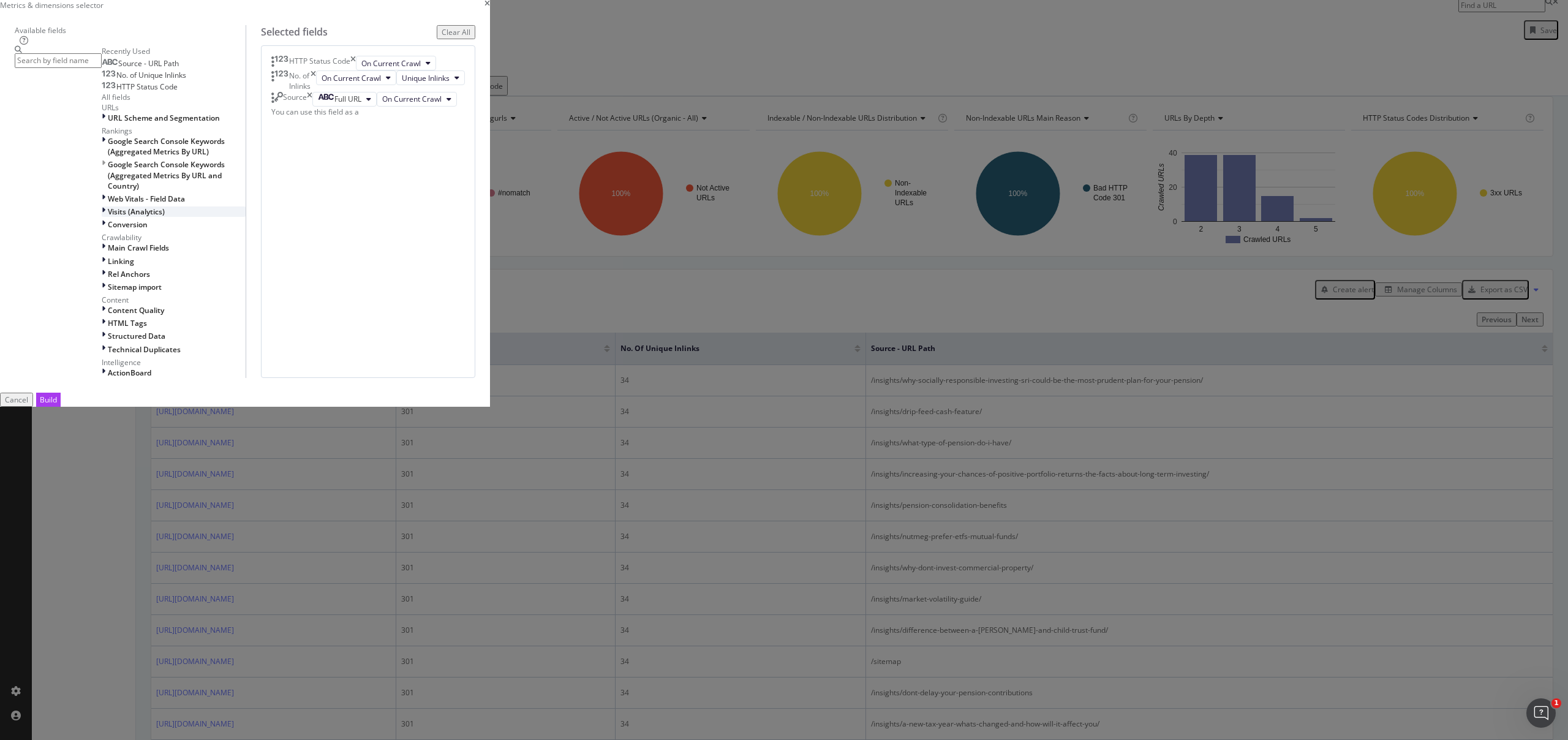
click at [105, 217] on icon "modal" at bounding box center [103, 212] width 3 height 10
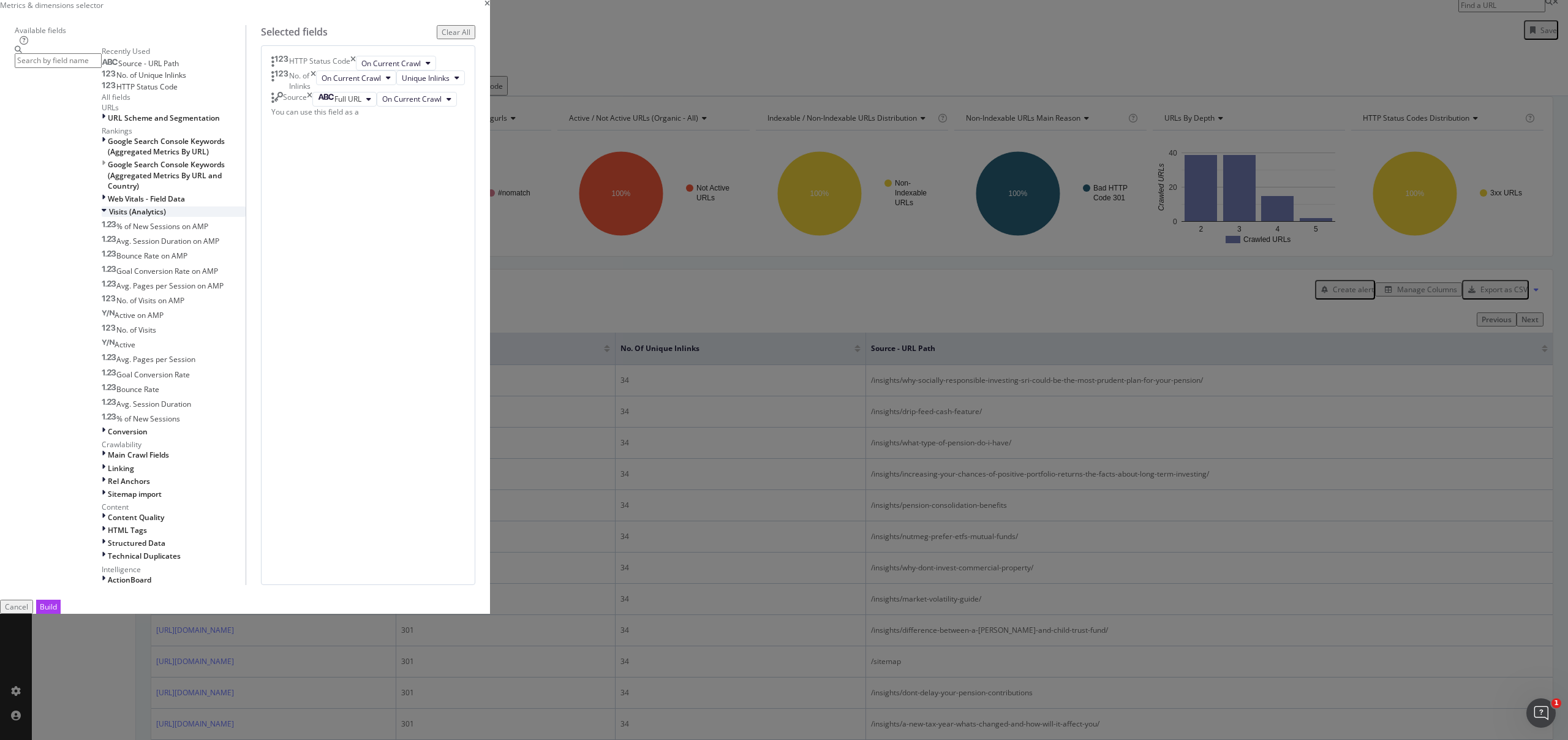
click at [107, 217] on icon "modal" at bounding box center [104, 212] width 5 height 10
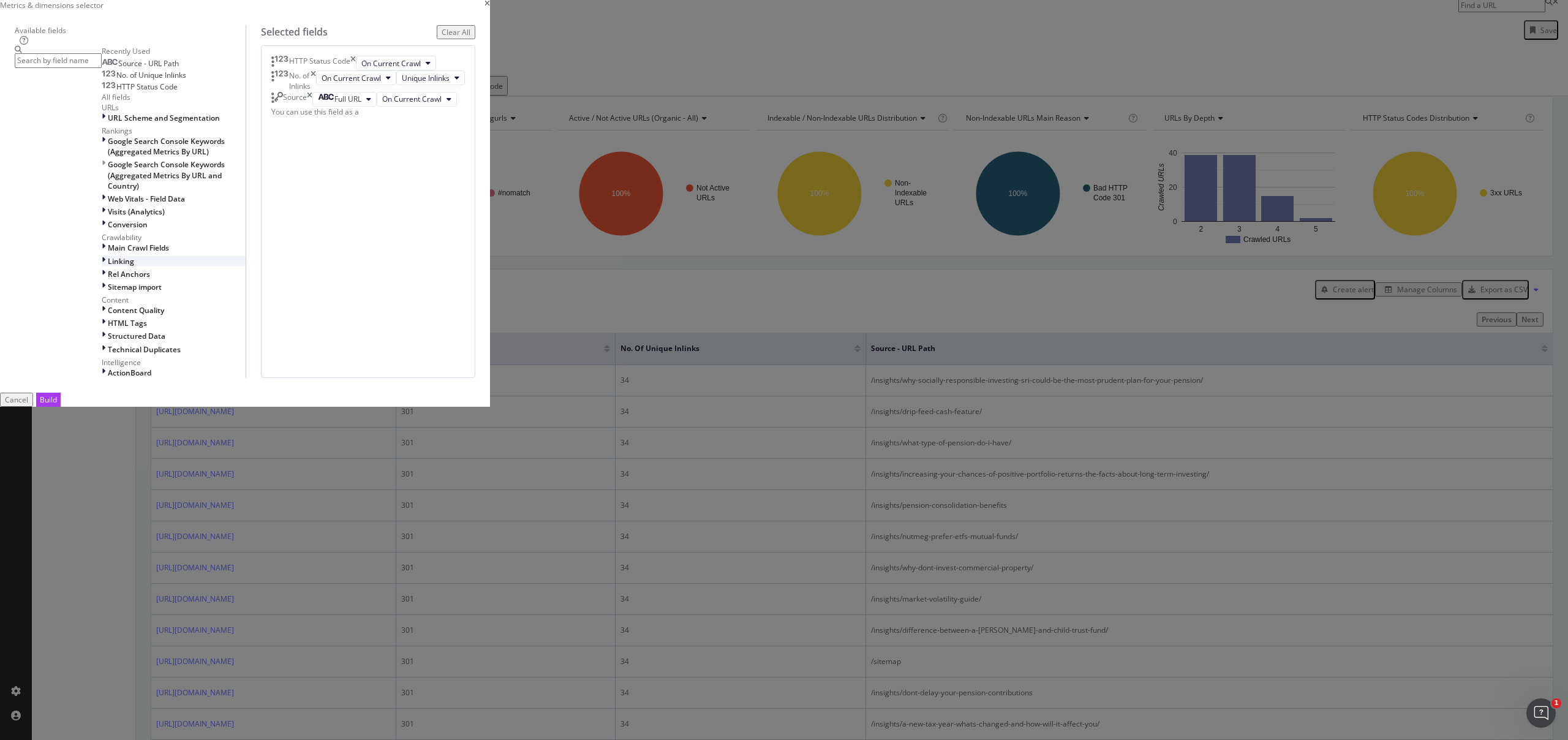
scroll to position [87, 0]
click at [169, 253] on span "Main Crawl Fields" at bounding box center [138, 248] width 61 height 10
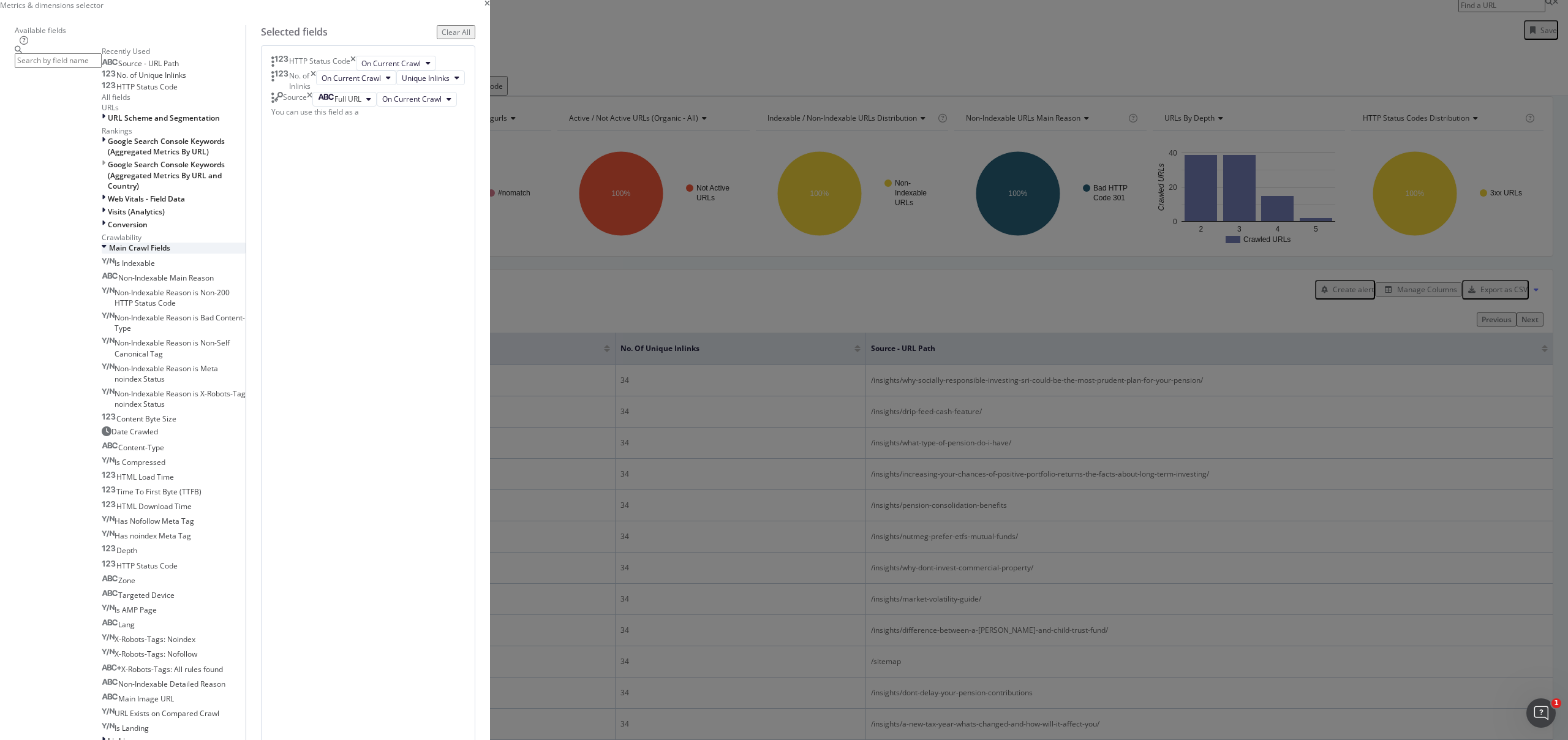
click at [246, 253] on div "Main Crawl Fields" at bounding box center [173, 248] width 144 height 10
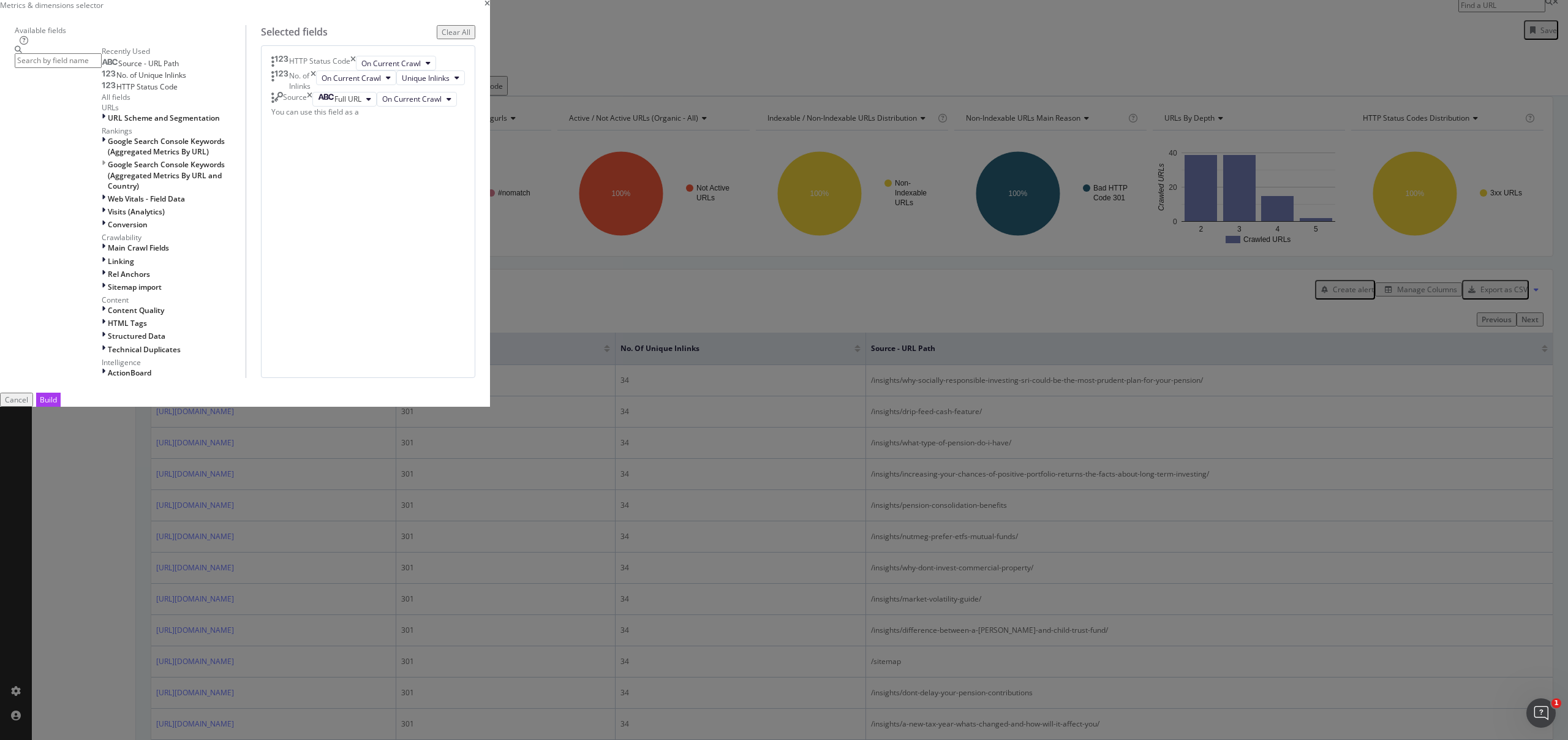
scroll to position [0, 0]
click at [178, 92] on span "HTTP Status Code" at bounding box center [147, 86] width 61 height 10
click at [369, 127] on div "Previous HTTP Status Code" at bounding box center [330, 117] width 80 height 21
click at [449, 119] on span "On Compared Crawl" at bounding box center [414, 114] width 69 height 10
click at [476, 379] on div "HTTP Status Code On Current Crawl No. of Inlinks On Current Crawl Unique Inlink…" at bounding box center [368, 211] width 214 height 332
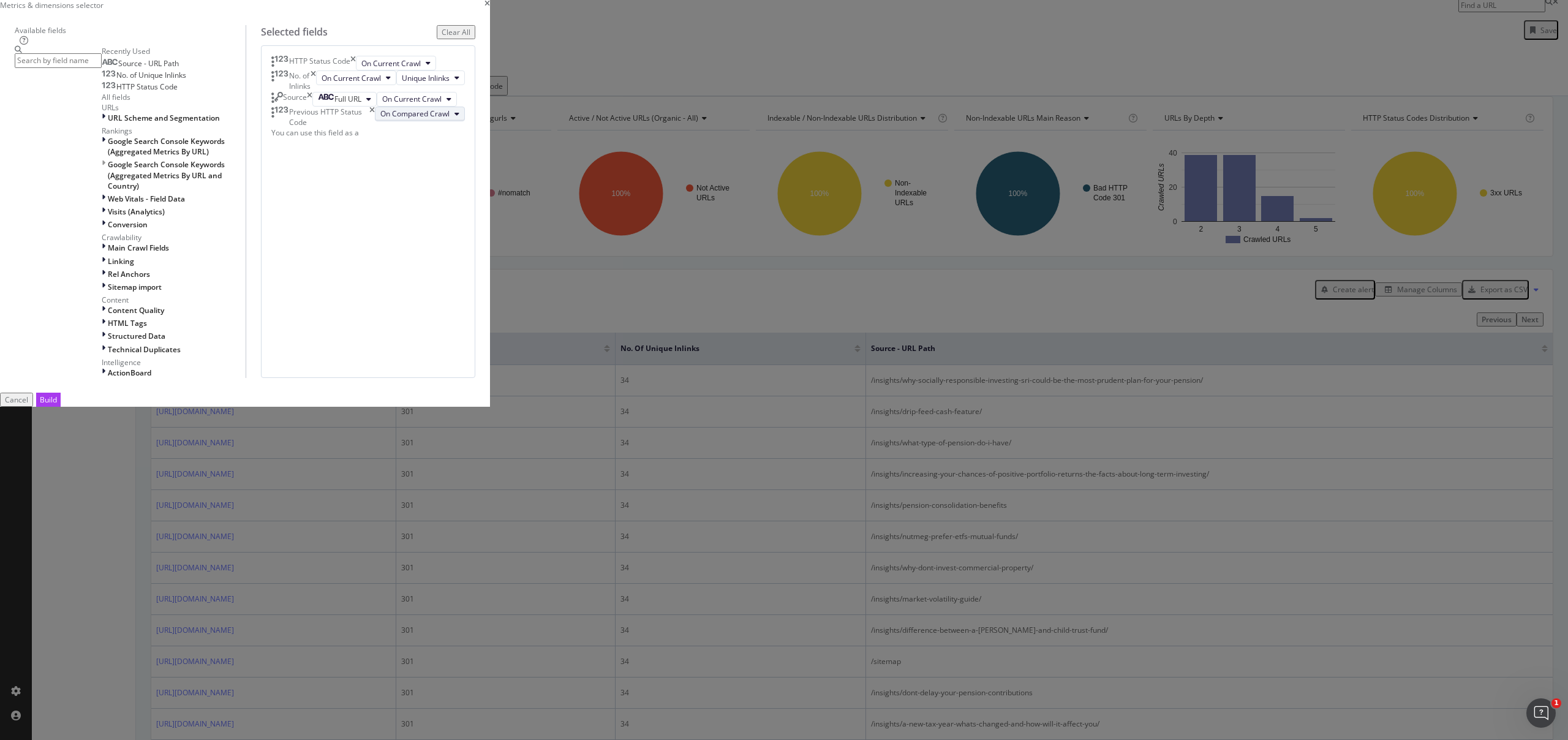
click at [449, 119] on span "On Compared Crawl" at bounding box center [414, 114] width 69 height 10
click at [859, 472] on span "Diff Between Crawls" at bounding box center [858, 474] width 70 height 11
click at [61, 407] on button "Build" at bounding box center [48, 400] width 25 height 14
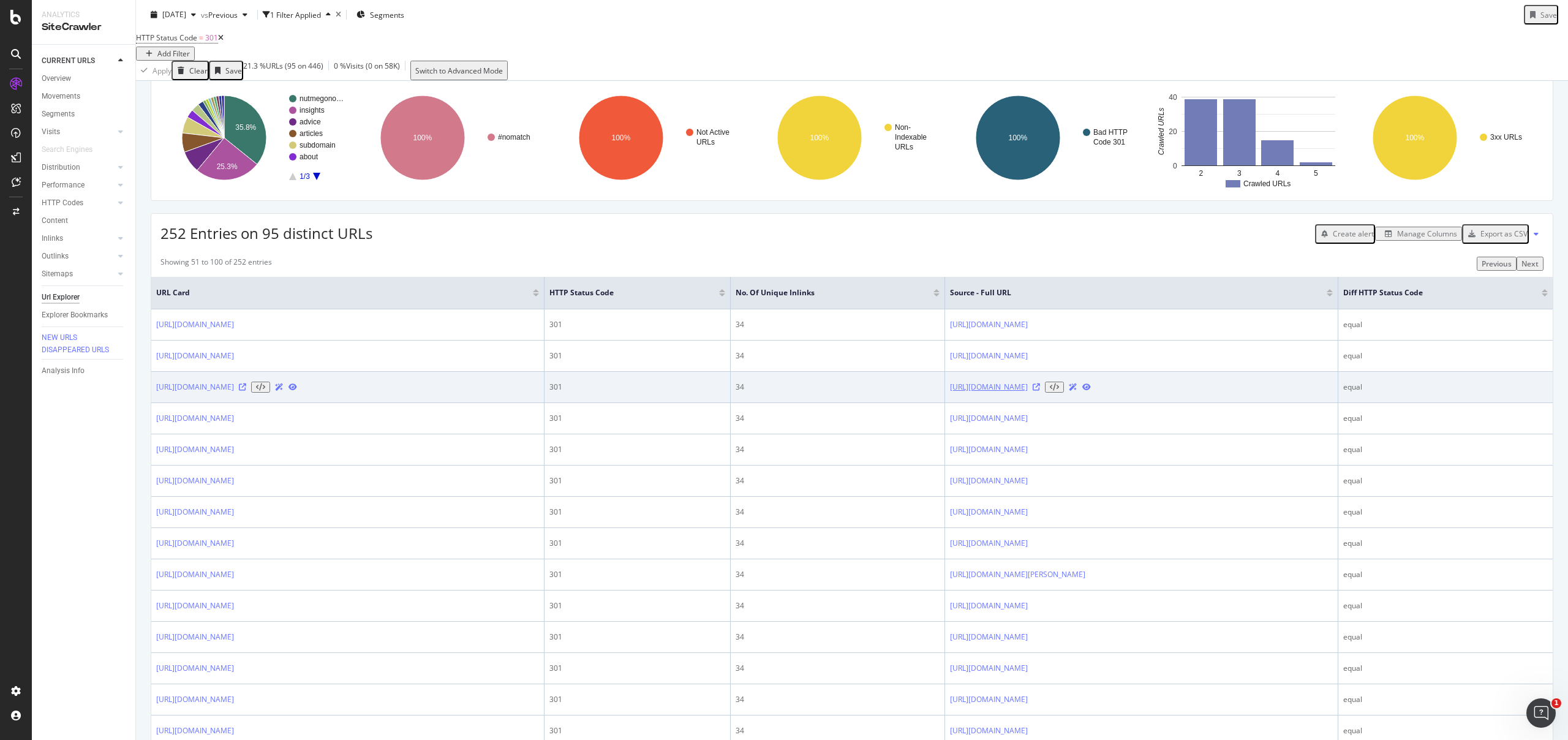
scroll to position [94, 0]
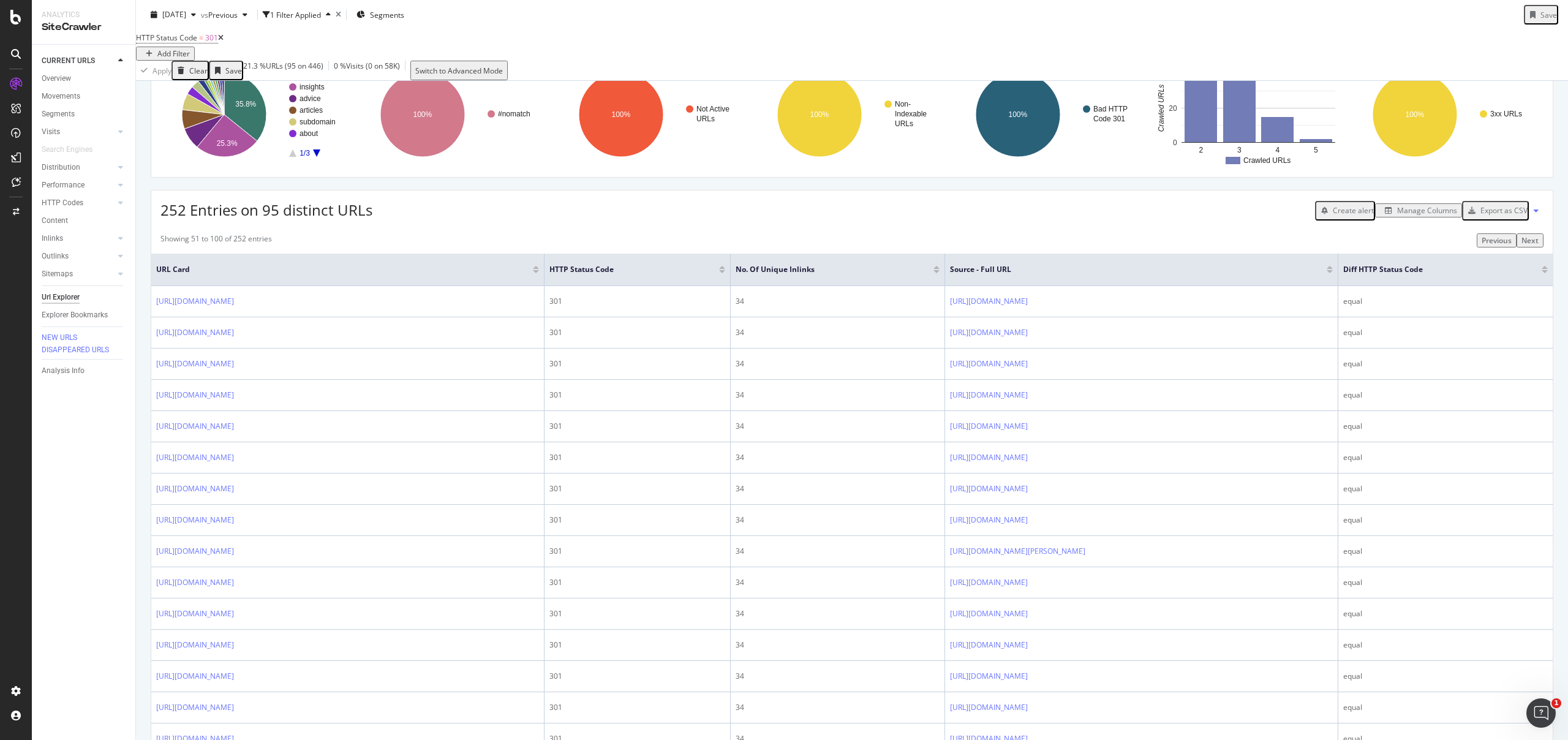
click at [1422, 215] on div "Manage Columns" at bounding box center [1427, 210] width 60 height 10
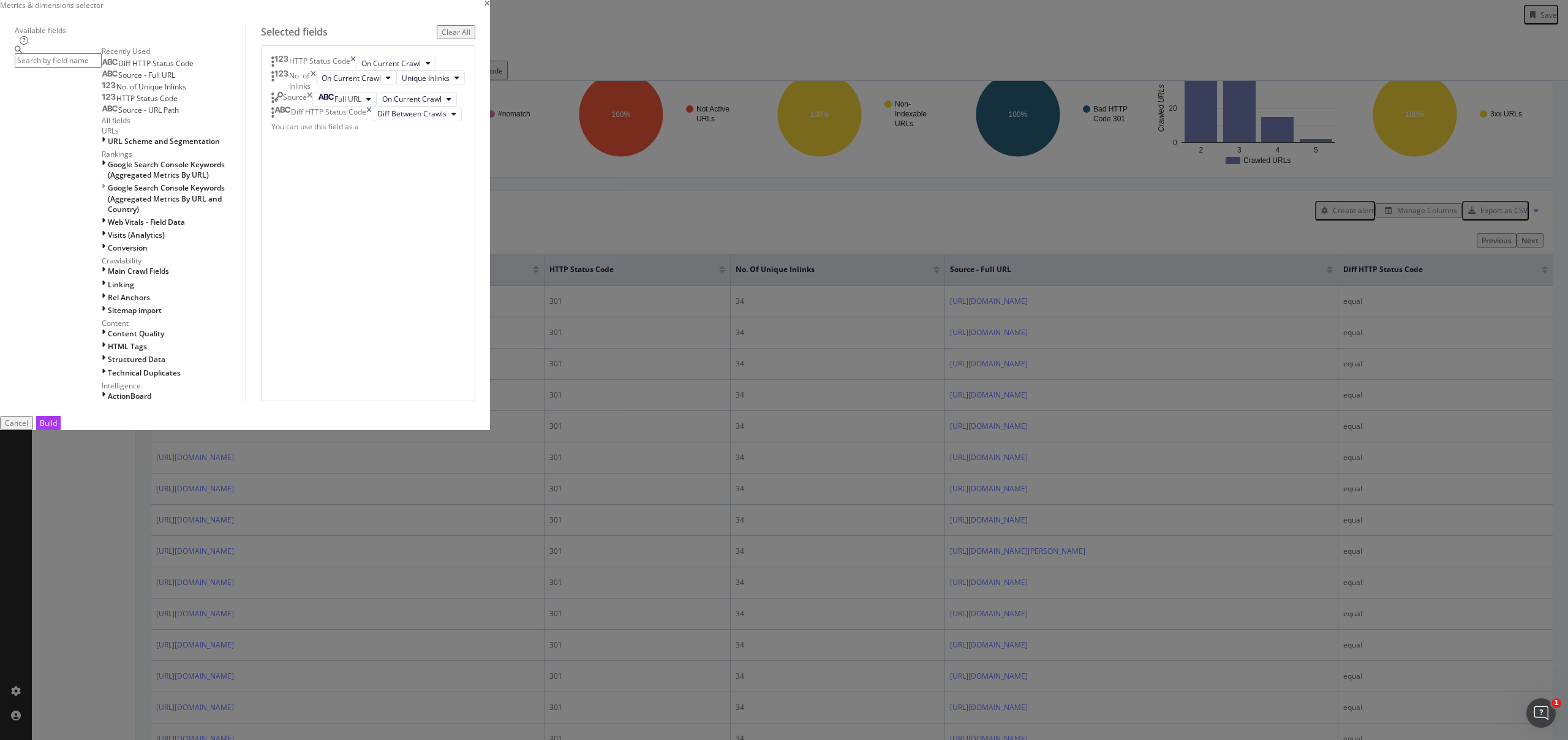
click at [372, 121] on div "Diff HTTP Status Code" at bounding box center [322, 114] width 101 height 15
click at [372, 121] on icon "times" at bounding box center [369, 114] width 5 height 15
click at [108, 146] on div "modal" at bounding box center [104, 141] width 6 height 10
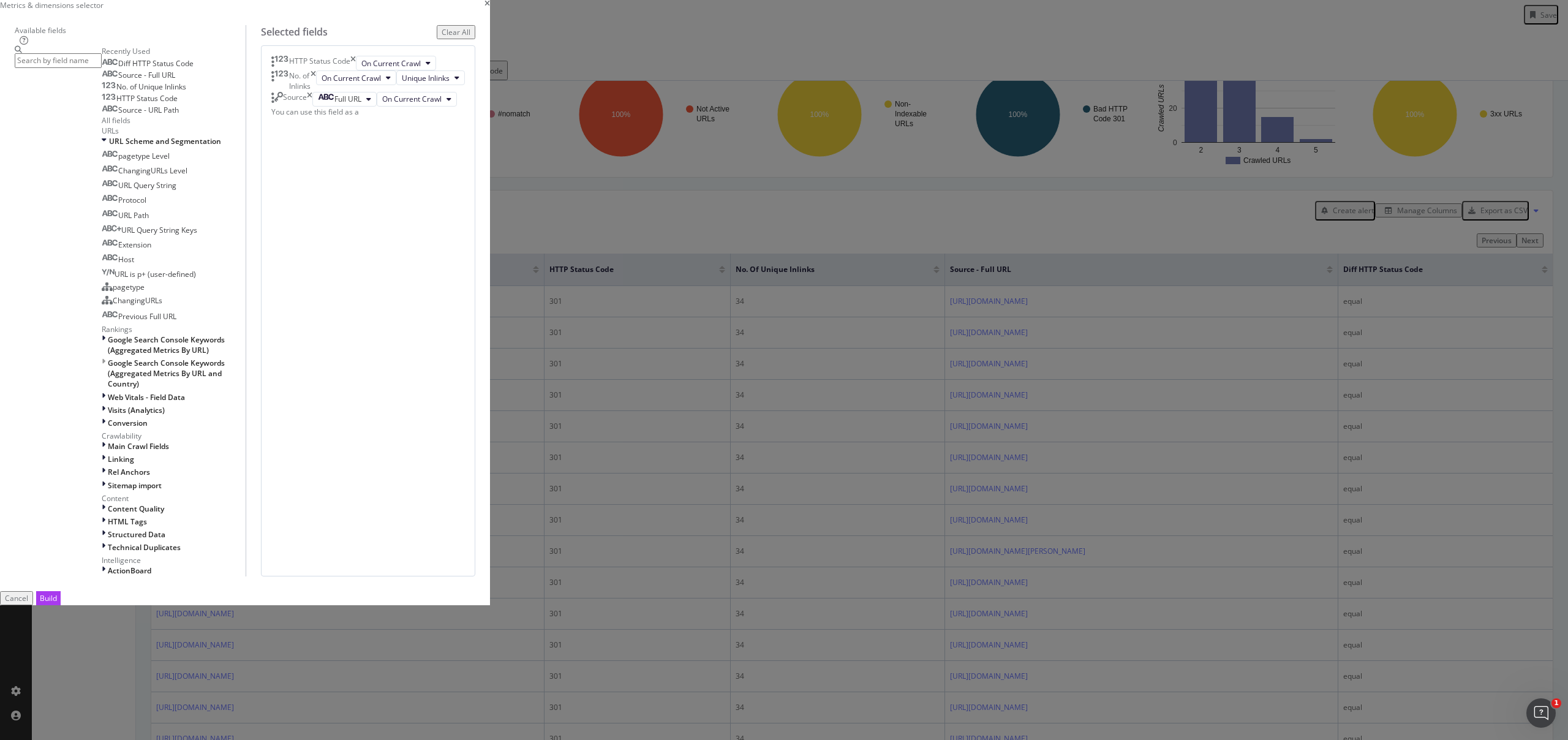
click at [102, 68] on input "modal" at bounding box center [58, 60] width 87 height 14
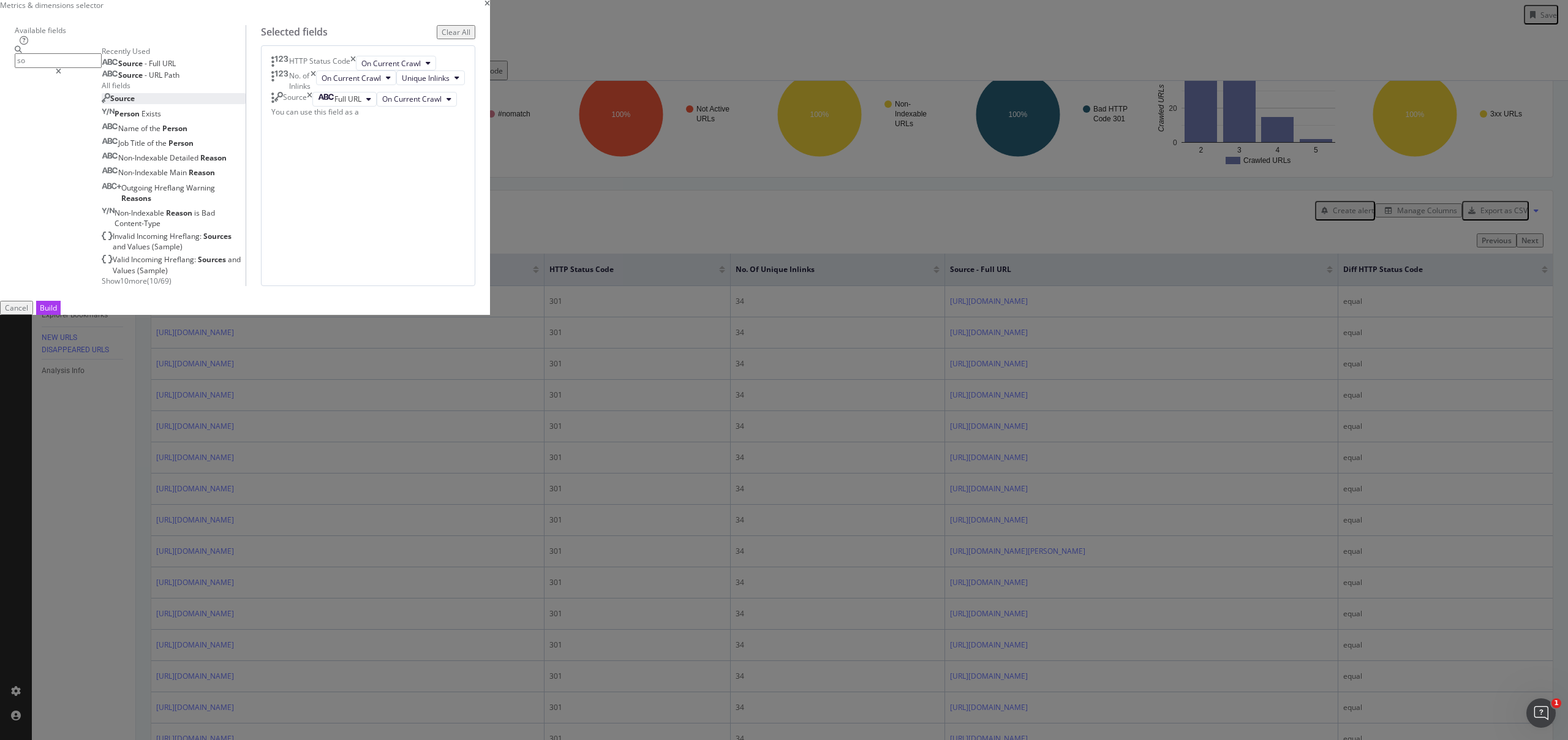
type input "so"
click at [135, 103] on div "Source" at bounding box center [118, 98] width 33 height 10
click at [361, 125] on div "(mandatory)" at bounding box center [339, 119] width 44 height 10
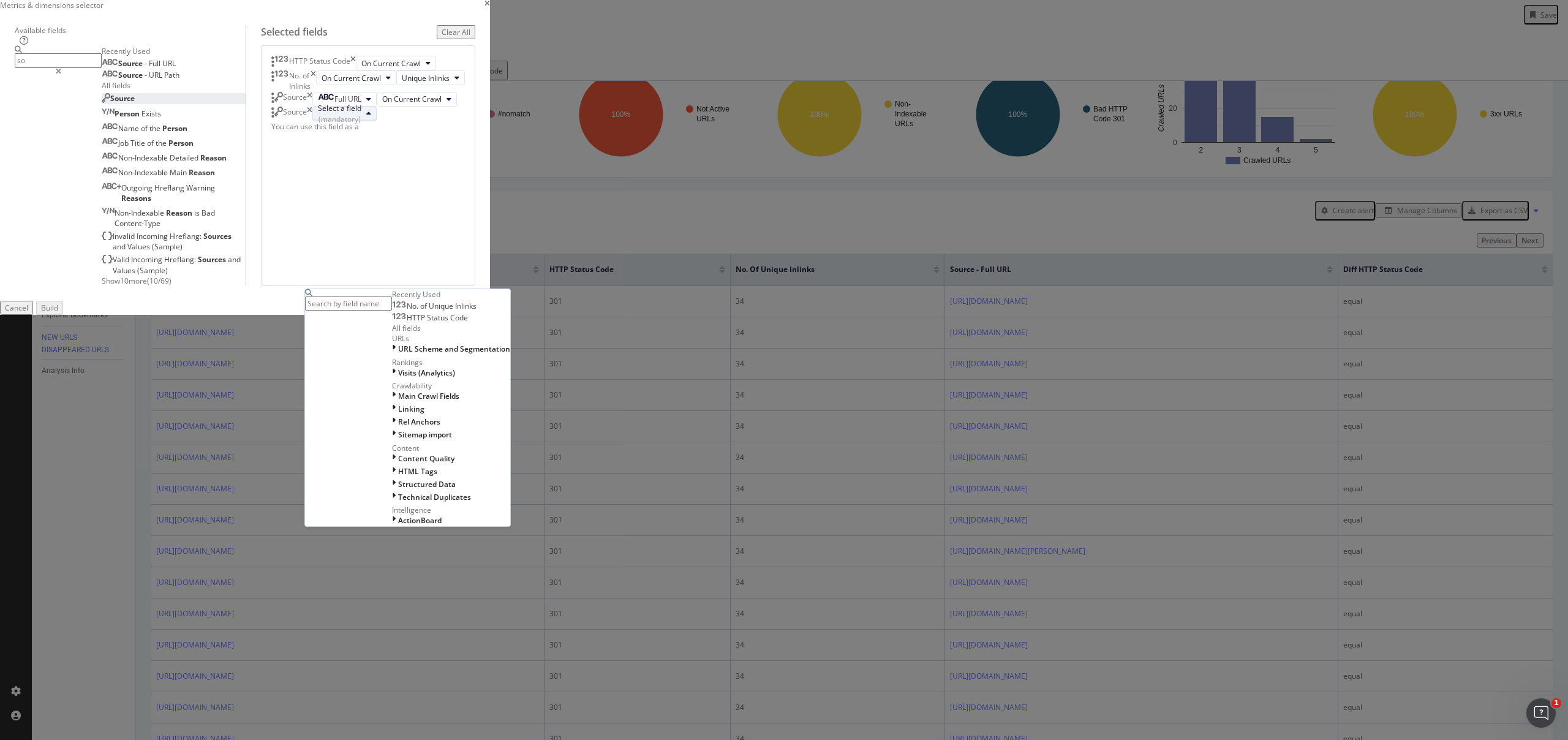
click at [468, 323] on span "HTTP Status Code" at bounding box center [437, 318] width 61 height 10
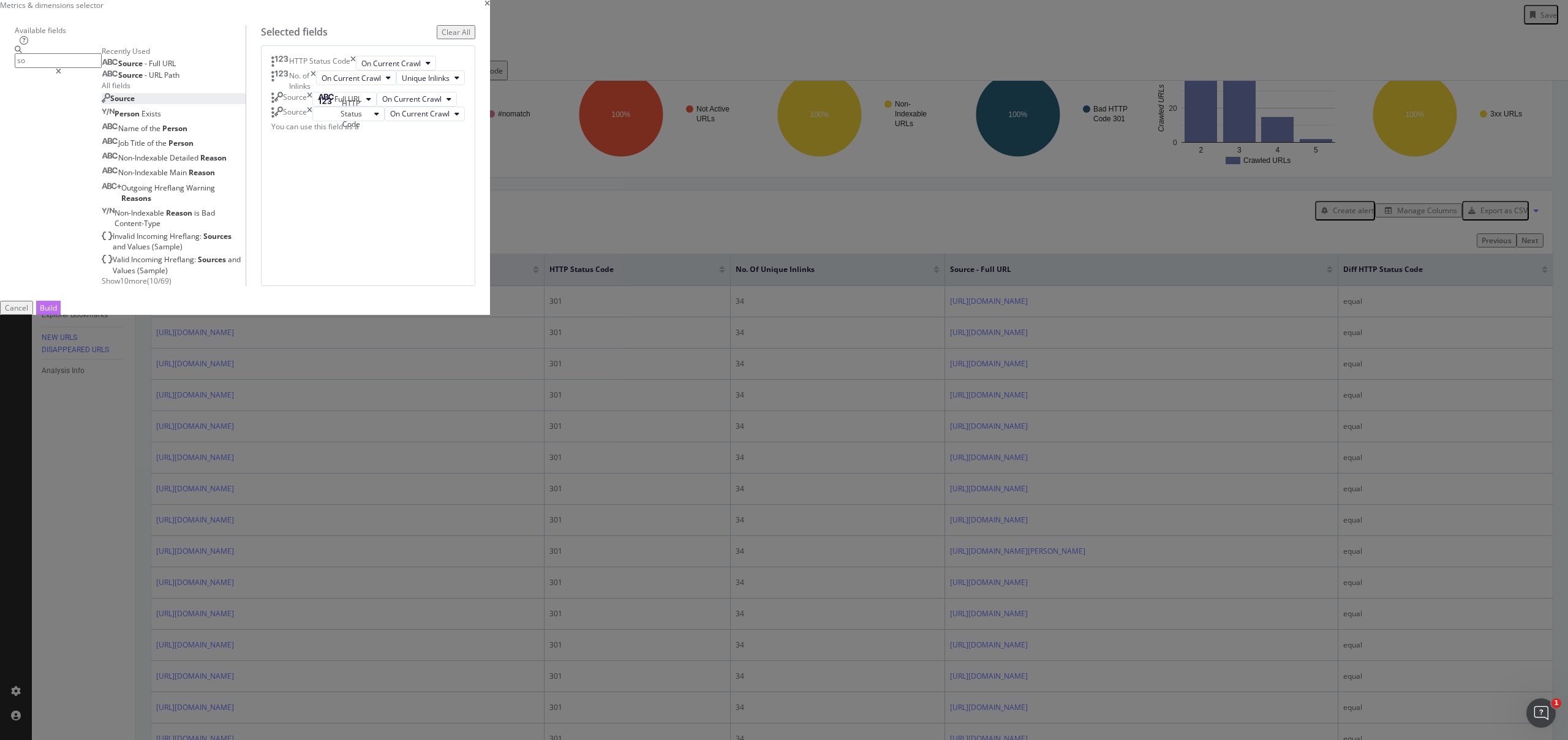
click at [61, 315] on button "Build" at bounding box center [48, 308] width 25 height 14
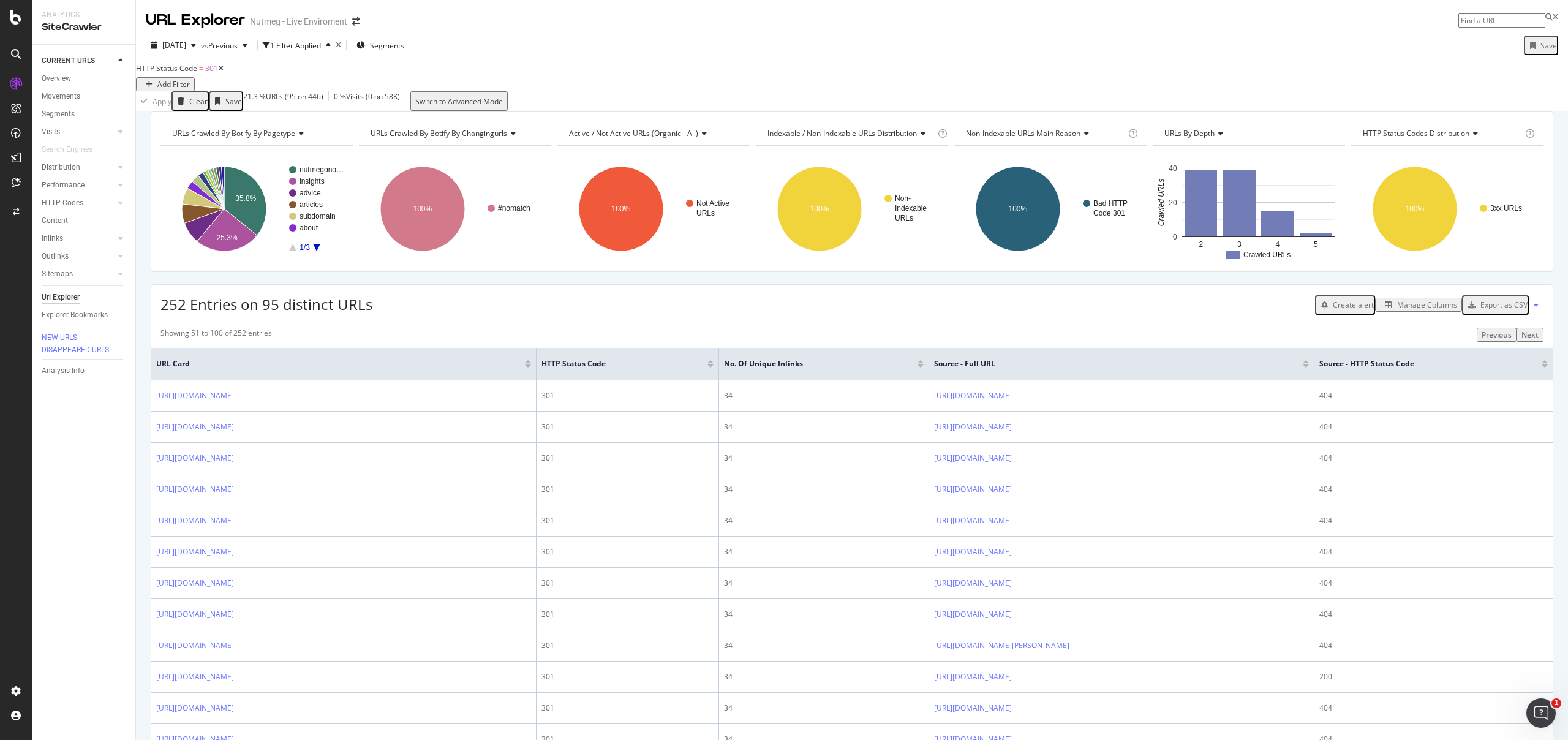
click at [1485, 313] on div "Export as CSV" at bounding box center [1495, 305] width 64 height 16
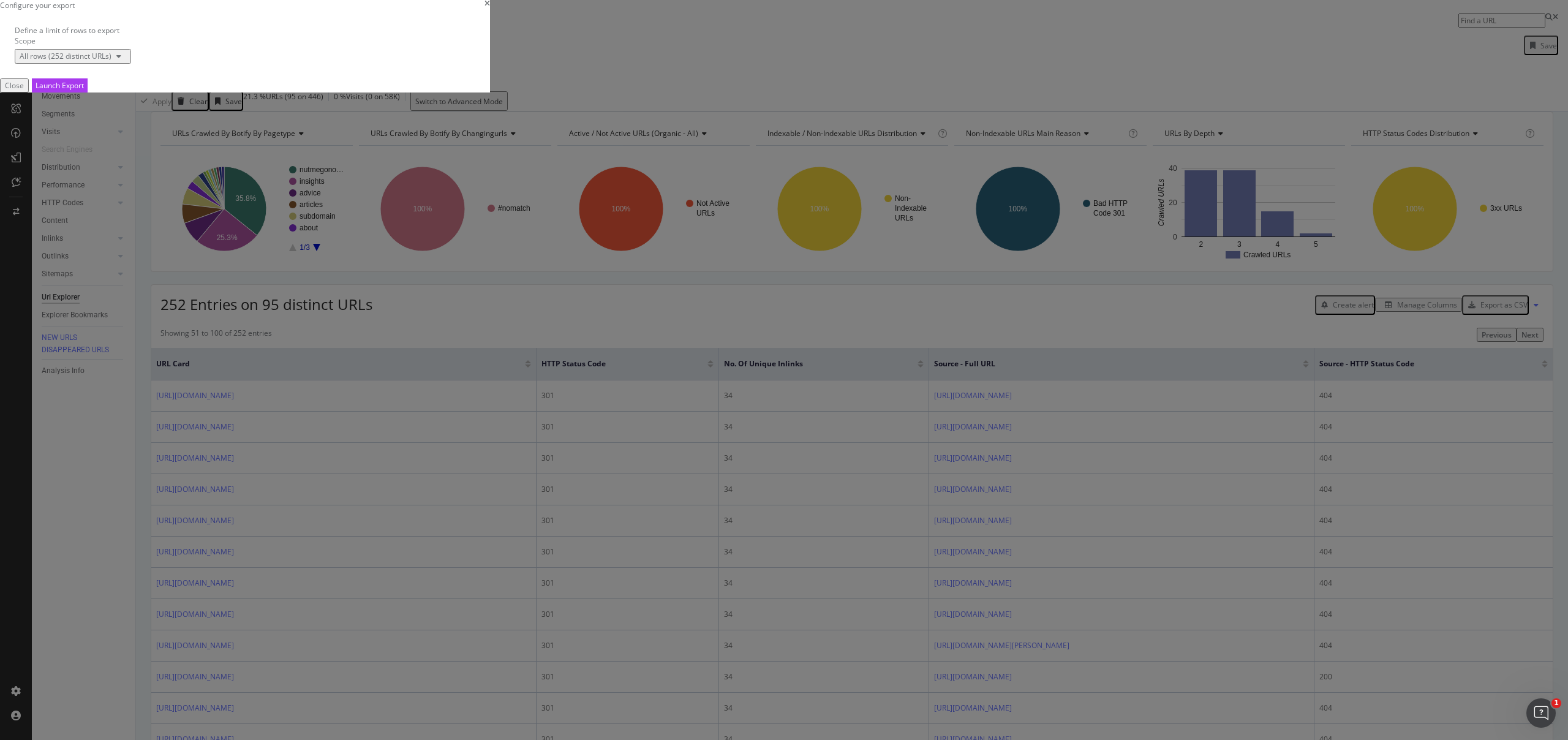
click at [126, 62] on div "All rows (252 distinct URLs)" at bounding box center [73, 56] width 107 height 10
click at [84, 91] on div "Launch Export" at bounding box center [60, 85] width 49 height 10
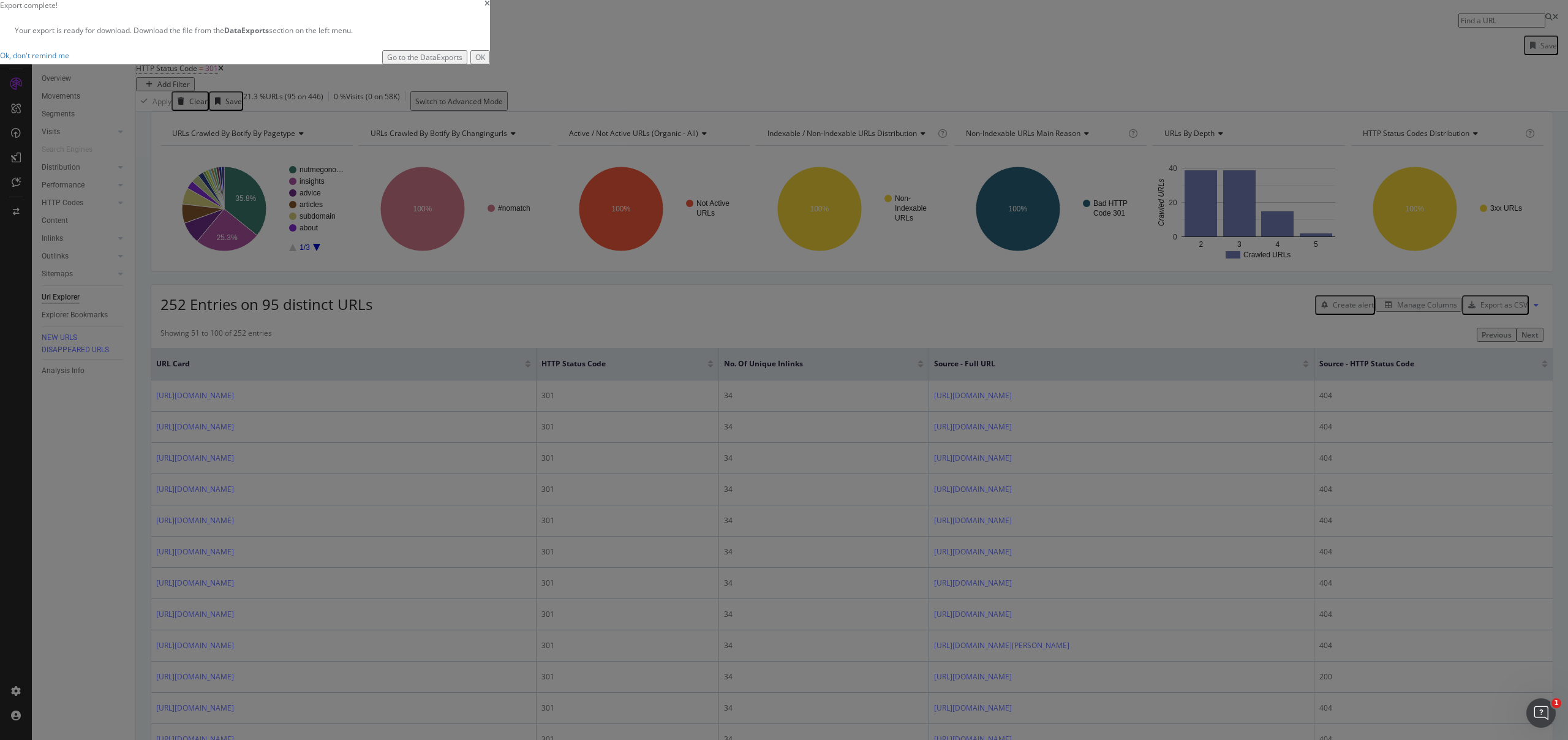
click at [462, 62] on div "Go to the DataExports" at bounding box center [424, 57] width 75 height 10
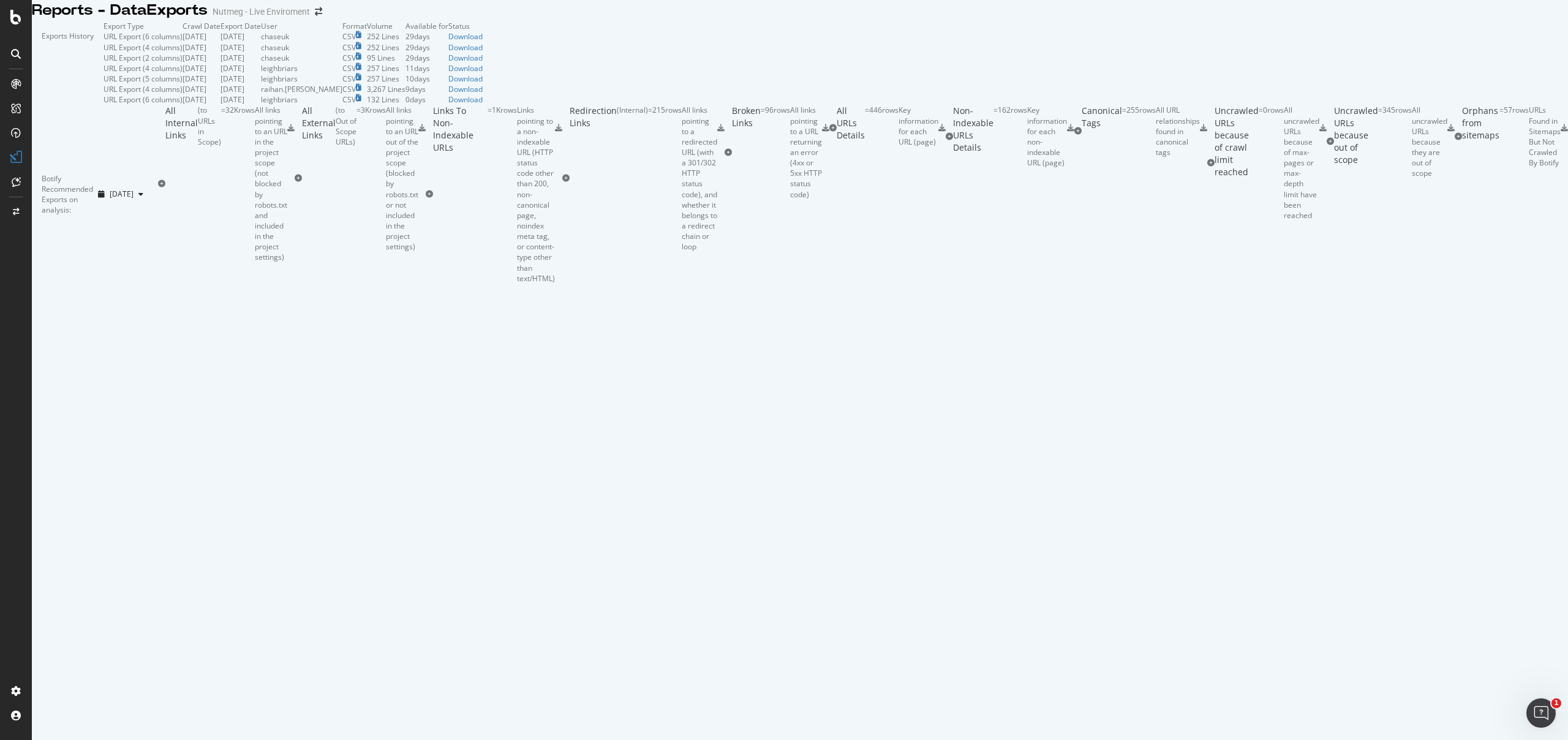
click at [158, 283] on div "Botify Recommended Exports on analysis: 2025 Sep. 29th" at bounding box center [95, 194] width 126 height 179
click at [261, 32] on td "Export Date" at bounding box center [240, 26] width 40 height 10
click at [103, 42] on div "URL Export (6 columns)" at bounding box center [143, 37] width 79 height 10
click at [342, 32] on td "User" at bounding box center [301, 26] width 81 height 10
click at [342, 42] on td "chaseuk" at bounding box center [301, 37] width 81 height 10
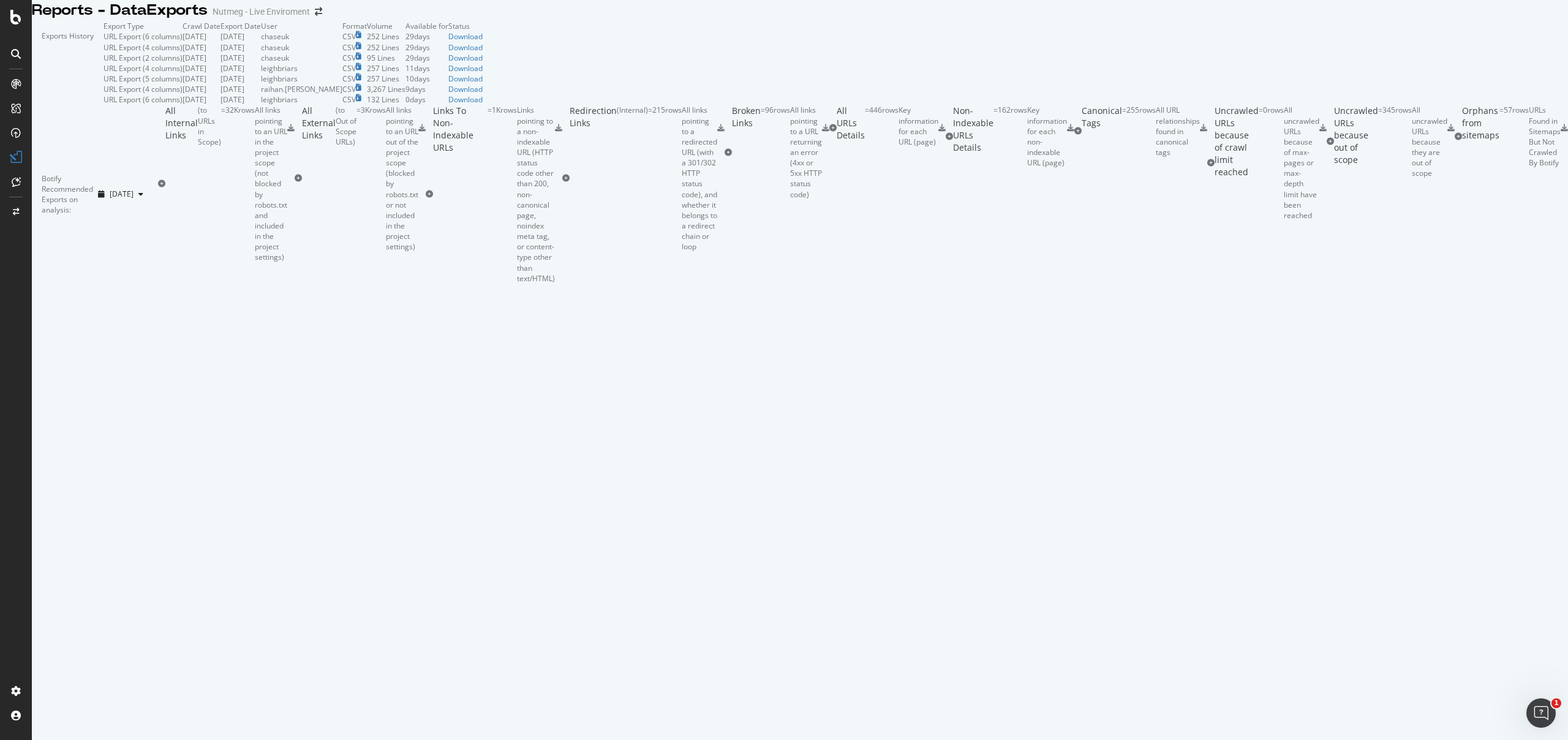
click at [342, 42] on td "chaseuk" at bounding box center [301, 37] width 81 height 10
click at [483, 42] on div "Download" at bounding box center [465, 37] width 34 height 10
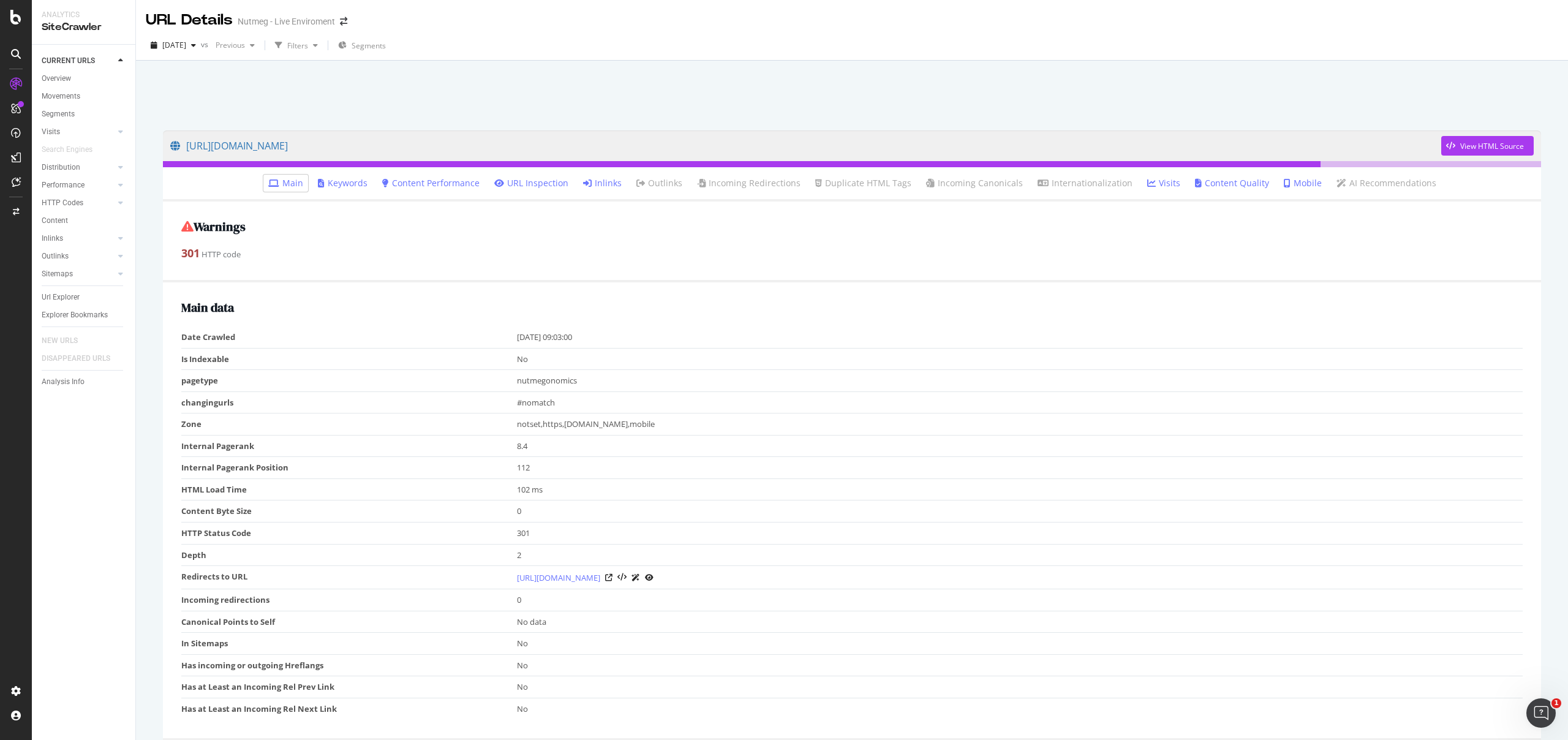
click at [614, 182] on link "Inlinks" at bounding box center [602, 183] width 38 height 12
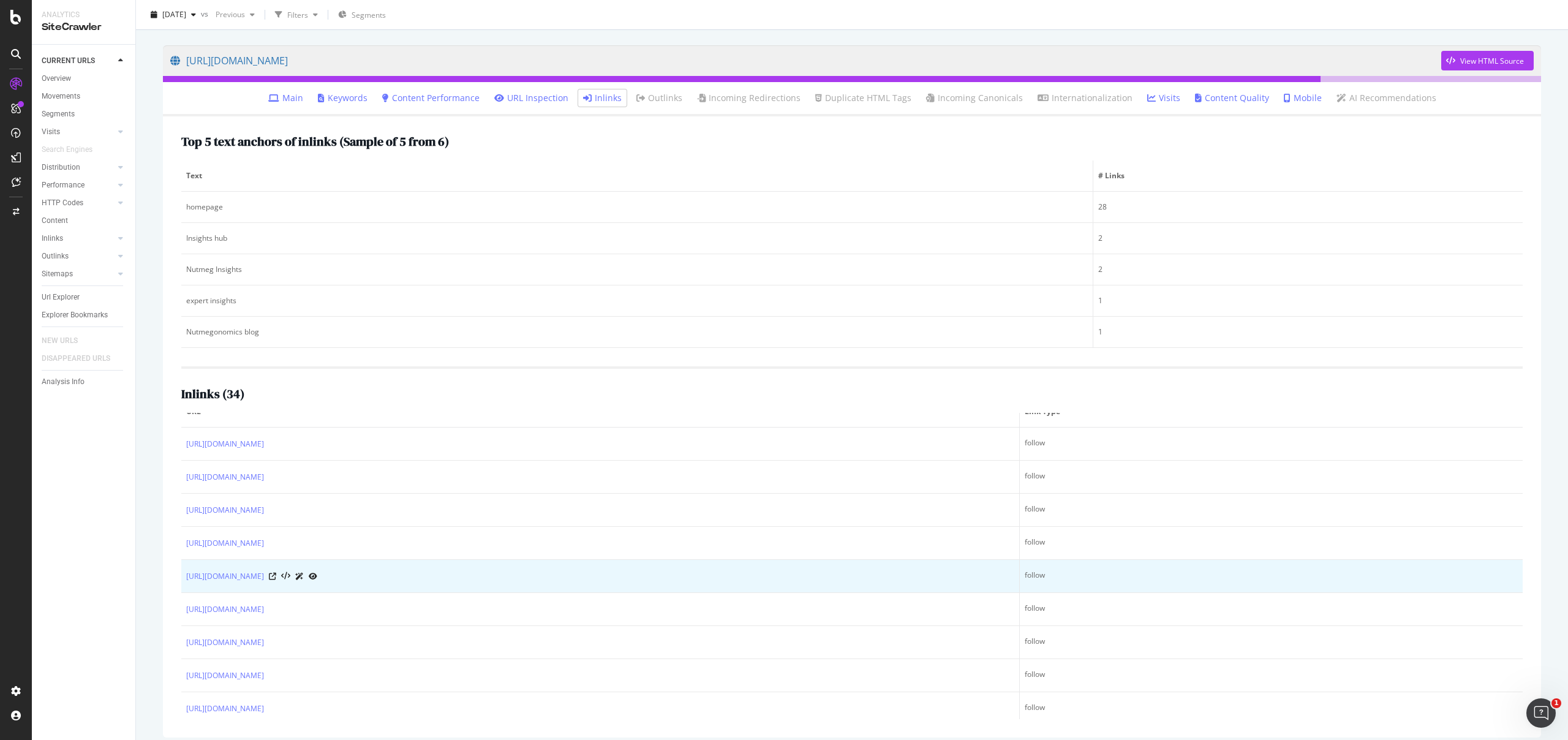
scroll to position [97, 0]
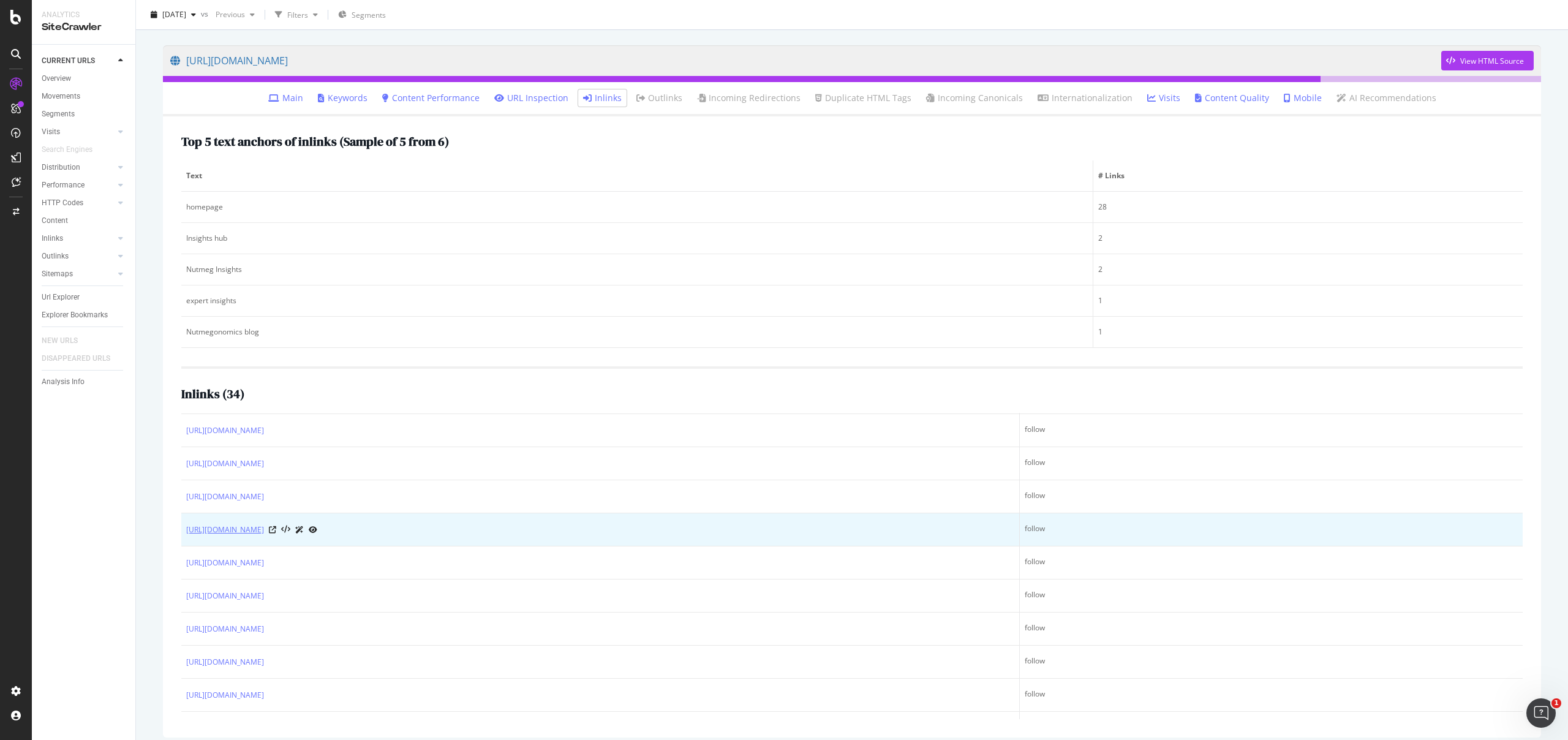
click at [264, 533] on link "https://www.nutmeg.com/insights/accounts-you-need-in-your-financial-life/" at bounding box center [225, 530] width 78 height 12
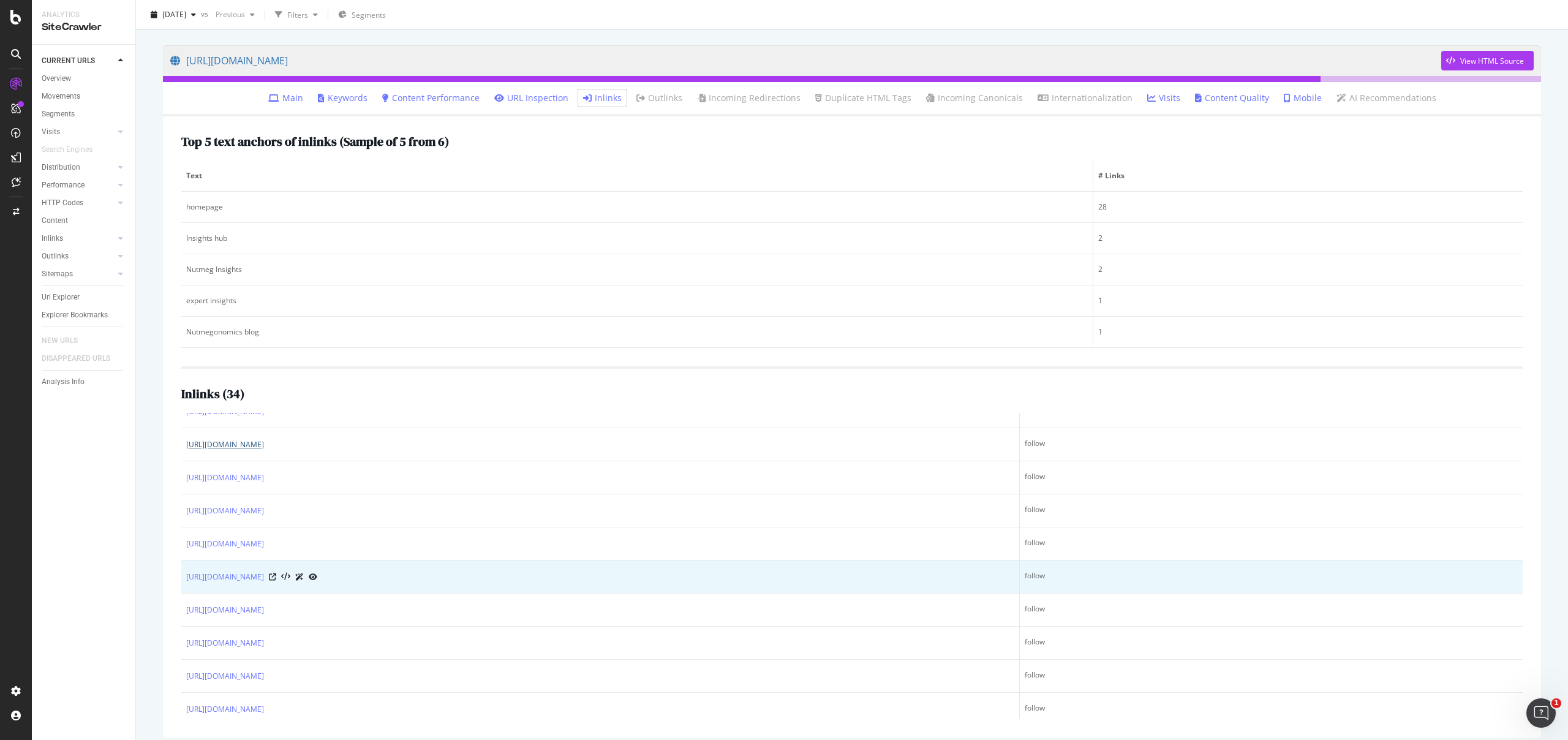
scroll to position [188, 0]
click at [623, 581] on td "https://www.nutmeg.com/insights/pension-consolidation-benefits" at bounding box center [600, 570] width 839 height 33
click at [318, 569] on div at bounding box center [293, 570] width 49 height 13
click at [276, 569] on icon at bounding box center [272, 570] width 8 height 8
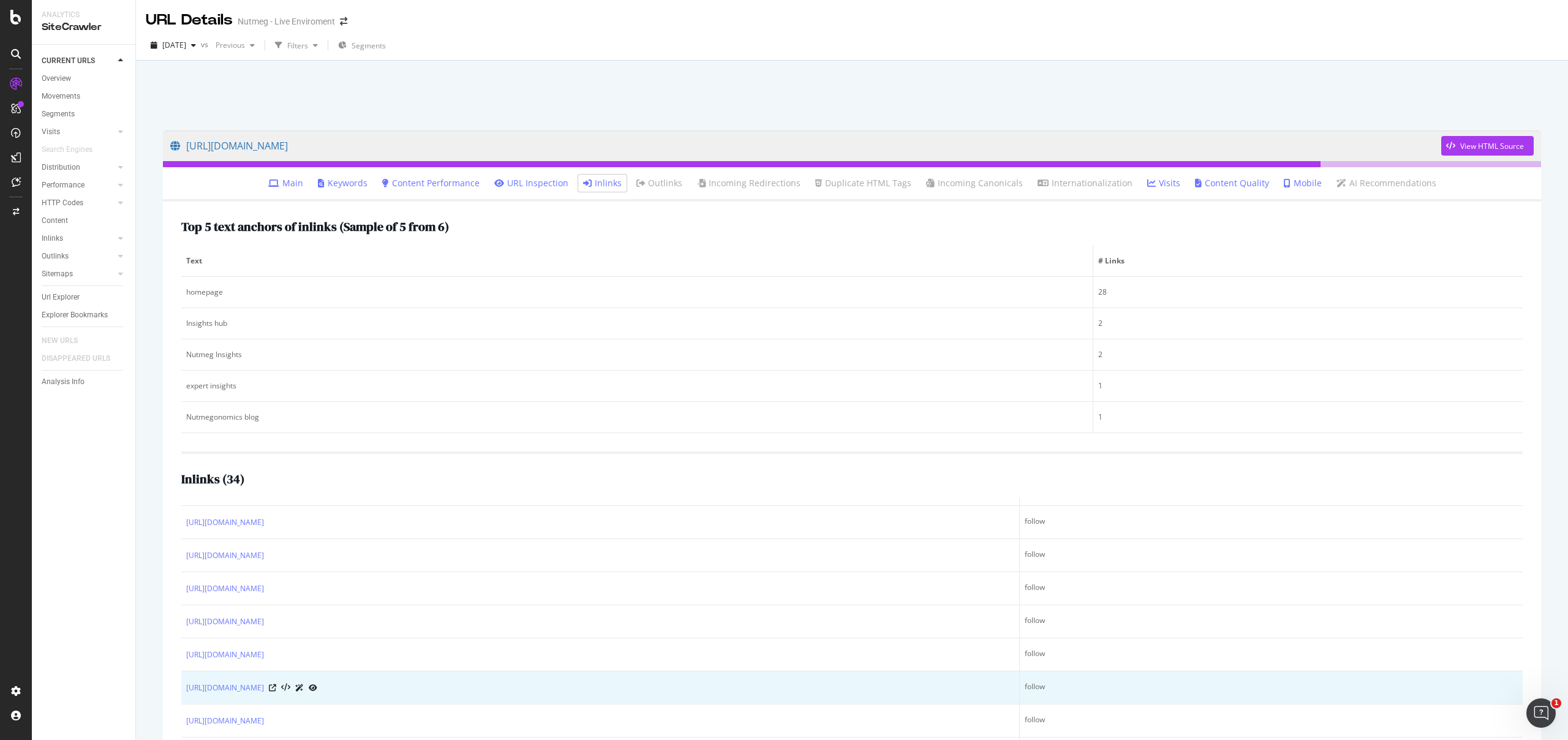
scroll to position [364, 0]
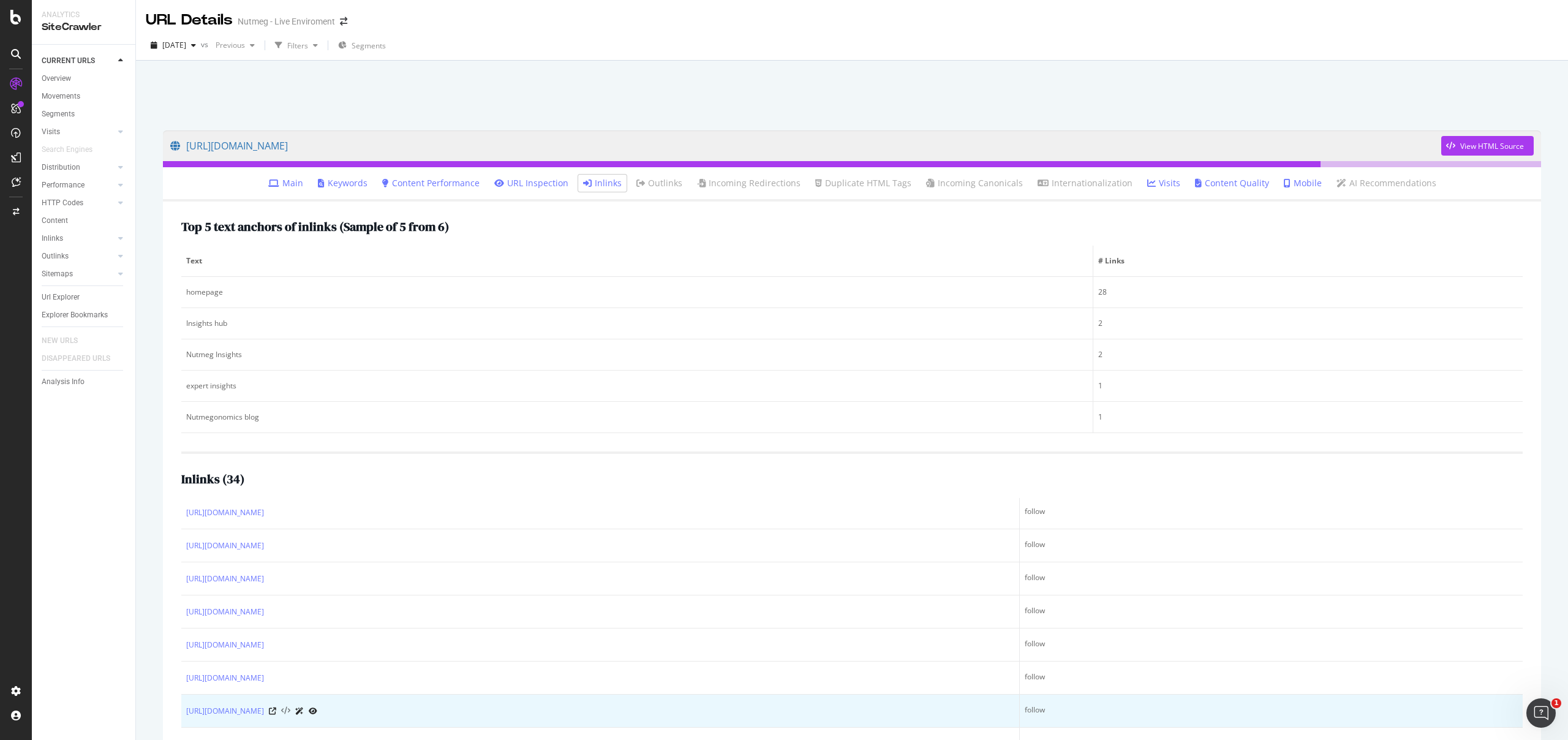
click at [290, 710] on icon at bounding box center [285, 712] width 9 height 9
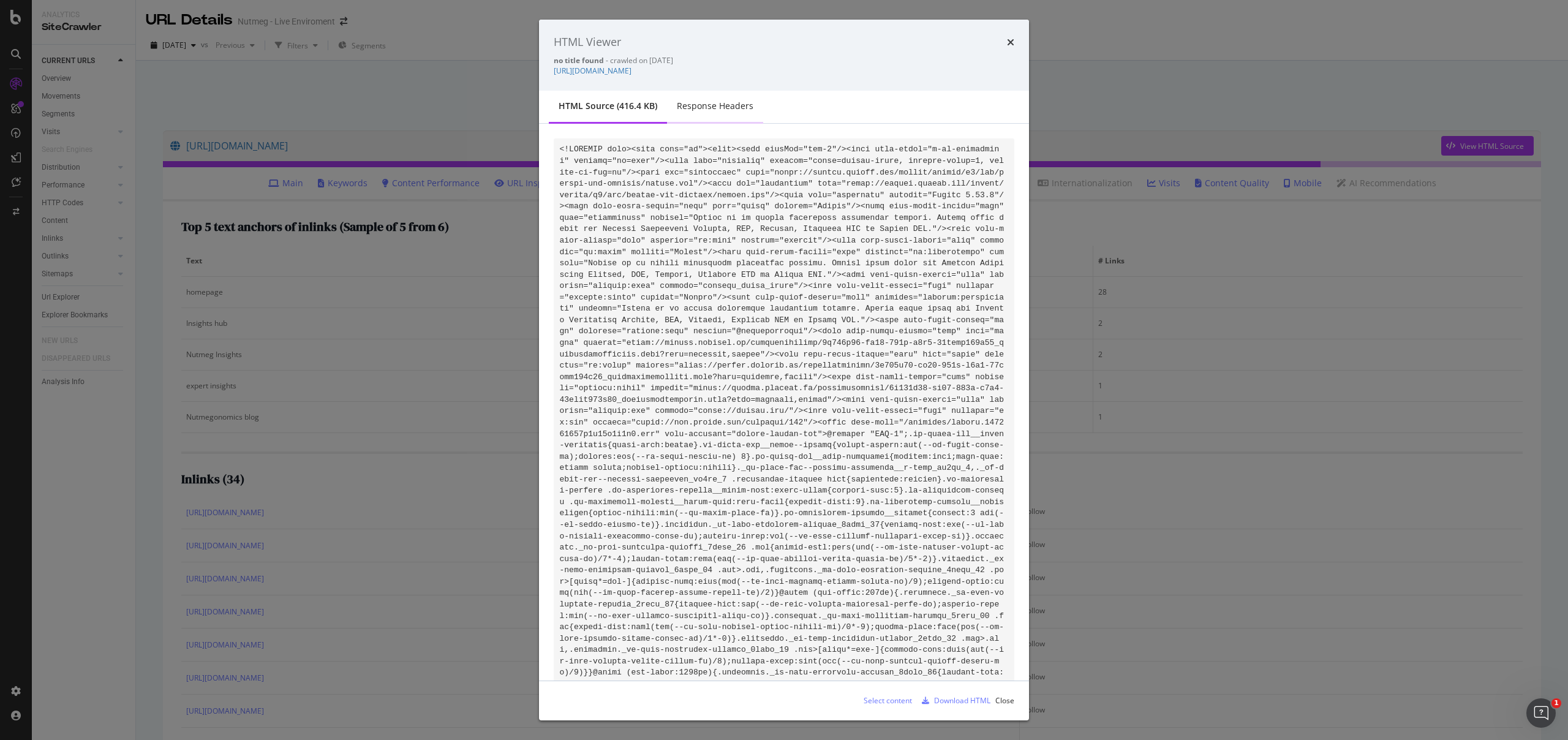
click at [716, 113] on div "Response Headers" at bounding box center [715, 106] width 97 height 33
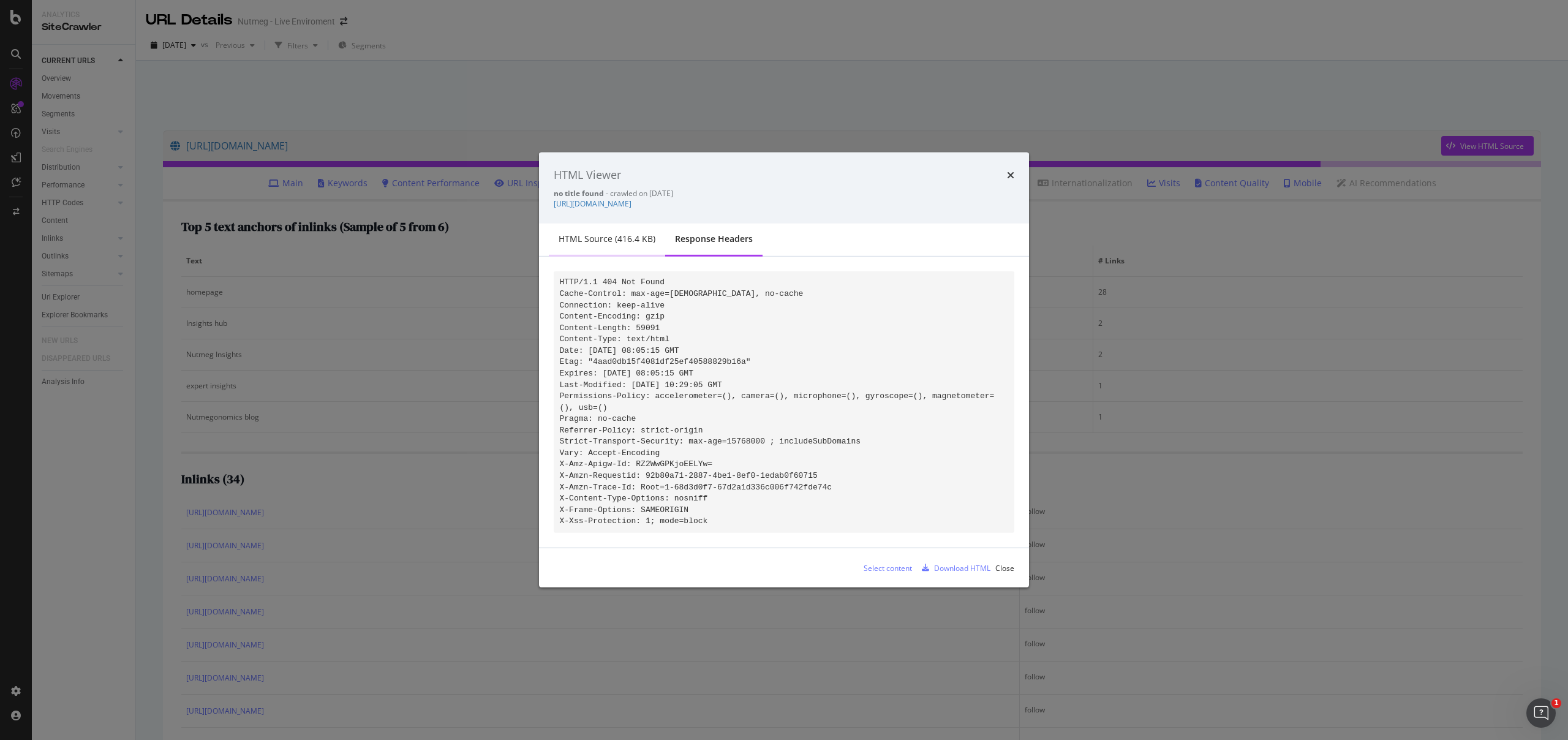
click at [618, 238] on div "HTML source (416.4 KB)" at bounding box center [606, 239] width 97 height 12
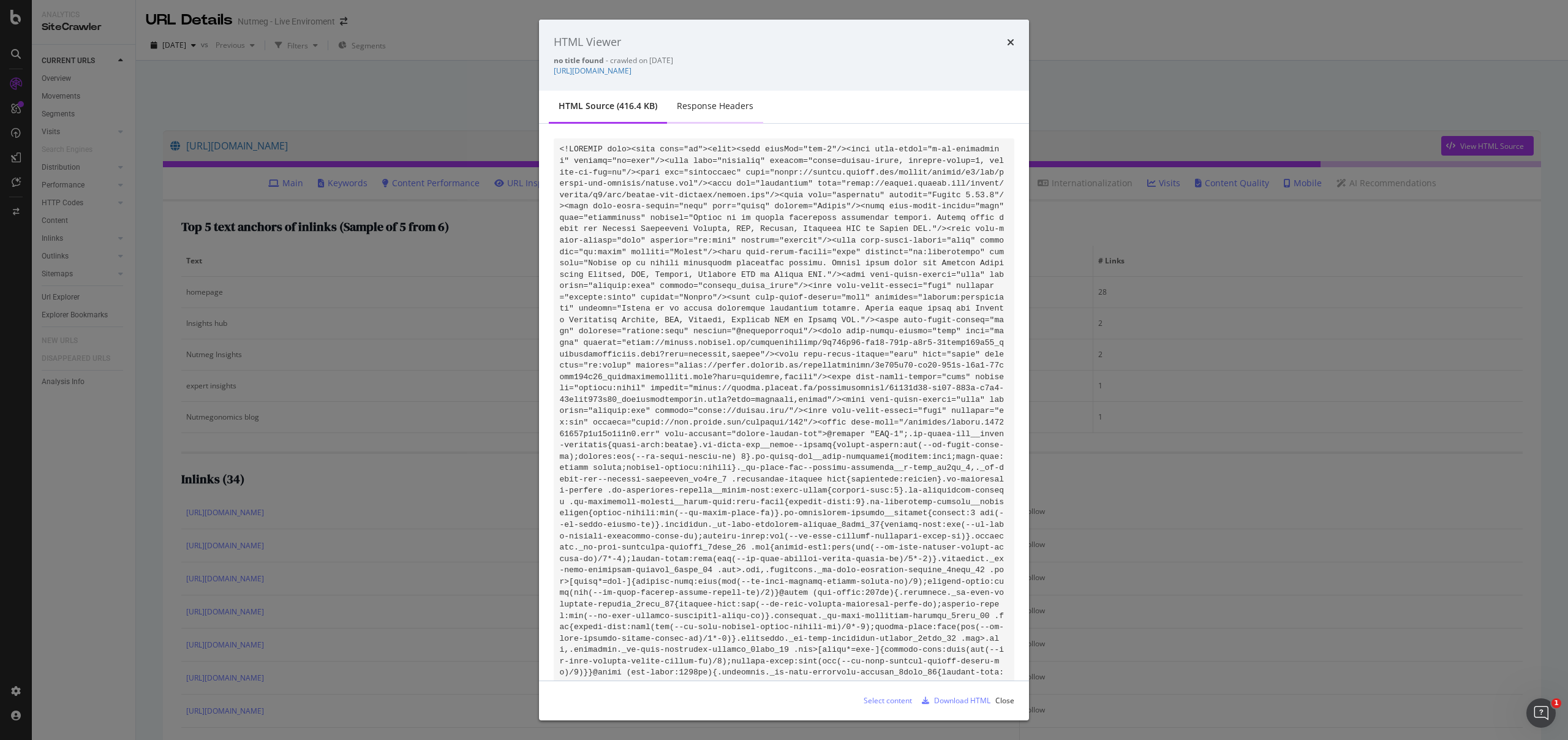
click at [705, 110] on div "Response Headers" at bounding box center [716, 106] width 77 height 12
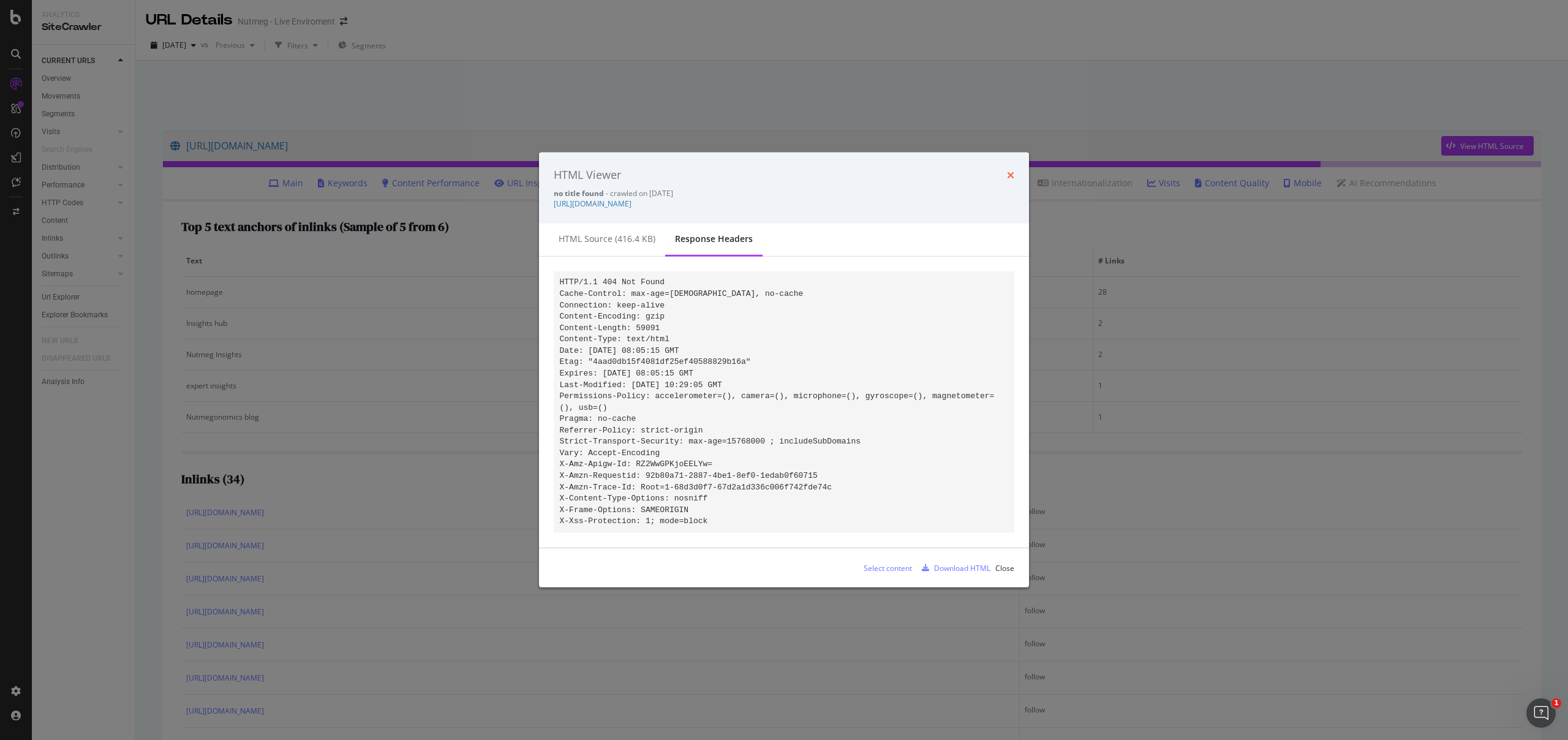
click at [1013, 173] on icon "times" at bounding box center [1010, 174] width 8 height 9
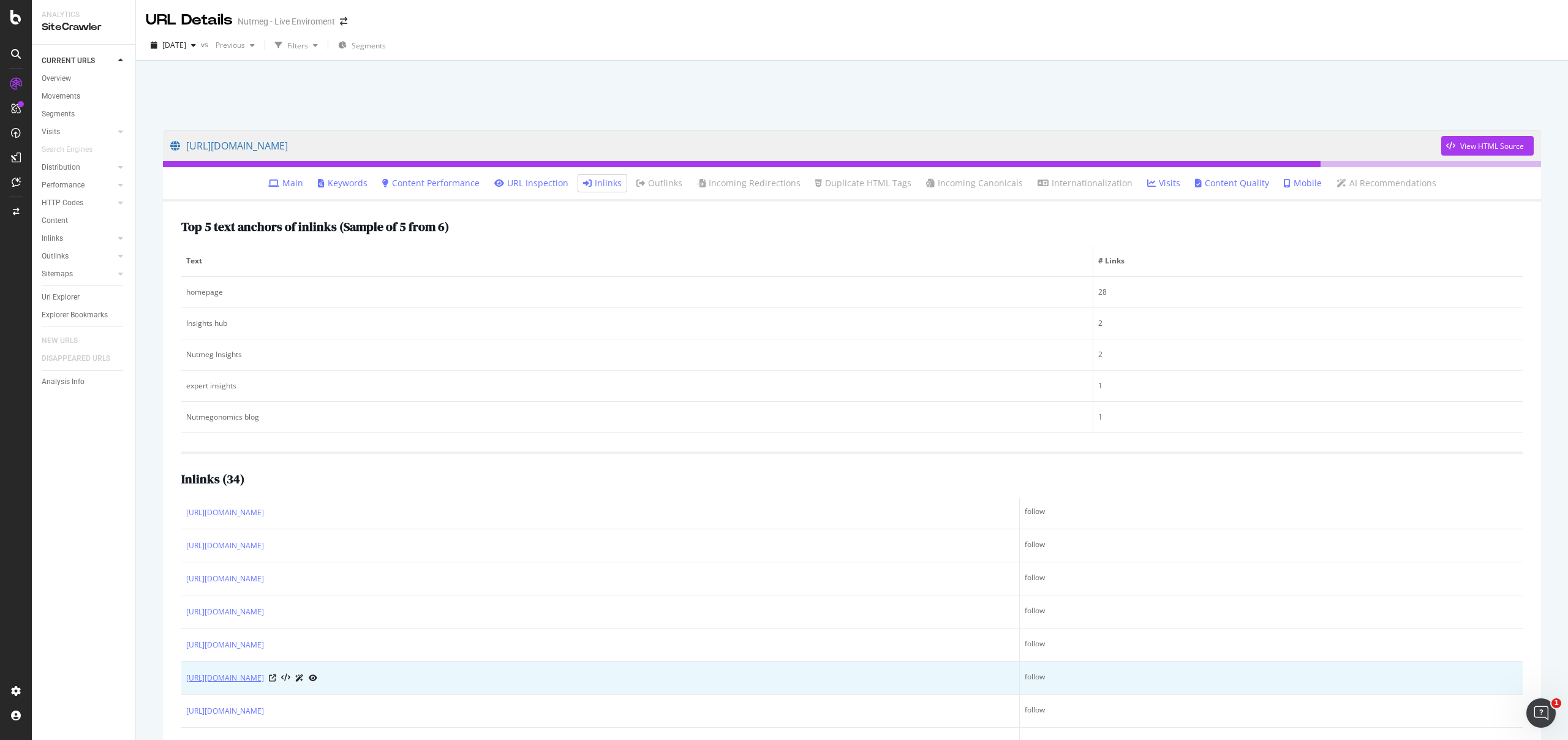
click at [264, 676] on link "https://www.nutmeg.com/insights/how-to-reduce-capital-gains-tax-investing/" at bounding box center [225, 678] width 78 height 12
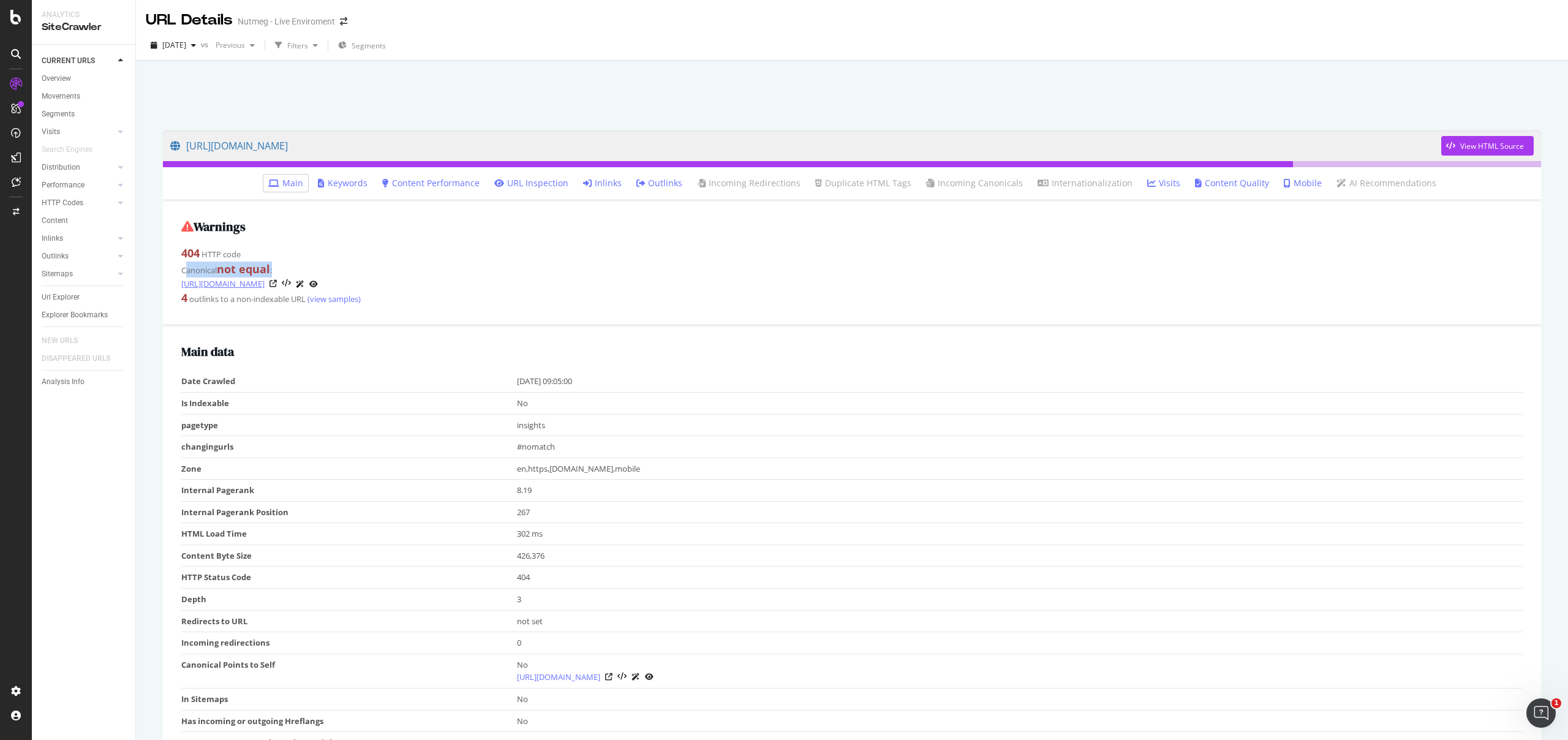
drag, startPoint x: 186, startPoint y: 270, endPoint x: 300, endPoint y: 281, distance: 114.5
click at [287, 276] on div "Canonical not equal : https://www.nutmeg.com/insights/404" at bounding box center [851, 276] width 1342 height 29
click at [265, 287] on link "https://www.nutmeg.com/insights/404" at bounding box center [223, 284] width 84 height 12
click at [189, 298] on div "4 outlinks to a non-indexable URL (view samples)" at bounding box center [851, 298] width 1342 height 16
click at [341, 299] on link "(view samples)" at bounding box center [333, 299] width 56 height 11
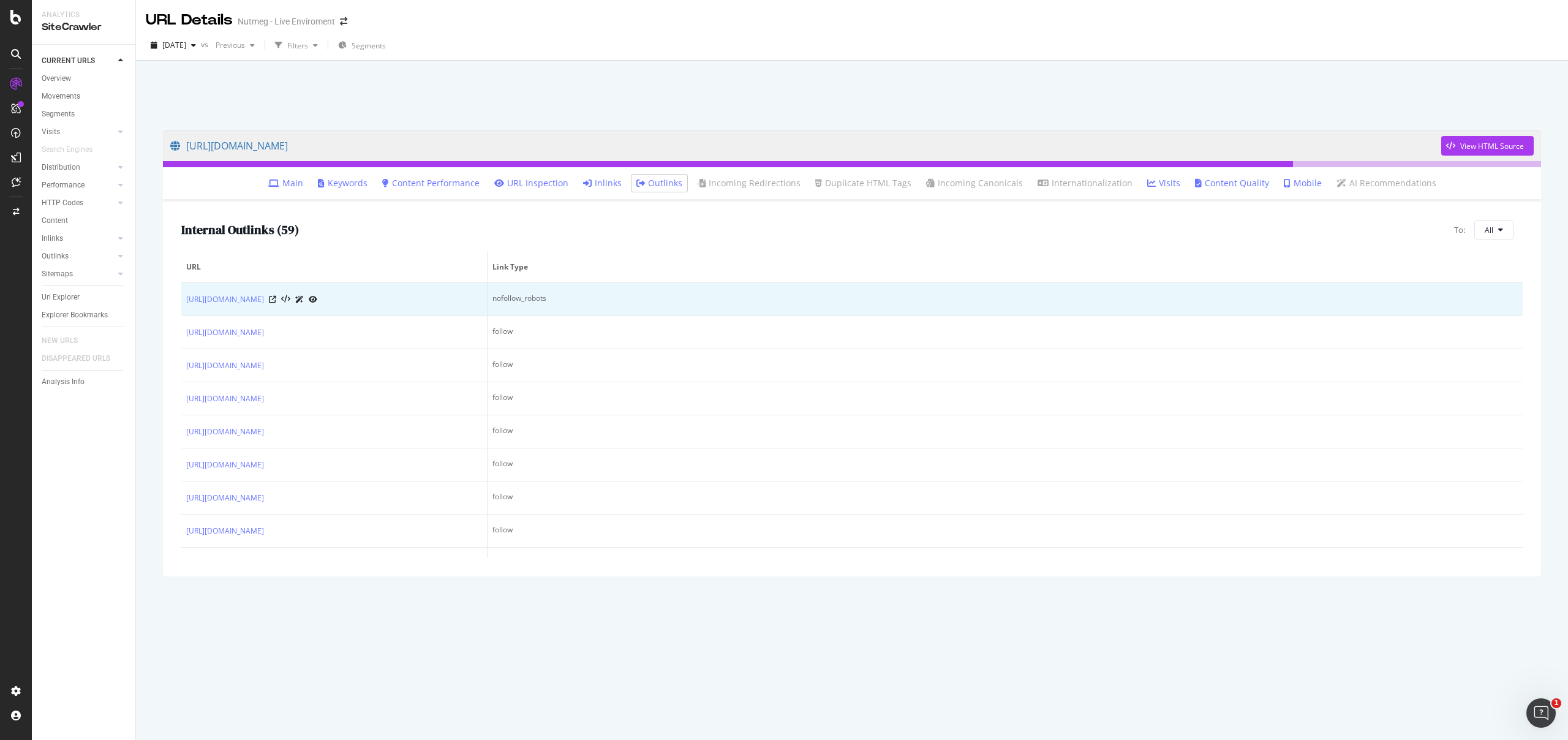
click at [516, 301] on td "nofollow_robots" at bounding box center [1005, 299] width 1035 height 33
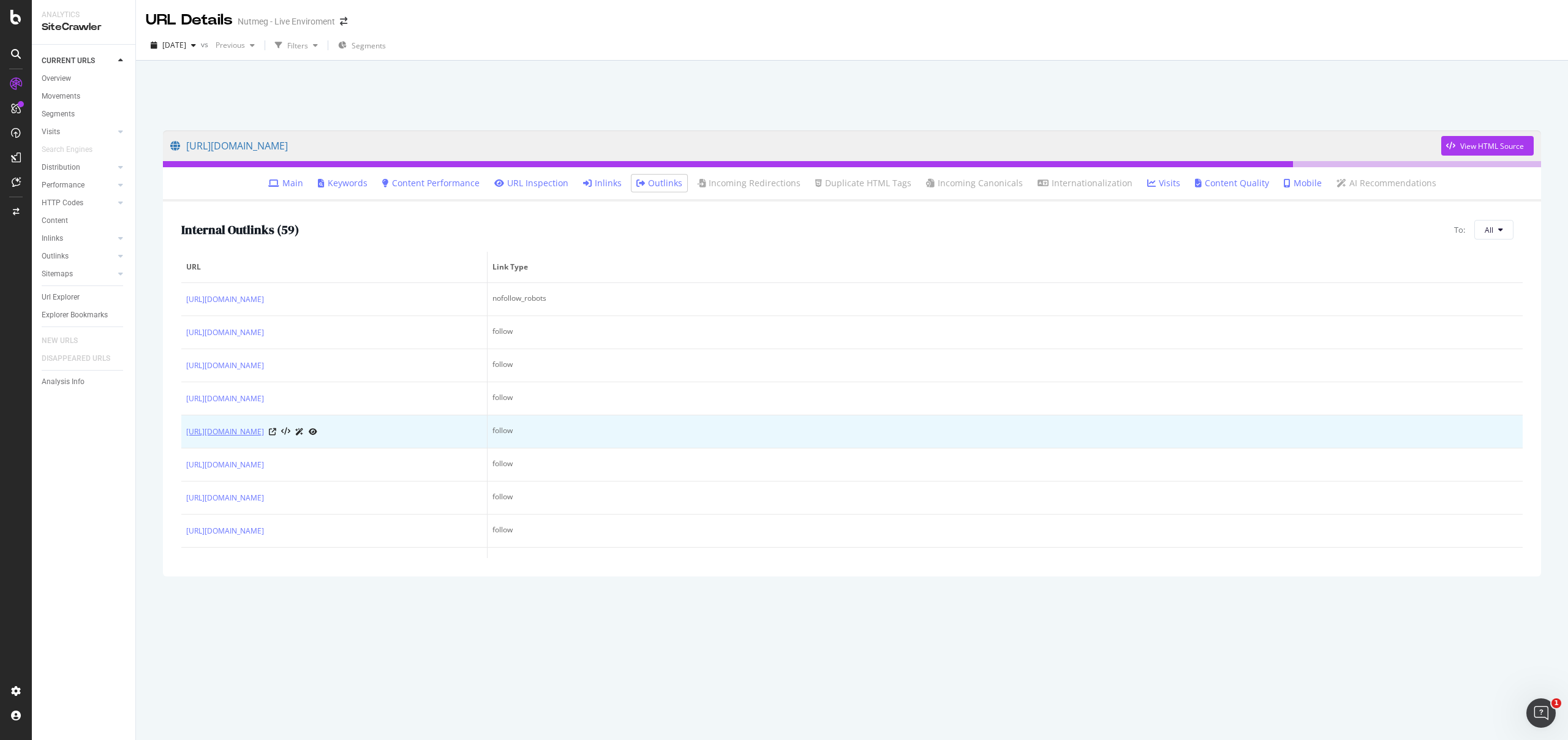
click at [264, 431] on link "https://www.nutmeg.com/lifetime-isa" at bounding box center [225, 432] width 78 height 12
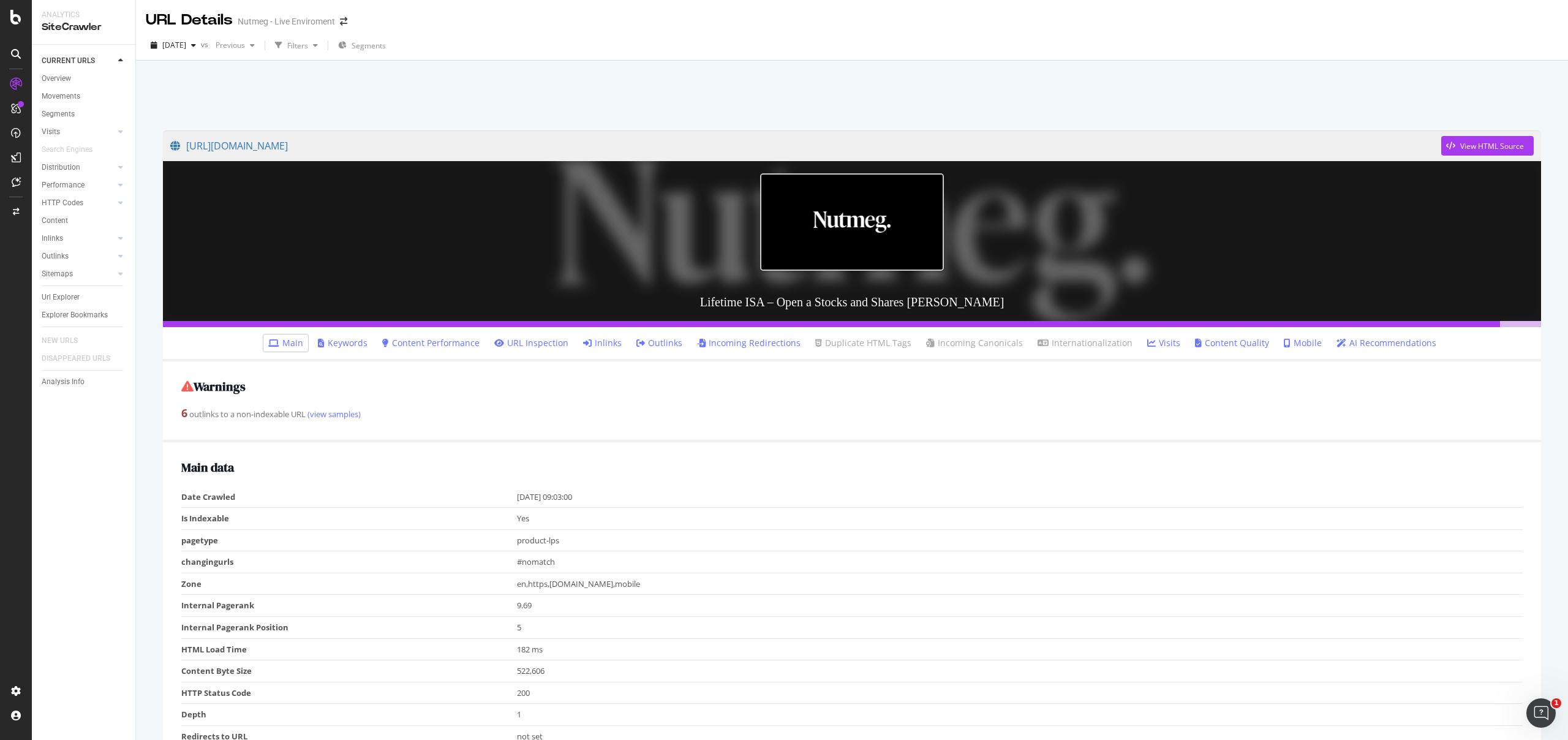
click at [662, 343] on link "Outlinks" at bounding box center [659, 343] width 46 height 12
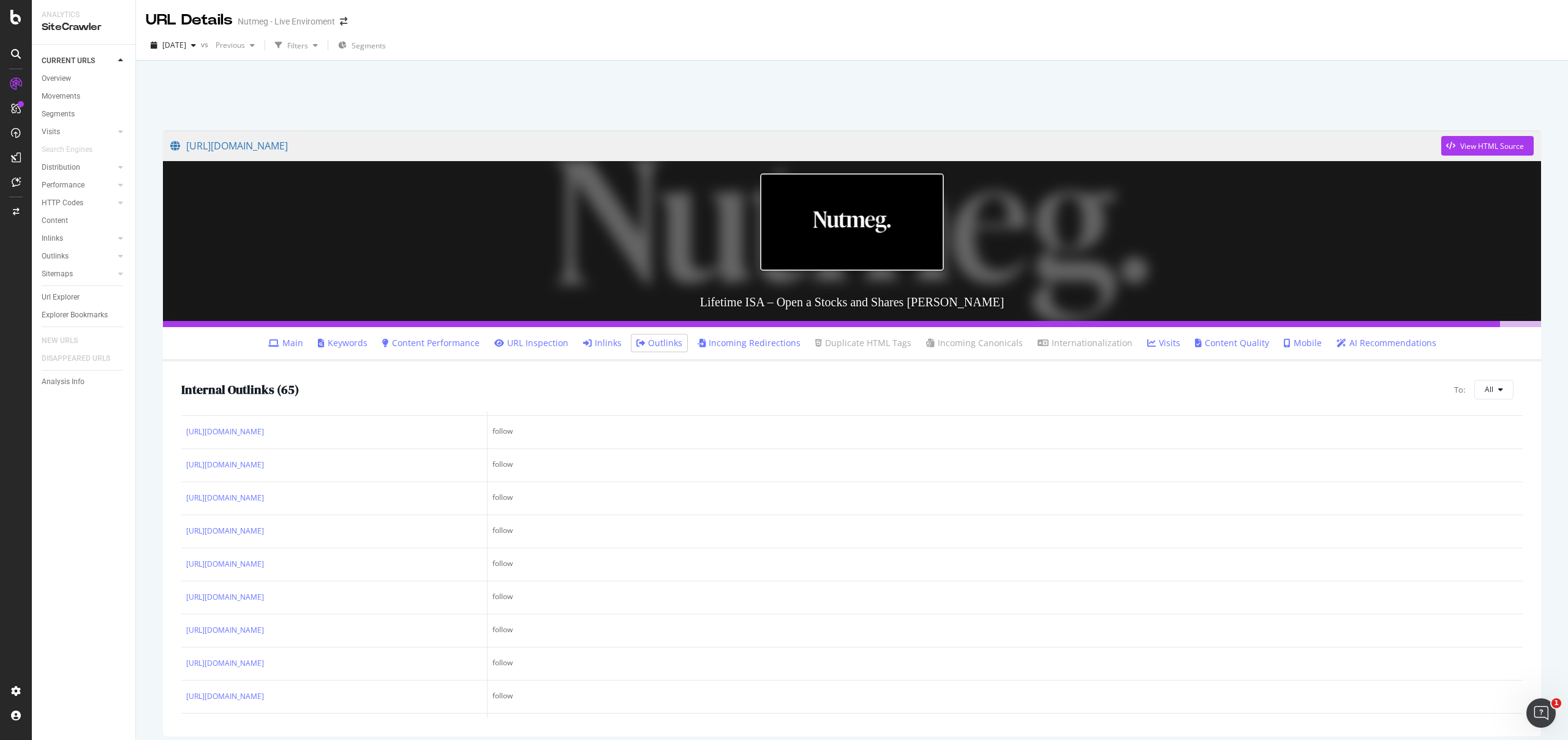
scroll to position [1139, 0]
